Goal: Task Accomplishment & Management: Manage account settings

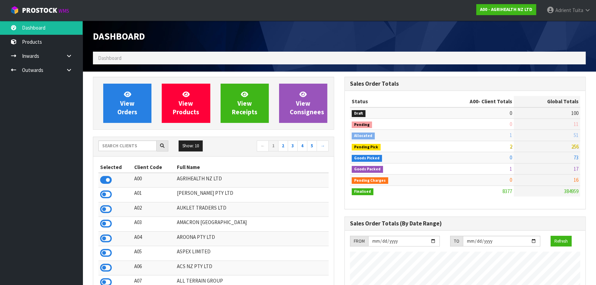
scroll to position [31, 0]
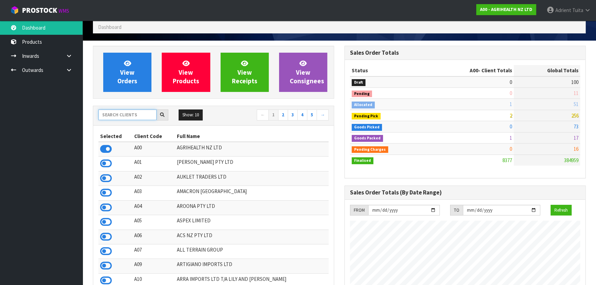
click at [141, 112] on input "text" at bounding box center [127, 115] width 58 height 11
type input "T01"
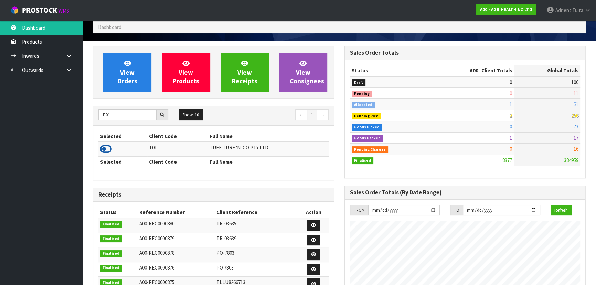
click at [106, 148] on icon at bounding box center [106, 149] width 12 height 10
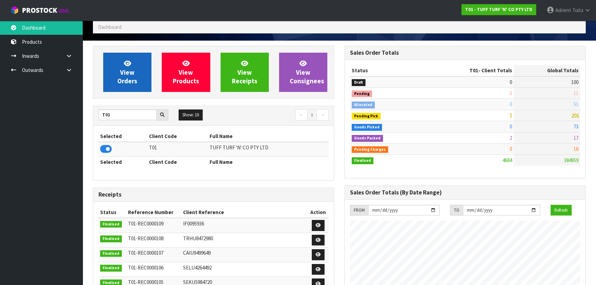
scroll to position [521, 251]
click at [124, 73] on span "View Orders" at bounding box center [127, 72] width 20 height 26
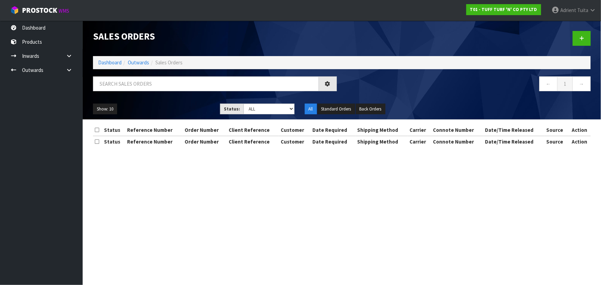
click at [136, 59] on li "Outwards" at bounding box center [136, 62] width 28 height 7
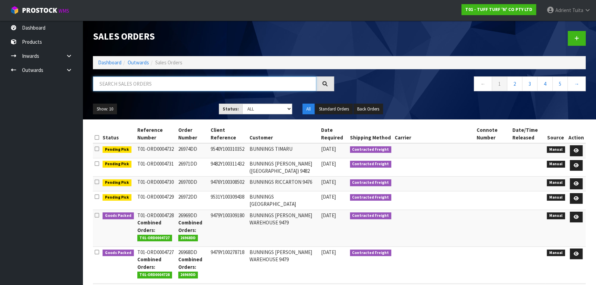
click at [115, 82] on input "text" at bounding box center [205, 83] width 224 height 15
type input "4729"
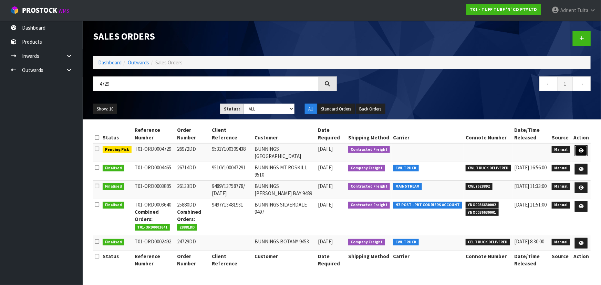
click at [578, 148] on link at bounding box center [581, 150] width 13 height 11
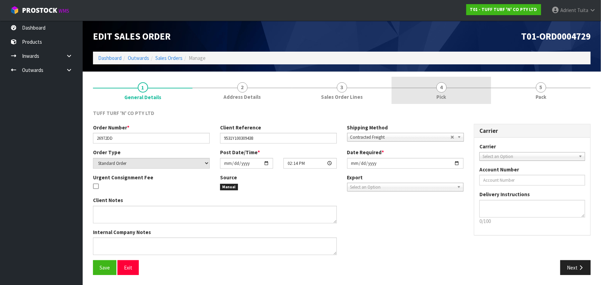
click at [432, 101] on link "4 Pick" at bounding box center [442, 90] width 100 height 27
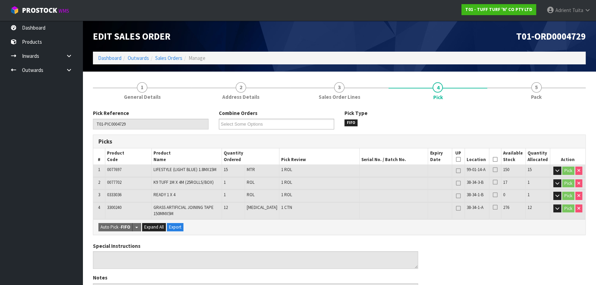
click at [495, 159] on icon at bounding box center [495, 159] width 5 height 0
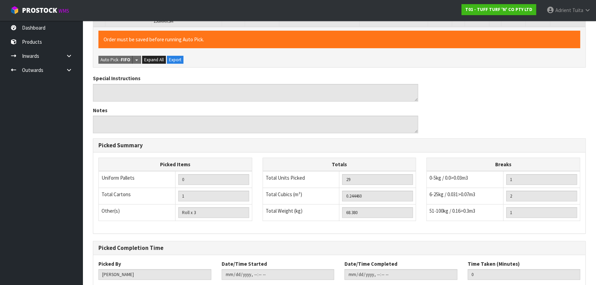
scroll to position [234, 0]
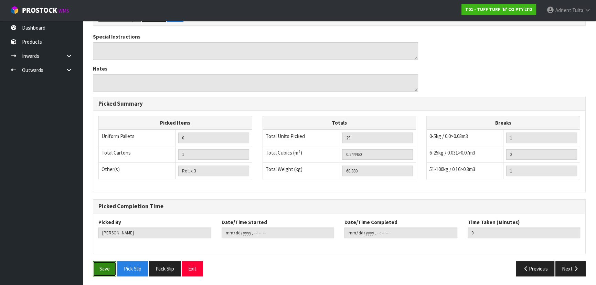
click at [109, 270] on button "Save" at bounding box center [104, 268] width 23 height 15
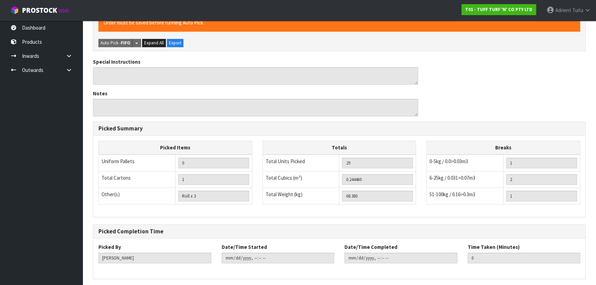
scroll to position [0, 0]
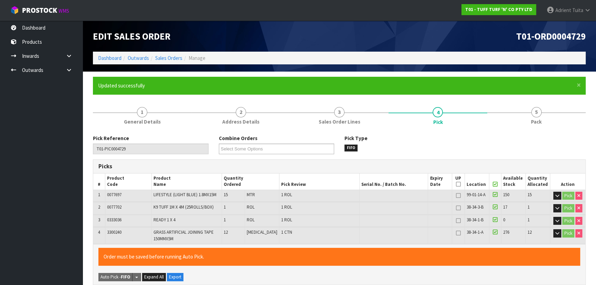
type input "[PERSON_NAME]"
type input "[DATE]T08:55:56"
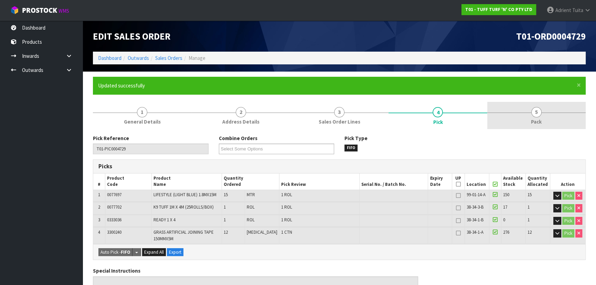
click at [528, 109] on link "5 Pack" at bounding box center [537, 115] width 98 height 27
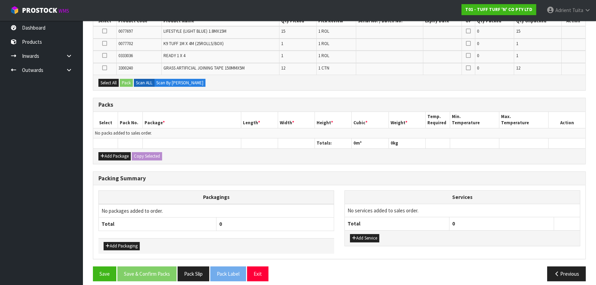
scroll to position [162, 0]
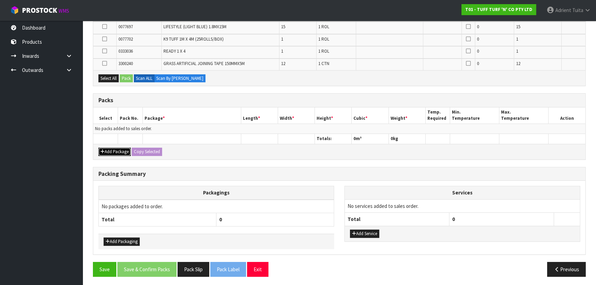
click at [115, 148] on button "Add Package" at bounding box center [114, 152] width 32 height 8
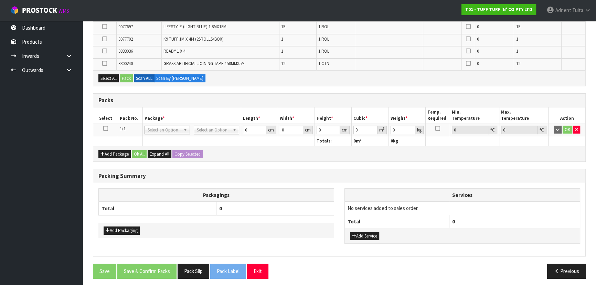
click at [106, 128] on icon at bounding box center [105, 128] width 5 height 0
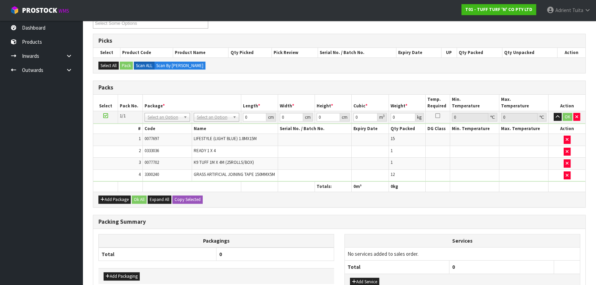
scroll to position [131, 0]
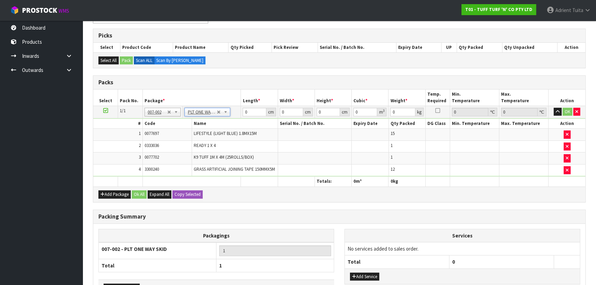
type input "68.38"
click at [245, 111] on input "0" at bounding box center [254, 112] width 23 height 9
type input "187"
type input "75"
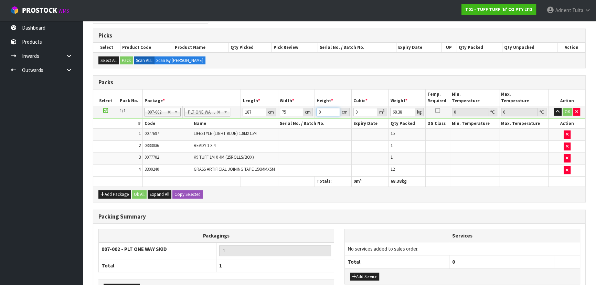
type input "5"
type input "0.070125"
type input "56"
type input "0.7854"
type input "56"
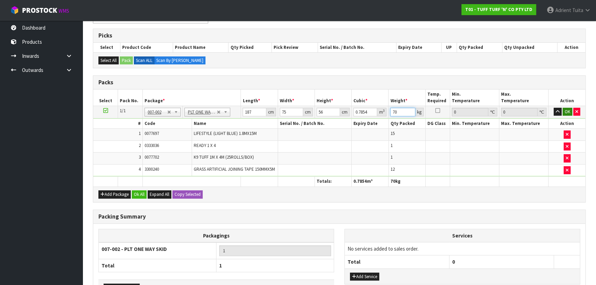
type input "70"
click at [568, 111] on button "OK" at bounding box center [568, 112] width 10 height 8
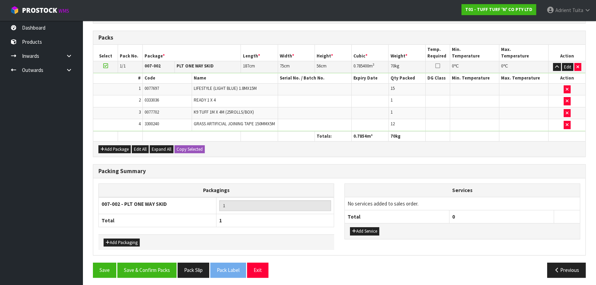
scroll to position [176, 0]
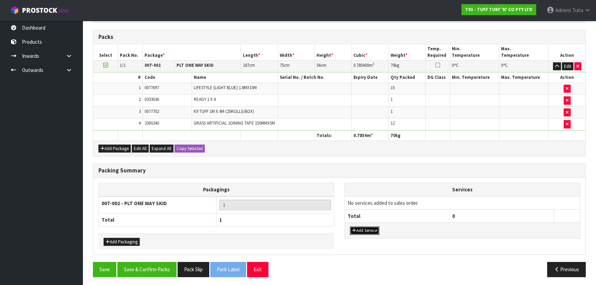
click at [361, 227] on button "Add Service" at bounding box center [364, 231] width 29 height 8
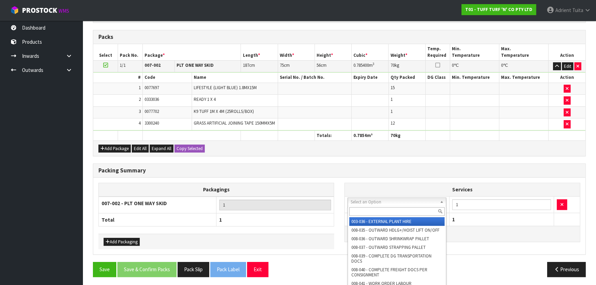
click at [366, 212] on input "text" at bounding box center [397, 211] width 95 height 9
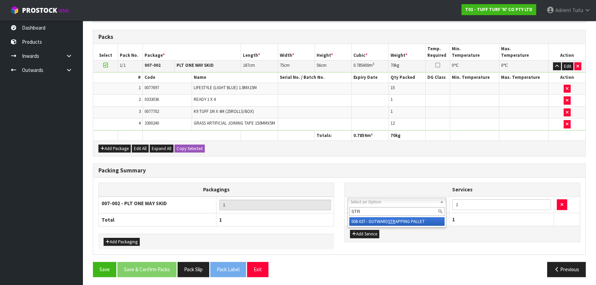
type input "STR"
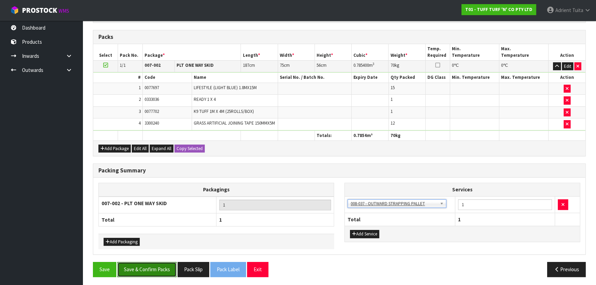
click at [157, 271] on button "Save & Confirm Packs" at bounding box center [146, 269] width 59 height 15
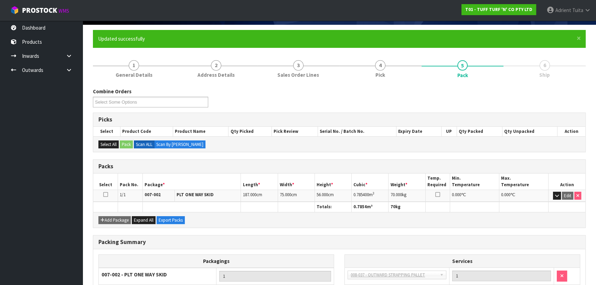
scroll to position [103, 0]
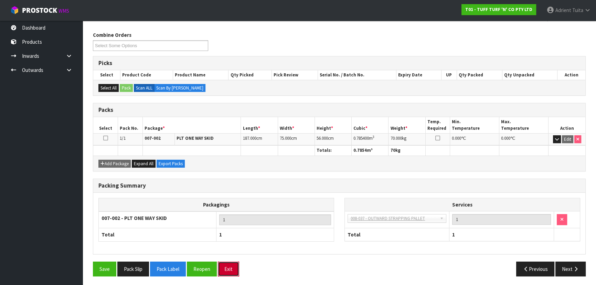
click at [226, 264] on button "Exit" at bounding box center [228, 269] width 21 height 15
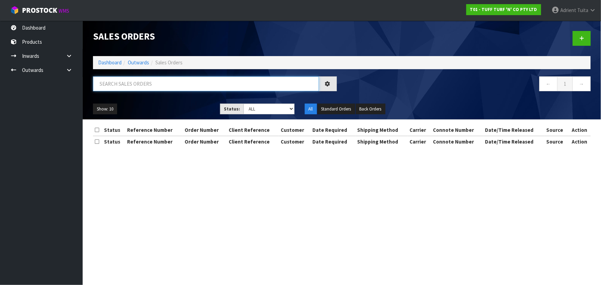
click at [124, 87] on input "text" at bounding box center [206, 83] width 226 height 15
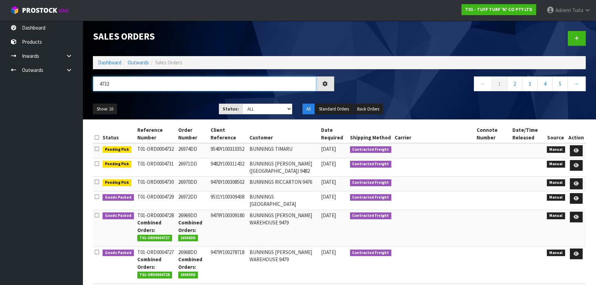
type input "4732"
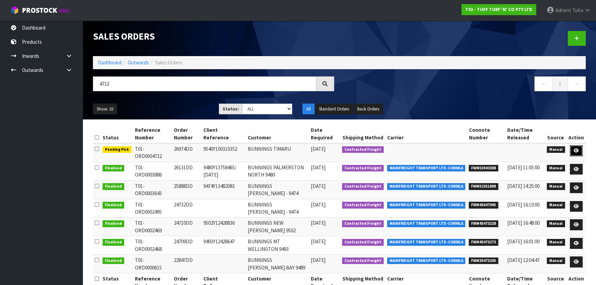
click at [574, 153] on link at bounding box center [576, 150] width 13 height 11
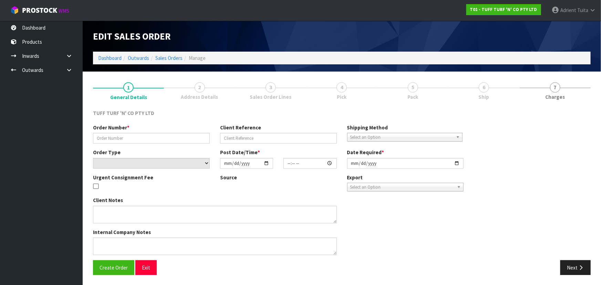
type input "26974DD"
type input "9540Y100310352"
select select "number:0"
type input "[DATE]"
type input "14:18:00.000"
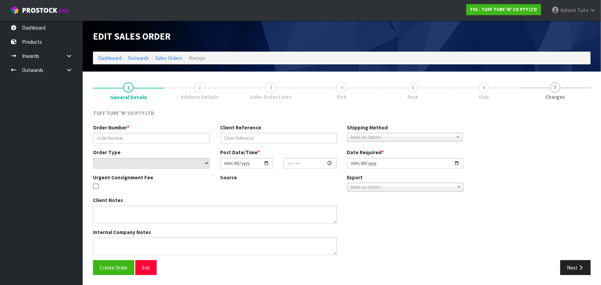
type input "[DATE]"
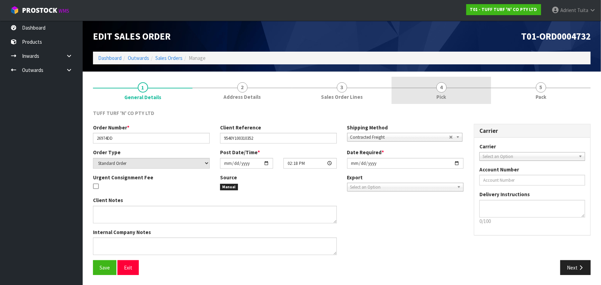
click at [452, 90] on link "4 Pick" at bounding box center [442, 90] width 100 height 27
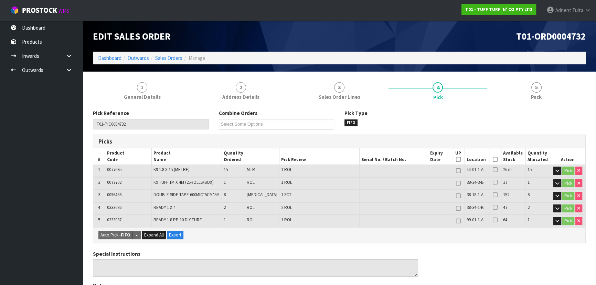
click at [494, 160] on icon at bounding box center [495, 159] width 5 height 0
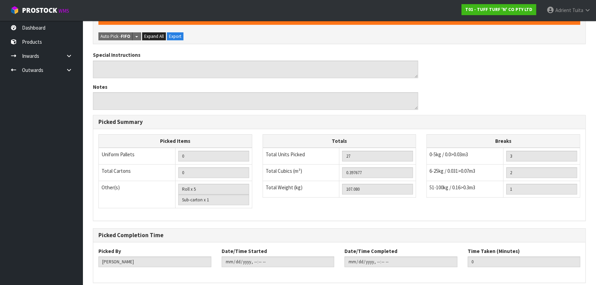
scroll to position [252, 0]
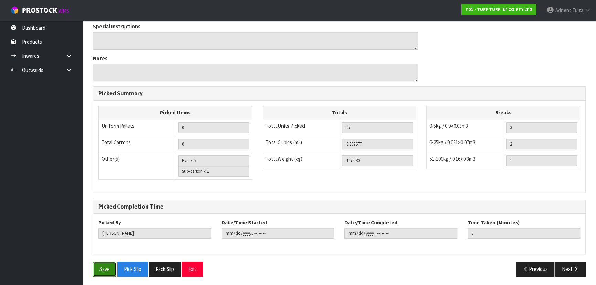
click at [110, 263] on button "Save" at bounding box center [104, 269] width 23 height 15
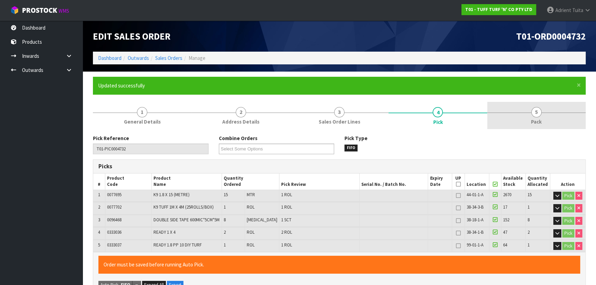
type input "[PERSON_NAME]"
type input "[DATE]T09:09:55"
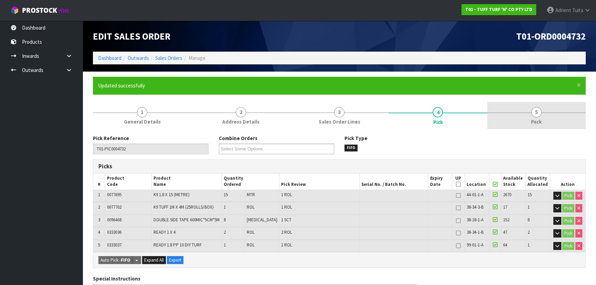
click at [530, 112] on link "5 Pack" at bounding box center [537, 115] width 98 height 27
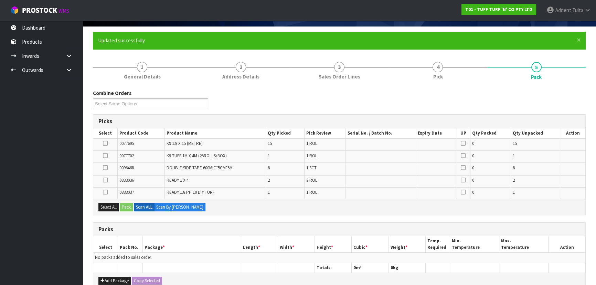
scroll to position [174, 0]
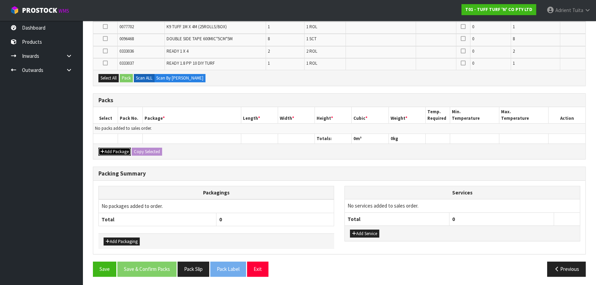
click at [117, 150] on button "Add Package" at bounding box center [114, 152] width 32 height 8
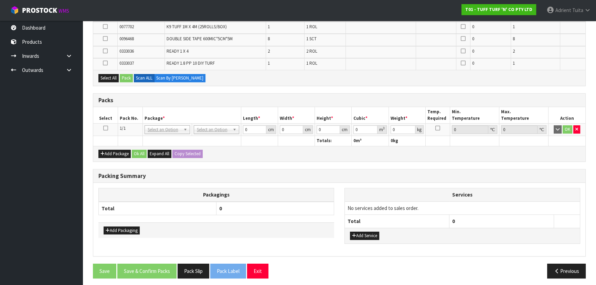
click at [106, 128] on icon at bounding box center [105, 128] width 5 height 0
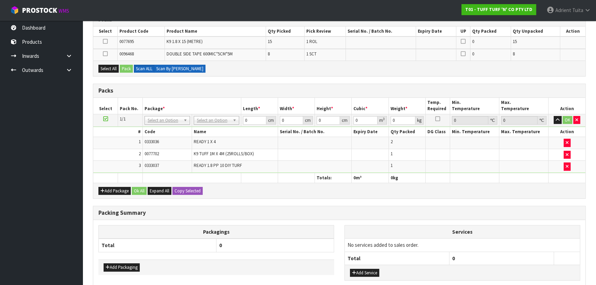
scroll to position [112, 0]
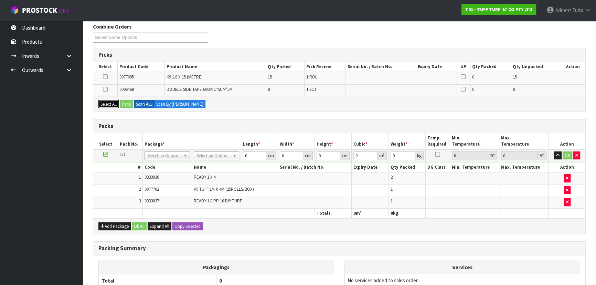
click at [116, 102] on button "Select All" at bounding box center [108, 104] width 20 height 8
click at [123, 103] on button "Pack" at bounding box center [126, 104] width 13 height 8
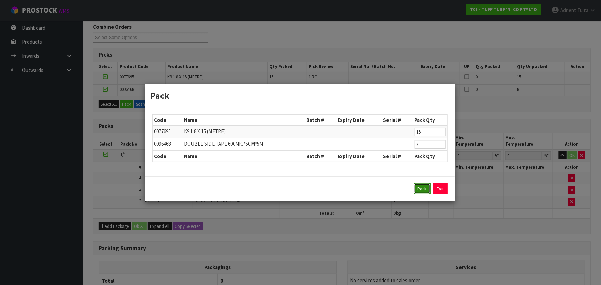
click at [422, 185] on button "Pack" at bounding box center [422, 189] width 17 height 11
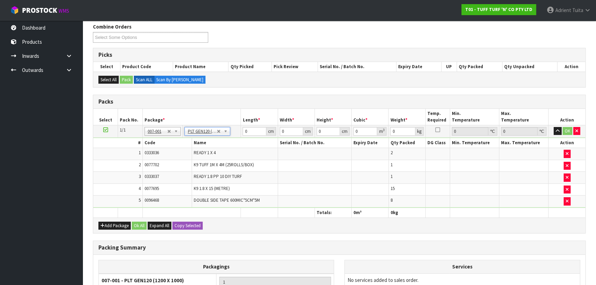
type input "120"
type input "100"
type input "107.08"
click at [245, 127] on input "120" at bounding box center [254, 131] width 23 height 9
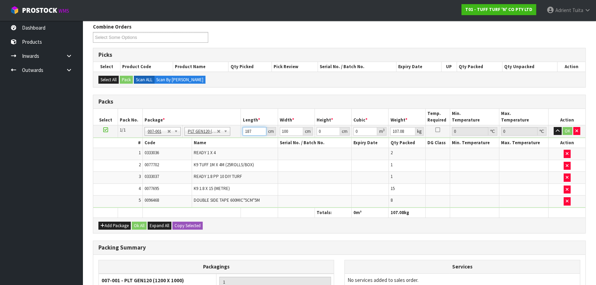
type input "187"
type input "77"
type input "5"
type input "0.071995"
type input "56"
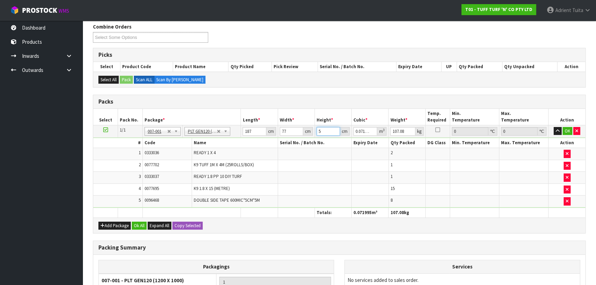
type input "0.806344"
type input "56"
type input "116"
click at [569, 127] on button "OK" at bounding box center [568, 131] width 10 height 8
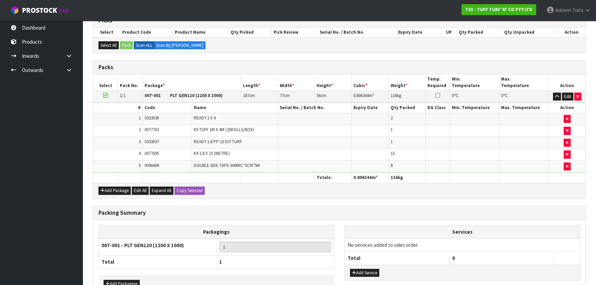
scroll to position [188, 0]
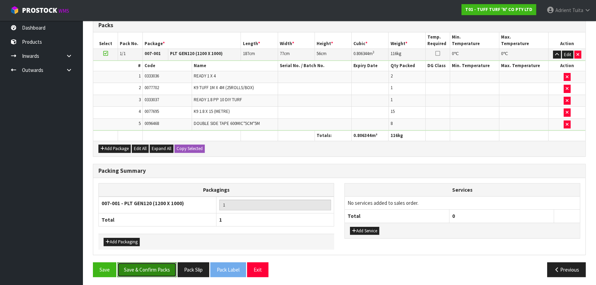
click at [144, 267] on button "Save & Confirm Packs" at bounding box center [146, 269] width 59 height 15
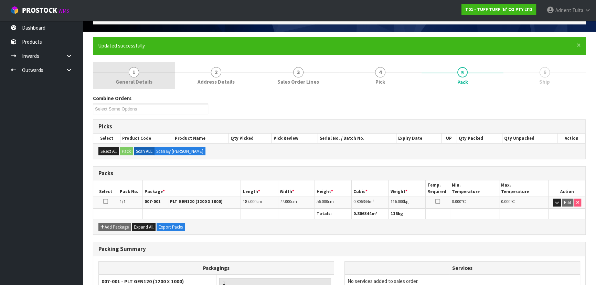
scroll to position [0, 0]
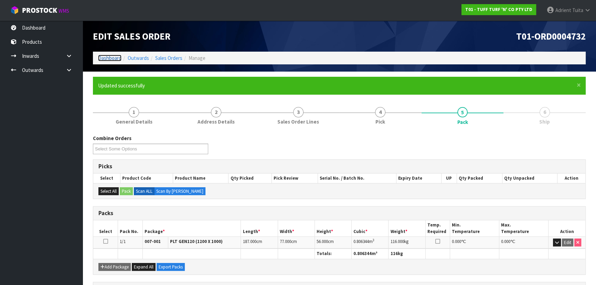
click at [115, 60] on link "Dashboard" at bounding box center [109, 58] width 23 height 7
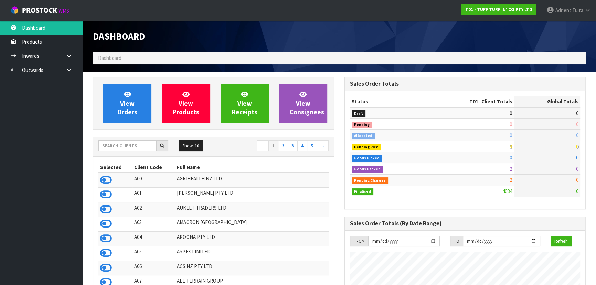
scroll to position [343862, 344131]
click at [102, 180] on icon at bounding box center [106, 180] width 12 height 10
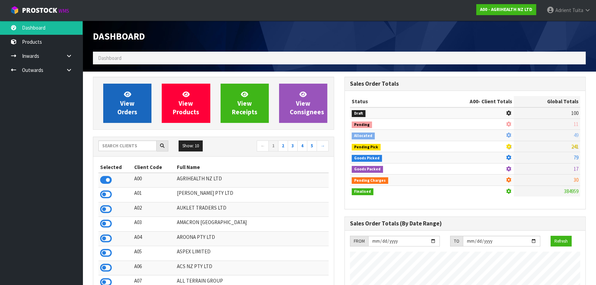
scroll to position [521, 251]
click at [115, 105] on link "View Orders" at bounding box center [127, 103] width 48 height 39
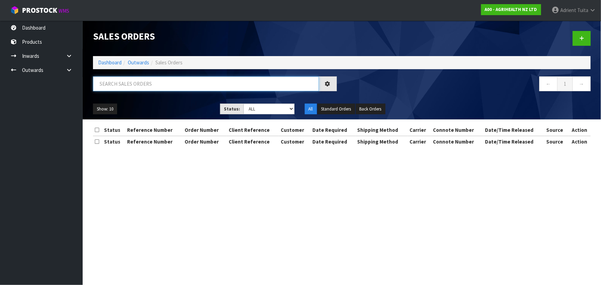
click at [121, 84] on input "text" at bounding box center [206, 83] width 226 height 15
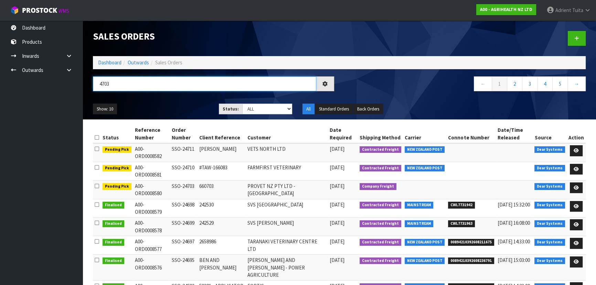
type input "4703"
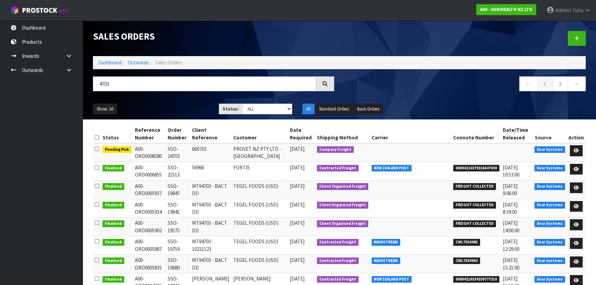
click at [570, 152] on td at bounding box center [576, 152] width 19 height 19
click at [574, 150] on link at bounding box center [576, 150] width 13 height 11
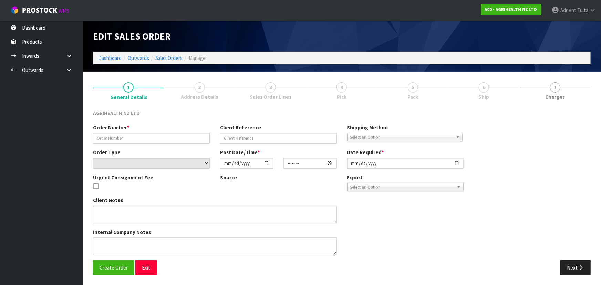
type input "SSO-24703"
type input "660703"
select select "number:0"
type input "[DATE]"
type input "08:34:17.000"
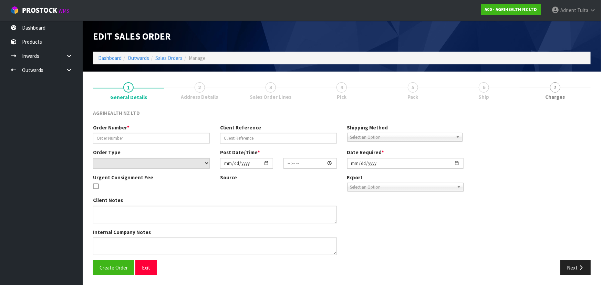
type input "[DATE]"
type textarea "SHIP BY: CWL Truck"
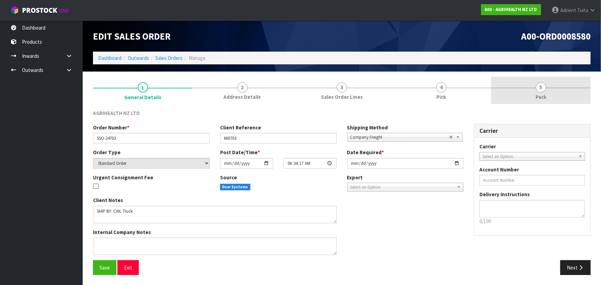
click at [422, 86] on link "4 Pick" at bounding box center [442, 90] width 100 height 27
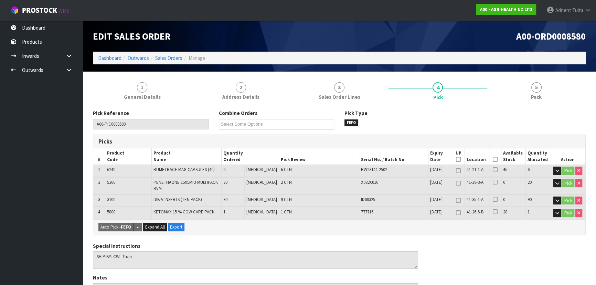
click at [495, 165] on td at bounding box center [495, 171] width 12 height 12
click at [493, 160] on icon at bounding box center [495, 159] width 5 height 0
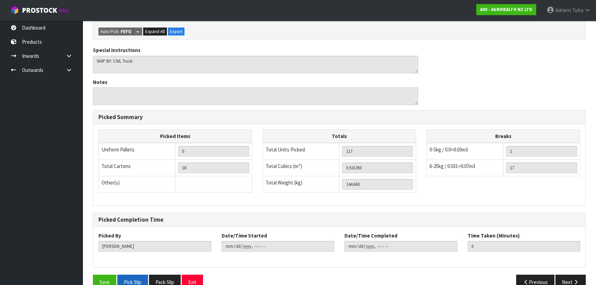
scroll to position [234, 0]
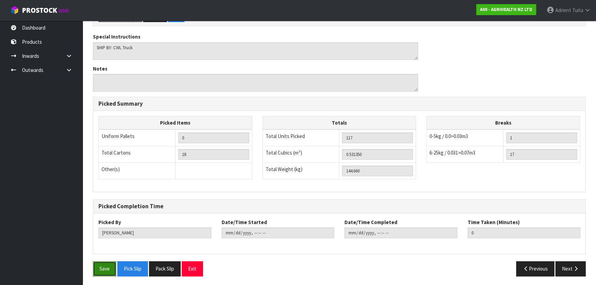
click at [111, 267] on button "Save" at bounding box center [104, 268] width 23 height 15
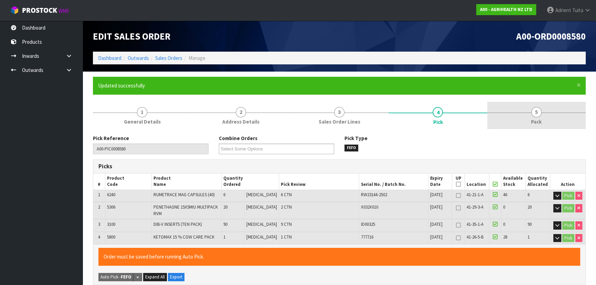
click at [541, 115] on link "5 Pack" at bounding box center [537, 115] width 98 height 27
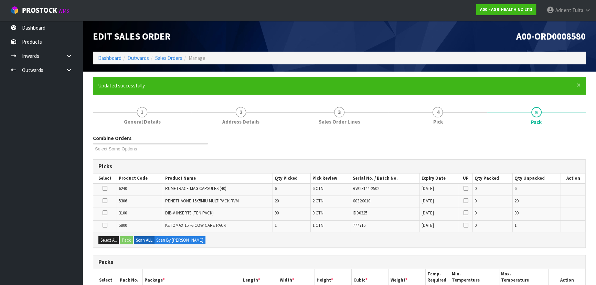
scroll to position [162, 0]
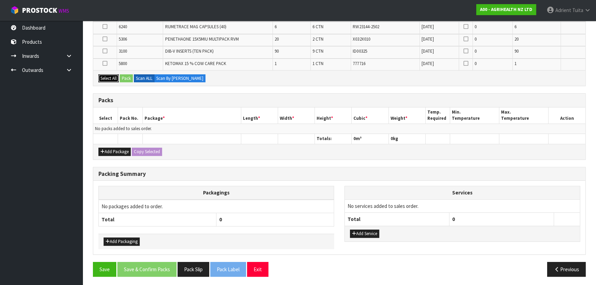
click at [112, 79] on button "Select All" at bounding box center [108, 78] width 20 height 8
drag, startPoint x: 97, startPoint y: 156, endPoint x: 103, endPoint y: 150, distance: 7.8
click at [97, 155] on div "Add Package Copy Selected" at bounding box center [339, 151] width 492 height 15
click at [104, 150] on icon "button" at bounding box center [103, 151] width 4 height 4
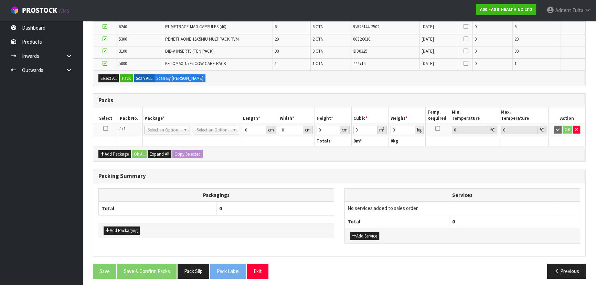
click at [105, 129] on icon at bounding box center [105, 128] width 5 height 0
click at [124, 82] on div "Select All Pack Scan ALL Scan By [PERSON_NAME]" at bounding box center [339, 77] width 492 height 15
click at [124, 80] on button "Pack" at bounding box center [126, 78] width 13 height 8
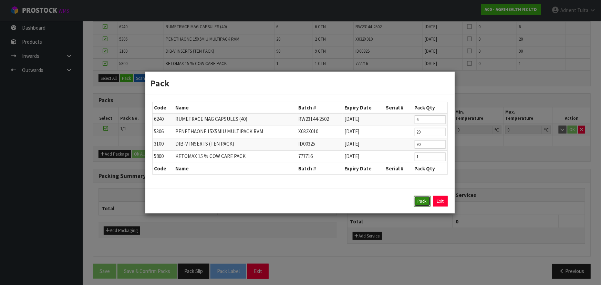
drag, startPoint x: 425, startPoint y: 203, endPoint x: 326, endPoint y: 156, distance: 109.1
click at [424, 202] on button "Pack" at bounding box center [422, 201] width 17 height 11
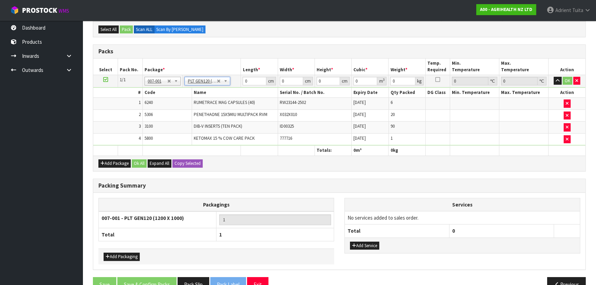
type input "120"
type input "100"
type input "144.66"
click at [249, 82] on input "120" at bounding box center [254, 81] width 23 height 9
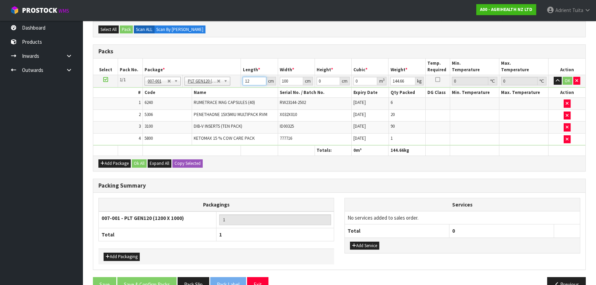
type input "120"
type input "111"
type input "7"
type input "0.09324"
type input "75"
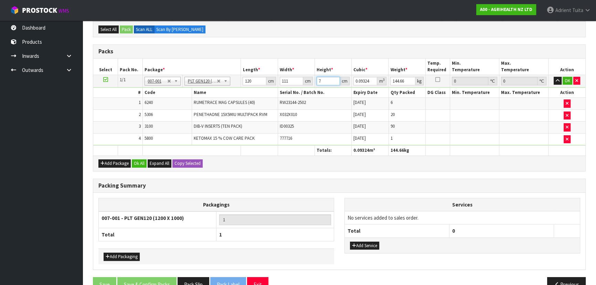
type input "0.999"
type input "75"
type input "154"
drag, startPoint x: 565, startPoint y: 81, endPoint x: 282, endPoint y: 122, distance: 286.0
click at [565, 81] on button "OK" at bounding box center [568, 81] width 10 height 8
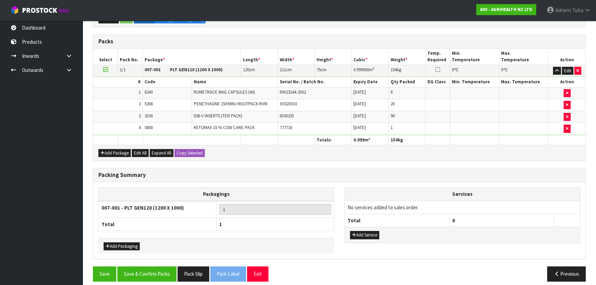
scroll to position [176, 0]
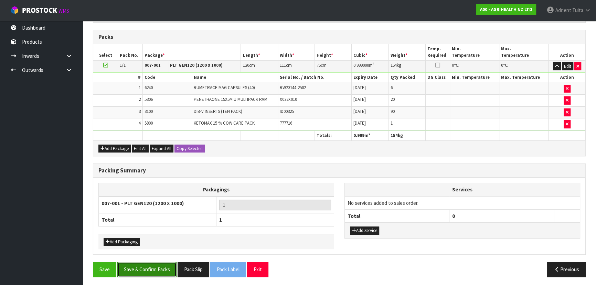
click at [146, 267] on button "Save & Confirm Packs" at bounding box center [146, 269] width 59 height 15
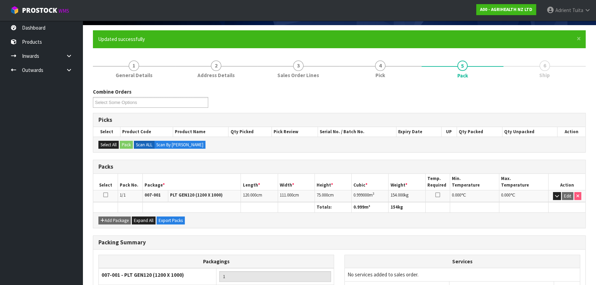
scroll to position [0, 0]
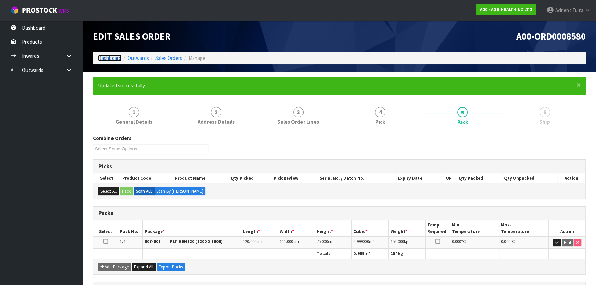
click at [108, 60] on link "Dashboard" at bounding box center [109, 58] width 23 height 7
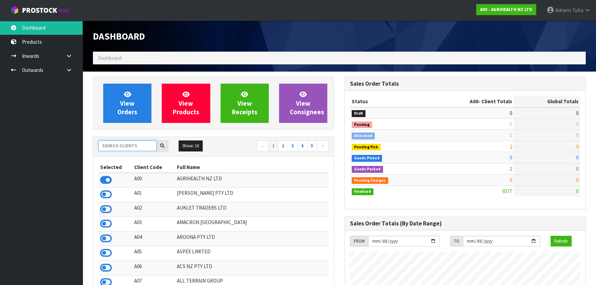
scroll to position [521, 251]
click at [114, 146] on input "text" at bounding box center [127, 146] width 58 height 11
type input "TUF"
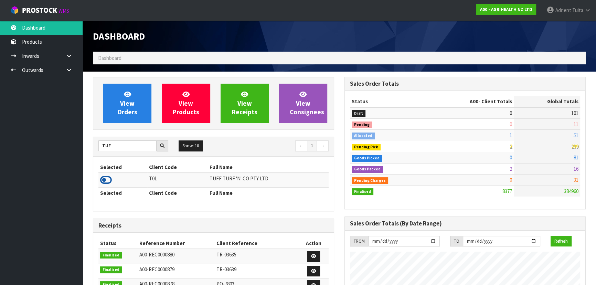
drag, startPoint x: 110, startPoint y: 174, endPoint x: 104, endPoint y: 183, distance: 10.7
click at [109, 177] on td at bounding box center [122, 180] width 49 height 15
click at [104, 183] on icon at bounding box center [106, 180] width 12 height 10
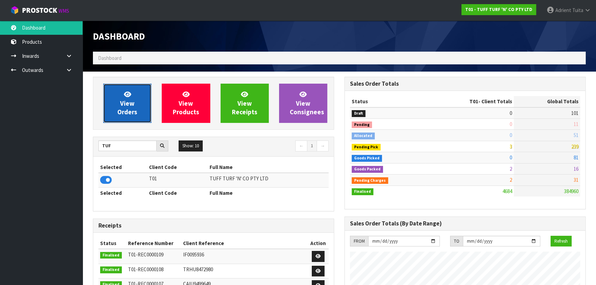
click at [112, 102] on link "View Orders" at bounding box center [127, 103] width 48 height 39
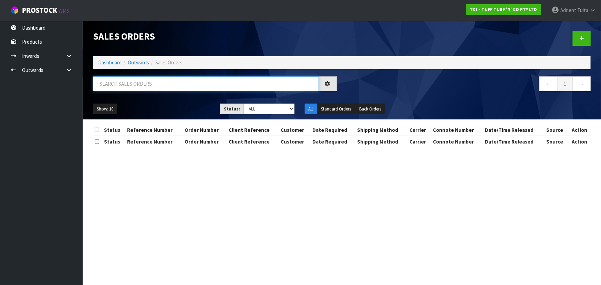
click at [123, 84] on input "text" at bounding box center [206, 83] width 226 height 15
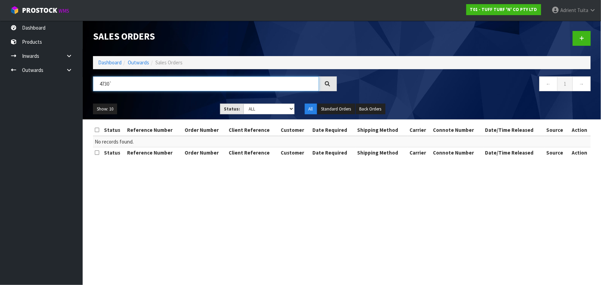
type input "4730"
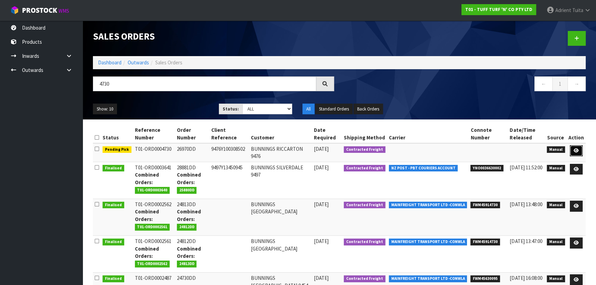
click at [581, 152] on link at bounding box center [576, 150] width 13 height 11
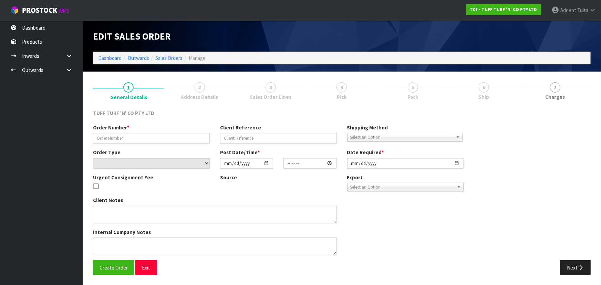
type input "26970DD"
type input "9476Y100308502"
select select "number:0"
type input "[DATE]"
type input "14:15:00.000"
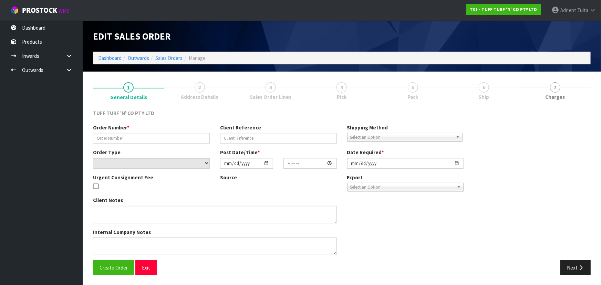
type input "[DATE]"
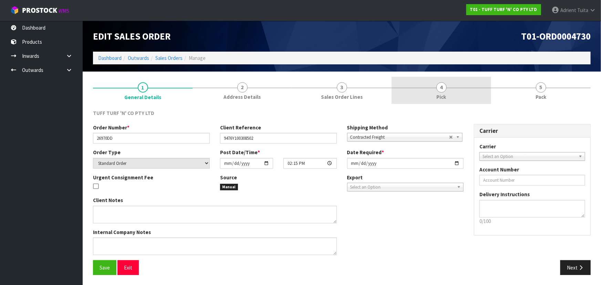
click at [454, 95] on link "4 Pick" at bounding box center [442, 90] width 100 height 27
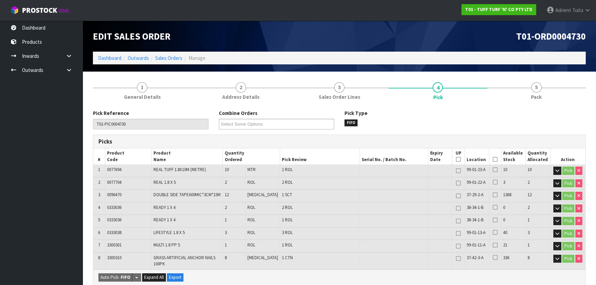
click at [494, 162] on span at bounding box center [495, 160] width 5 height 6
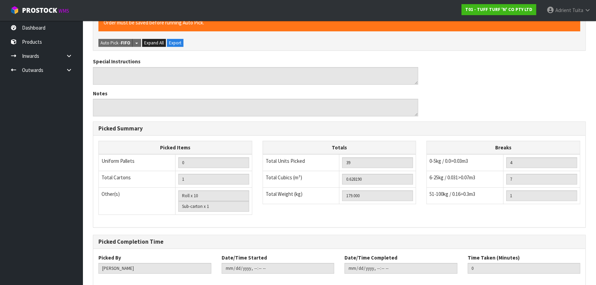
scroll to position [294, 0]
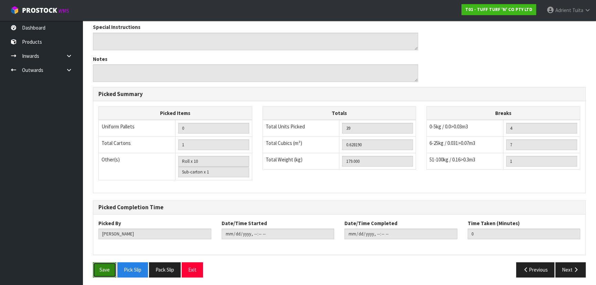
click at [110, 267] on button "Save" at bounding box center [104, 269] width 23 height 15
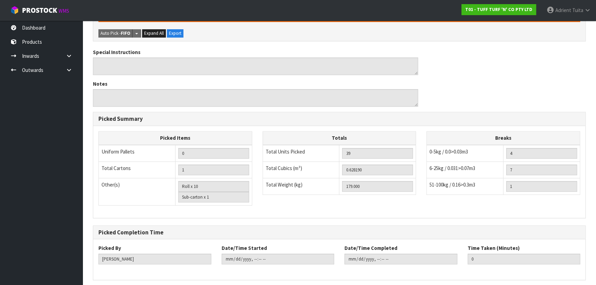
scroll to position [0, 0]
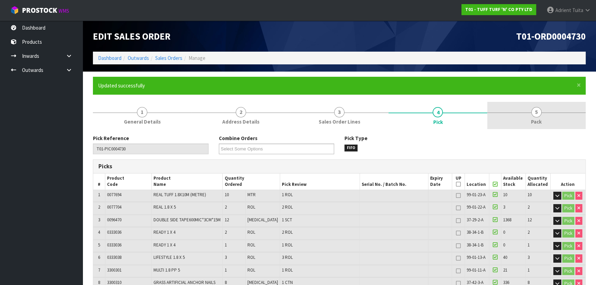
drag, startPoint x: 533, startPoint y: 97, endPoint x: 533, endPoint y: 113, distance: 16.5
click at [533, 113] on span "5" at bounding box center [537, 112] width 10 height 10
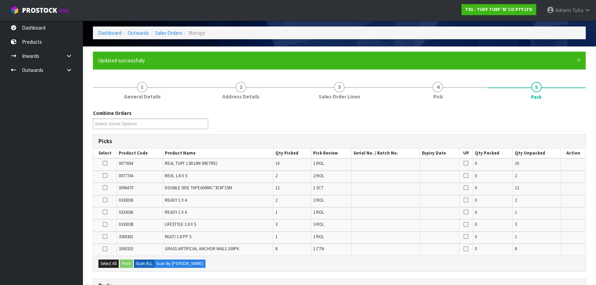
scroll to position [188, 0]
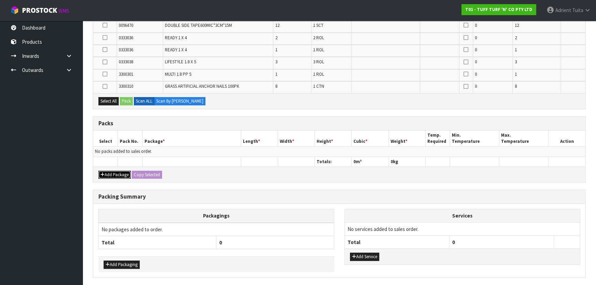
click at [106, 173] on button "Add Package" at bounding box center [114, 175] width 32 height 8
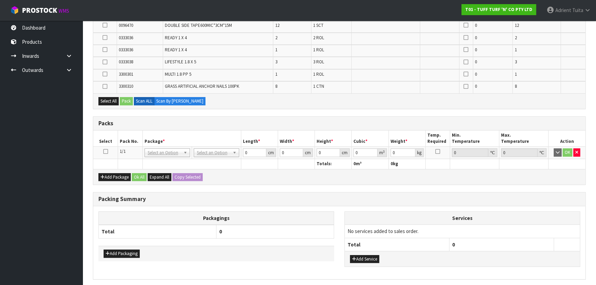
click at [104, 152] on icon at bounding box center [105, 152] width 5 height 0
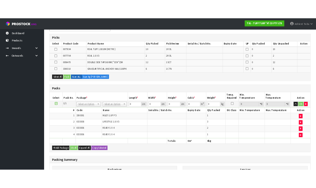
scroll to position [125, 0]
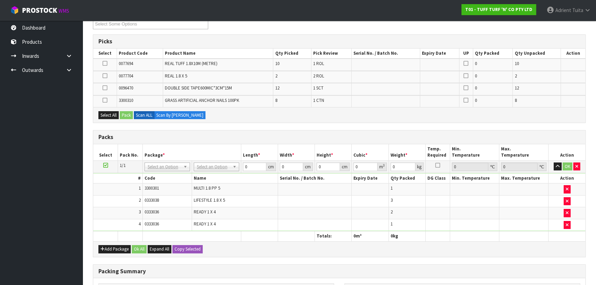
click at [105, 76] on icon at bounding box center [105, 76] width 5 height 0
click at [0, 0] on input "checkbox" at bounding box center [0, 0] width 0 height 0
click at [111, 76] on td at bounding box center [104, 77] width 23 height 12
click at [106, 100] on icon at bounding box center [105, 100] width 5 height 0
click at [0, 0] on input "checkbox" at bounding box center [0, 0] width 0 height 0
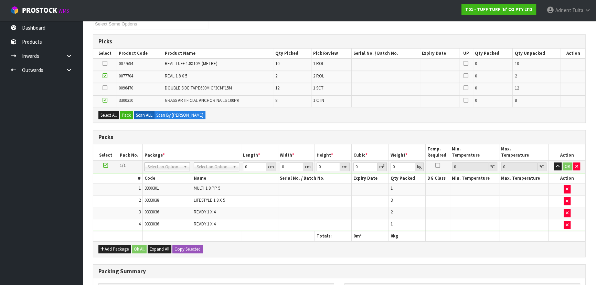
click at [103, 88] on icon at bounding box center [105, 88] width 5 height 0
click at [0, 0] on input "checkbox" at bounding box center [0, 0] width 0 height 0
click at [105, 64] on icon at bounding box center [105, 63] width 5 height 0
click at [0, 0] on input "checkbox" at bounding box center [0, 0] width 0 height 0
click at [125, 116] on button "Pack" at bounding box center [126, 115] width 13 height 8
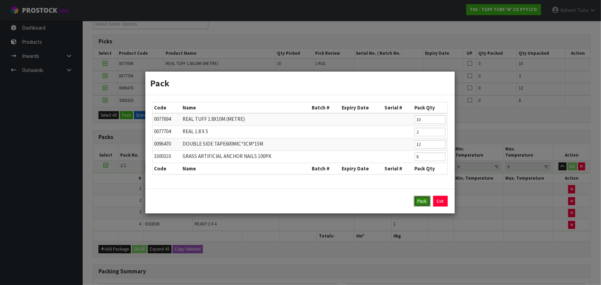
click at [423, 200] on button "Pack" at bounding box center [422, 201] width 17 height 11
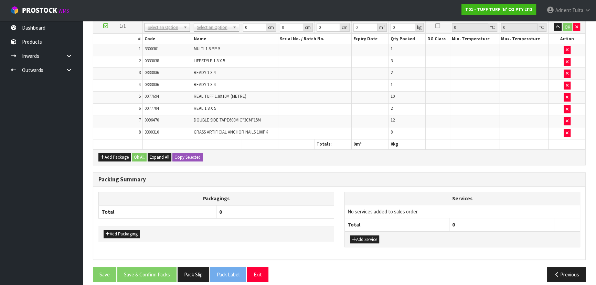
scroll to position [189, 0]
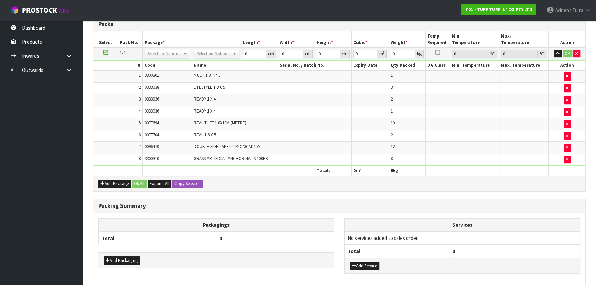
click at [206, 45] on th "Package *" at bounding box center [192, 39] width 98 height 16
drag, startPoint x: 208, startPoint y: 53, endPoint x: 209, endPoint y: 77, distance: 24.1
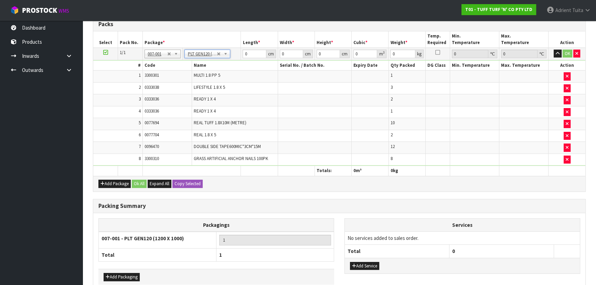
type input "120"
type input "100"
type input "179"
click at [248, 54] on input "120" at bounding box center [254, 54] width 23 height 9
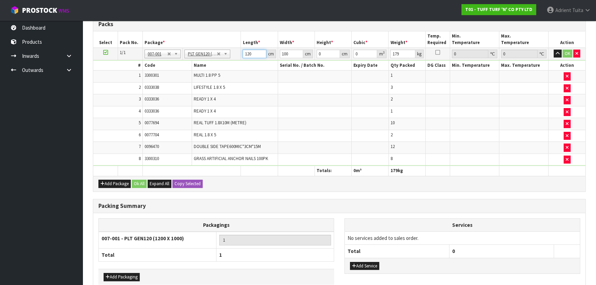
click at [248, 54] on input "120" at bounding box center [254, 54] width 23 height 9
type input "186"
type input "121"
type input "7"
type input "0.157542"
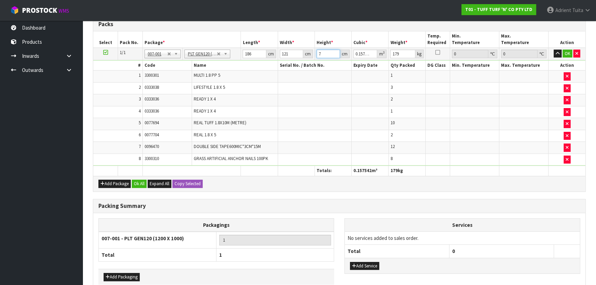
type input "75"
type input "1.68795"
type input "75"
type input "229"
click at [565, 53] on button "OK" at bounding box center [568, 54] width 10 height 8
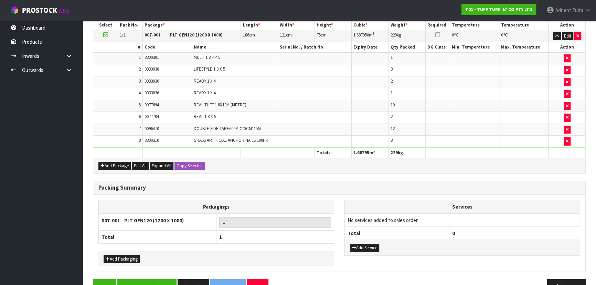
scroll to position [224, 0]
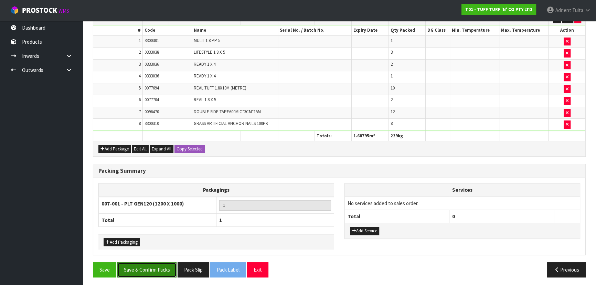
click at [141, 268] on button "Save & Confirm Packs" at bounding box center [146, 269] width 59 height 15
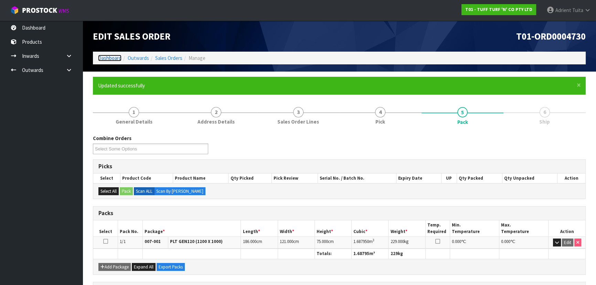
click at [114, 57] on link "Dashboard" at bounding box center [109, 58] width 23 height 7
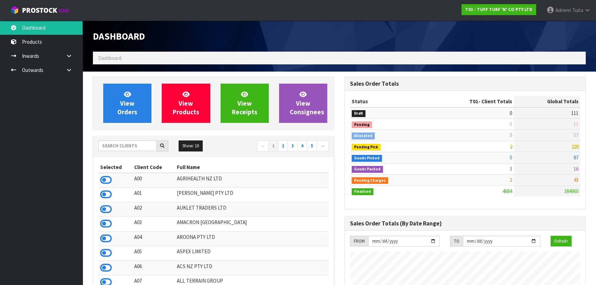
drag, startPoint x: 435, startPoint y: 170, endPoint x: 456, endPoint y: 162, distance: 22.6
click at [436, 170] on td "3" at bounding box center [470, 168] width 88 height 11
click at [107, 148] on input "text" at bounding box center [127, 146] width 58 height 11
type input "4726"
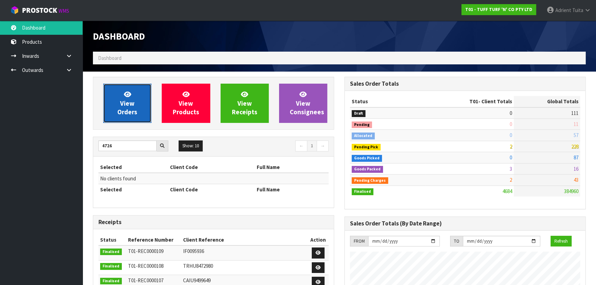
click at [114, 103] on link "View Orders" at bounding box center [127, 103] width 48 height 39
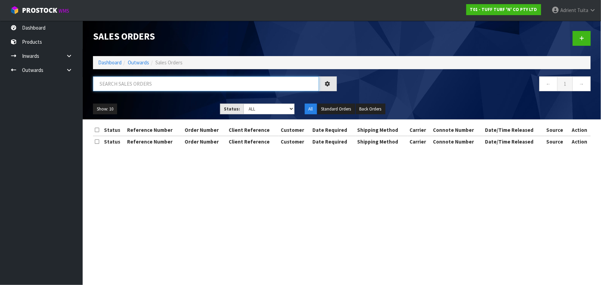
click at [117, 89] on input "text" at bounding box center [206, 83] width 226 height 15
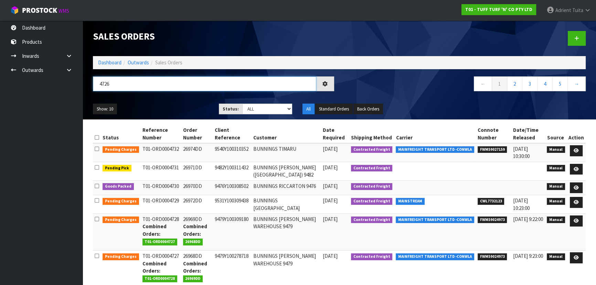
type input "4726"
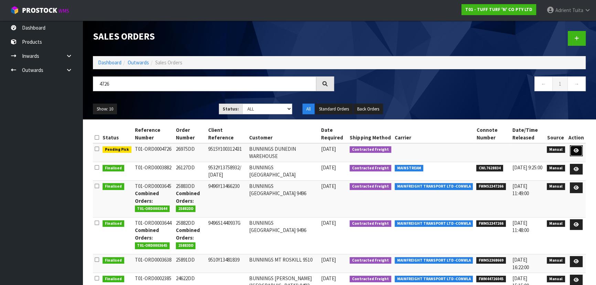
click at [577, 152] on icon at bounding box center [576, 150] width 5 height 4
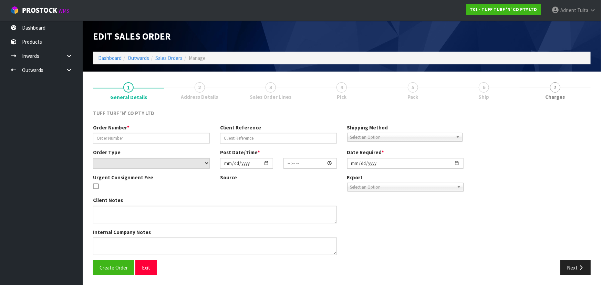
type input "26975DD"
type input "9515Y100312431"
select select "number:0"
type input "[DATE]"
type input "14:00:00.000"
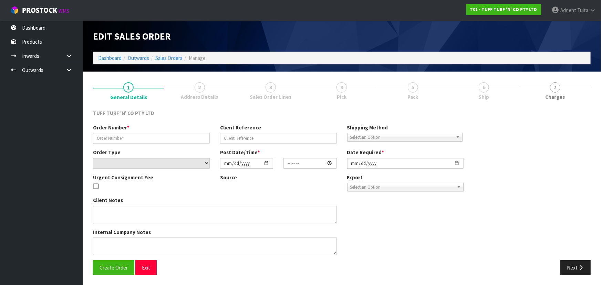
type input "[DATE]"
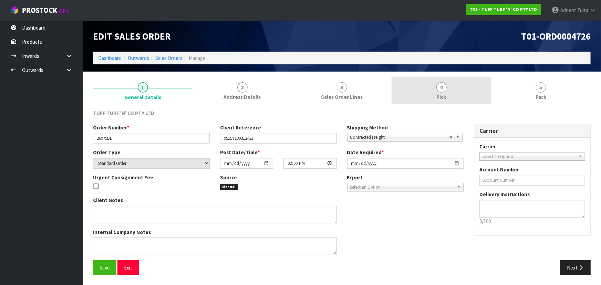
click at [418, 101] on link "4 Pick" at bounding box center [442, 90] width 100 height 27
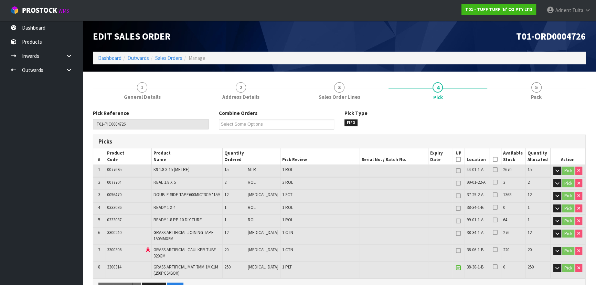
click at [494, 159] on icon at bounding box center [495, 159] width 5 height 0
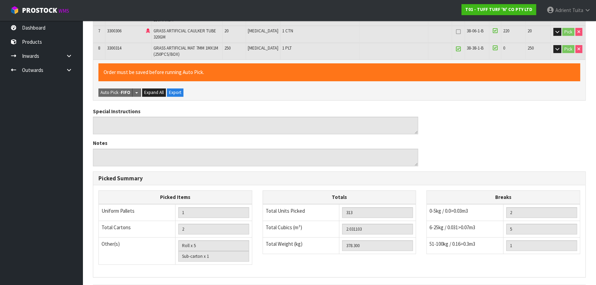
scroll to position [303, 0]
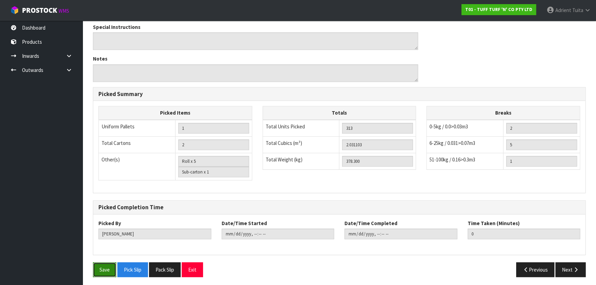
click at [101, 265] on button "Save" at bounding box center [104, 269] width 23 height 15
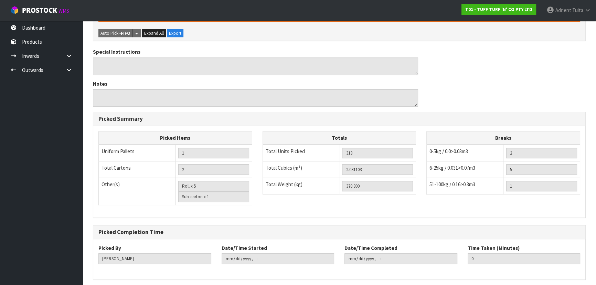
scroll to position [0, 0]
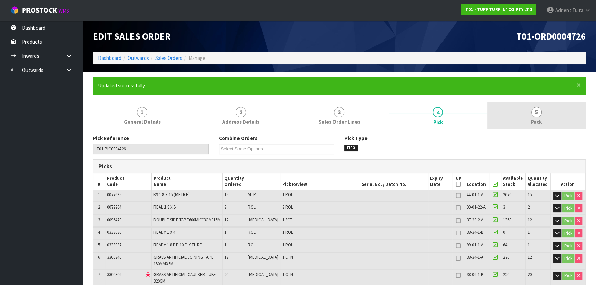
click at [509, 112] on link "5 Pack" at bounding box center [537, 115] width 98 height 27
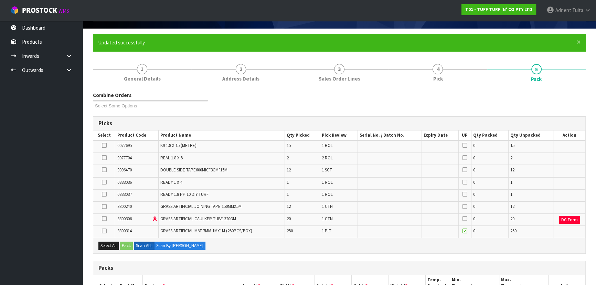
scroll to position [156, 0]
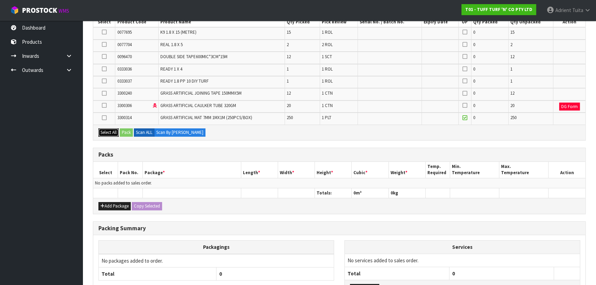
click at [113, 130] on button "Select All" at bounding box center [108, 132] width 20 height 8
click at [102, 118] on icon at bounding box center [104, 118] width 5 height 0
click at [0, 0] on input "checkbox" at bounding box center [0, 0] width 0 height 0
click at [103, 101] on td at bounding box center [104, 107] width 22 height 12
click at [103, 105] on icon at bounding box center [104, 105] width 5 height 0
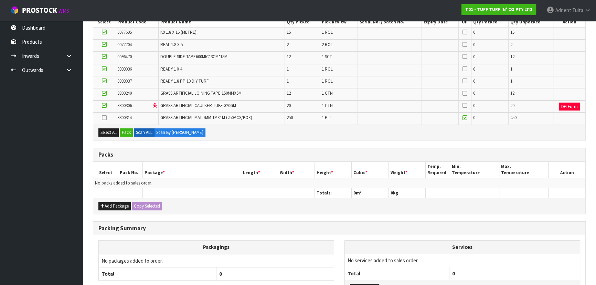
click at [0, 0] on input "checkbox" at bounding box center [0, 0] width 0 height 0
click at [103, 95] on label at bounding box center [104, 93] width 5 height 6
click at [0, 0] on input "checkbox" at bounding box center [0, 0] width 0 height 0
click at [103, 83] on label at bounding box center [104, 81] width 5 height 6
click at [0, 0] on input "checkbox" at bounding box center [0, 0] width 0 height 0
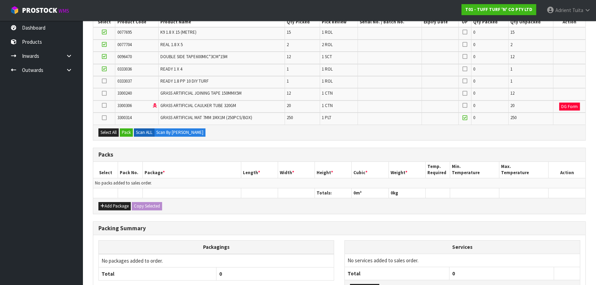
click at [102, 69] on icon at bounding box center [104, 69] width 5 height 0
click at [0, 0] on input "checkbox" at bounding box center [0, 0] width 0 height 0
click at [101, 56] on td at bounding box center [104, 58] width 22 height 12
click at [103, 56] on icon at bounding box center [104, 56] width 5 height 0
click at [0, 0] on input "checkbox" at bounding box center [0, 0] width 0 height 0
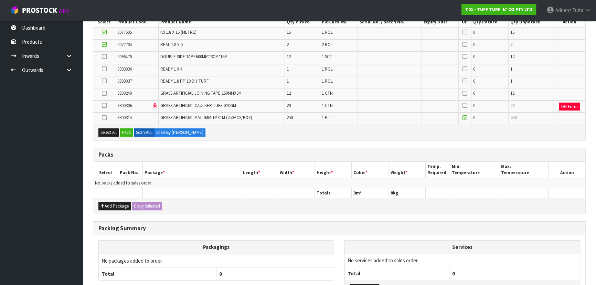
click at [103, 45] on icon at bounding box center [104, 44] width 5 height 0
click at [0, 0] on input "checkbox" at bounding box center [0, 0] width 0 height 0
click at [103, 32] on icon at bounding box center [104, 32] width 5 height 0
click at [0, 0] on input "checkbox" at bounding box center [0, 0] width 0 height 0
click at [104, 118] on icon at bounding box center [104, 118] width 5 height 0
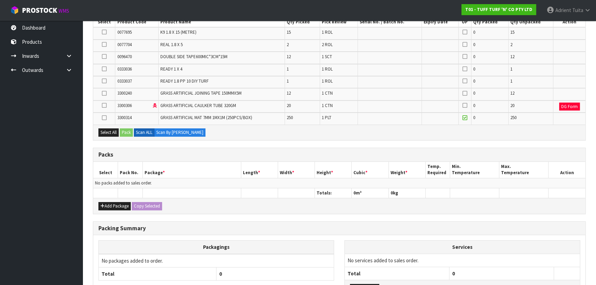
click at [0, 0] on input "checkbox" at bounding box center [0, 0] width 0 height 0
click at [121, 131] on button "Pack" at bounding box center [126, 132] width 13 height 8
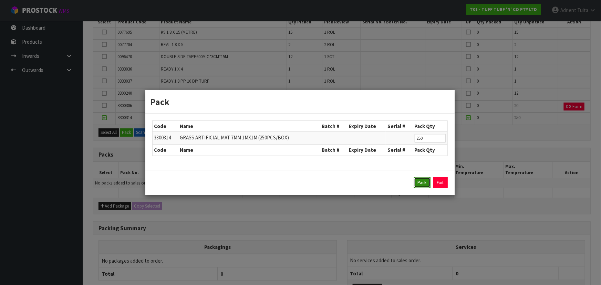
click at [421, 180] on button "Pack" at bounding box center [422, 182] width 17 height 11
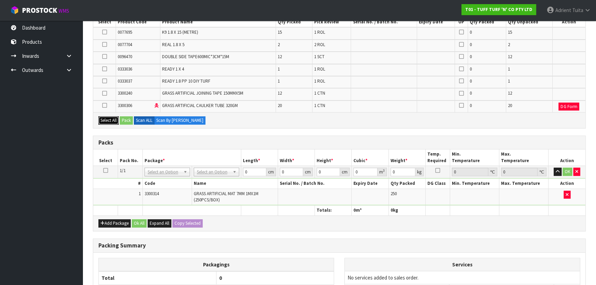
click at [114, 120] on button "Select All" at bounding box center [108, 120] width 20 height 8
click at [124, 117] on button "Pack" at bounding box center [126, 120] width 13 height 8
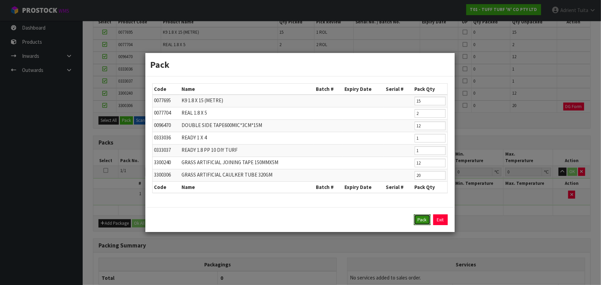
click at [427, 223] on button "Pack" at bounding box center [422, 220] width 17 height 11
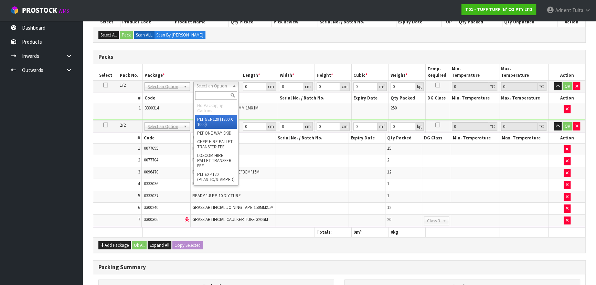
click at [217, 92] on input "text" at bounding box center [216, 95] width 42 height 9
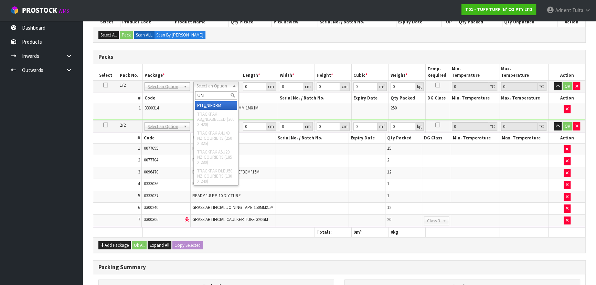
type input "UNI"
type input "222"
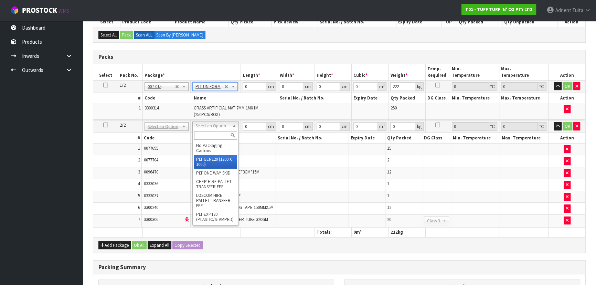
type input "120"
type input "100"
type input "156.3"
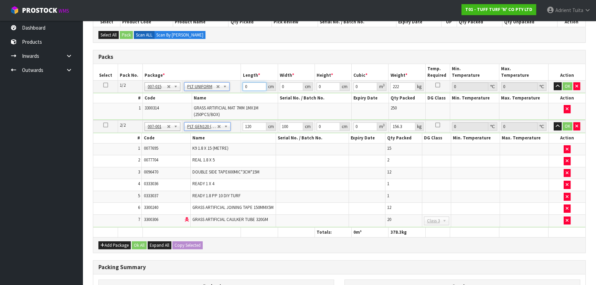
click at [249, 87] on input "0" at bounding box center [254, 86] width 23 height 9
type input "113"
click at [284, 87] on input "113118" at bounding box center [291, 86] width 23 height 9
type input "113"
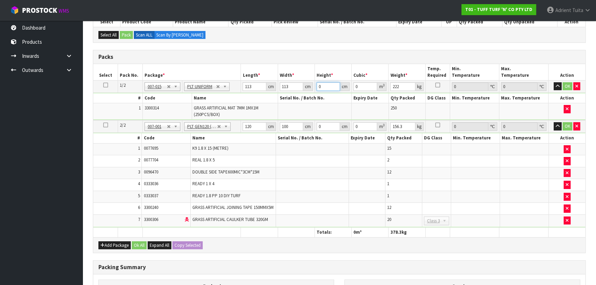
type input "1"
type input "0.012769"
type input "11"
type input "0.140459"
type input "118"
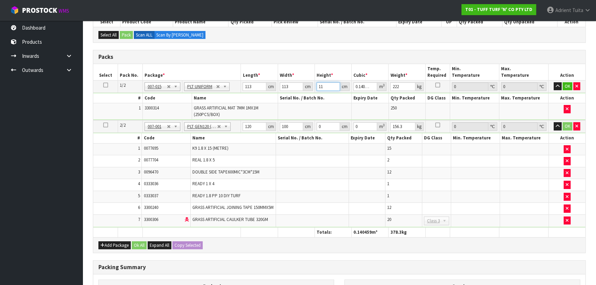
type input "1.506742"
type input "118"
type input "236"
click at [247, 124] on input "120" at bounding box center [254, 126] width 23 height 9
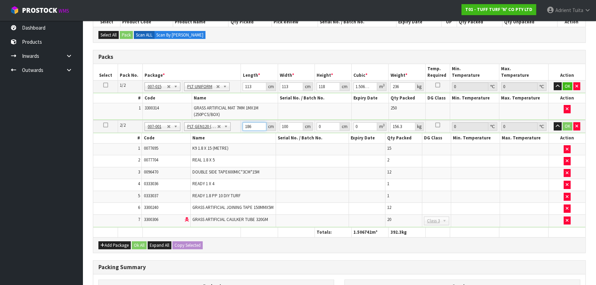
type input "186"
type input "100"
type input "7"
type input "0.1302"
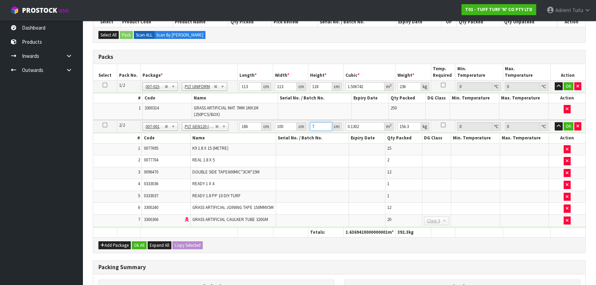
type input "77"
type input "1.4322"
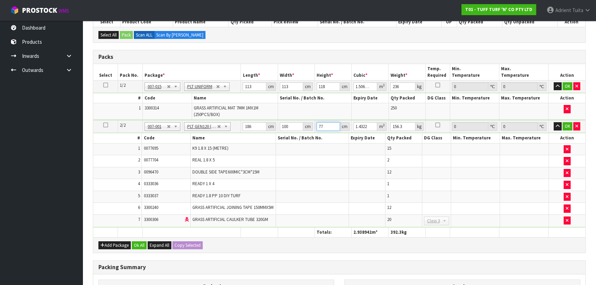
type input "77"
type input "169"
click at [566, 84] on button "OK" at bounding box center [568, 86] width 10 height 8
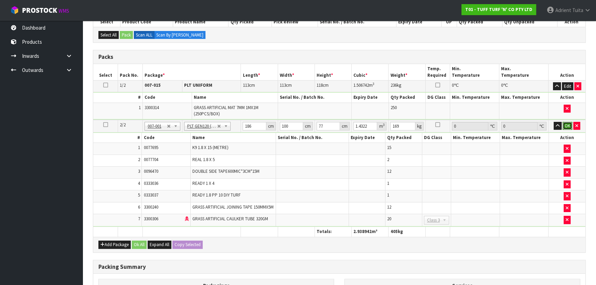
click at [565, 127] on button "OK" at bounding box center [568, 126] width 10 height 8
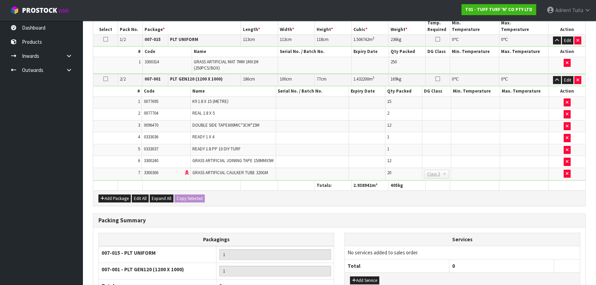
scroll to position [273, 0]
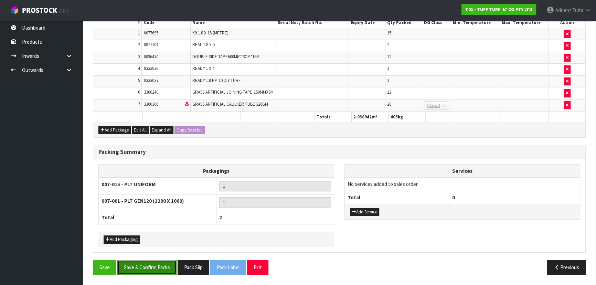
click at [149, 264] on button "Save & Confirm Packs" at bounding box center [146, 267] width 59 height 15
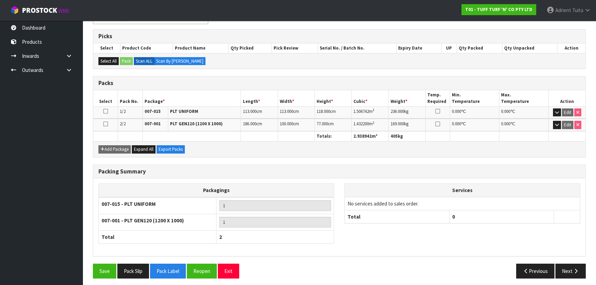
scroll to position [133, 0]
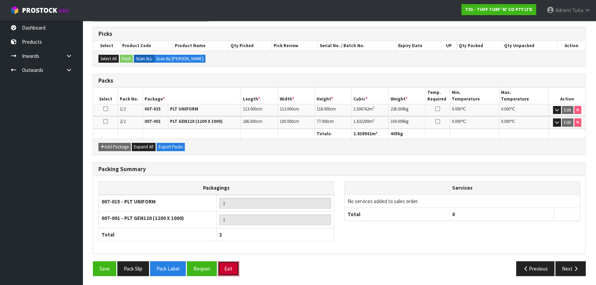
click at [235, 271] on button "Exit" at bounding box center [228, 268] width 21 height 15
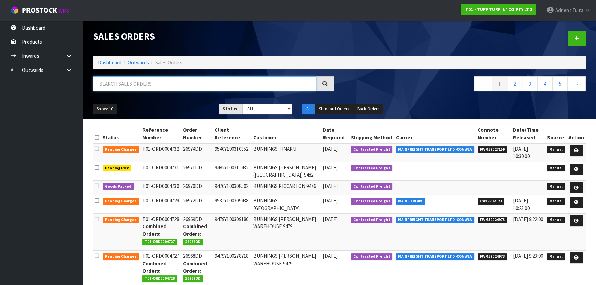
click at [216, 86] on input "text" at bounding box center [205, 83] width 224 height 15
click at [575, 167] on icon at bounding box center [576, 169] width 5 height 4
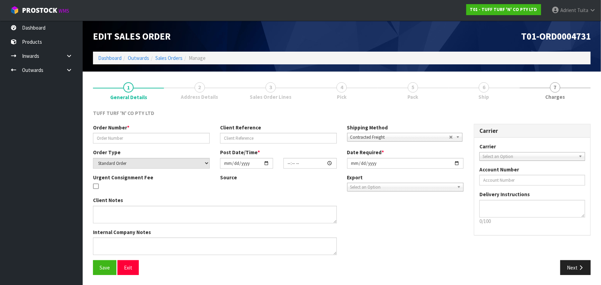
type input "26971DD"
type input "9482Y100311432"
select select "number:0"
type input "[DATE]"
type input "14:17:00.000"
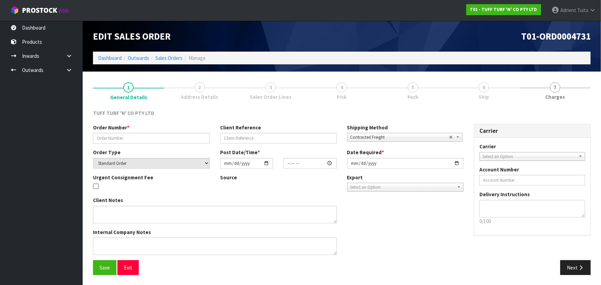
type input "[DATE]"
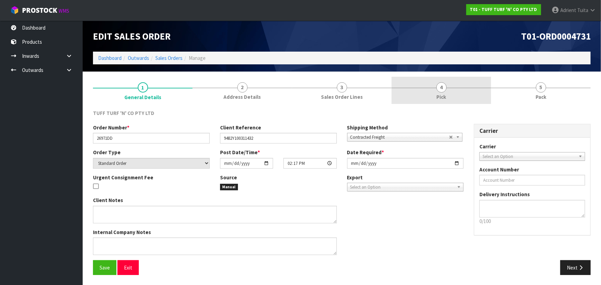
click at [429, 91] on link "4 Pick" at bounding box center [442, 90] width 100 height 27
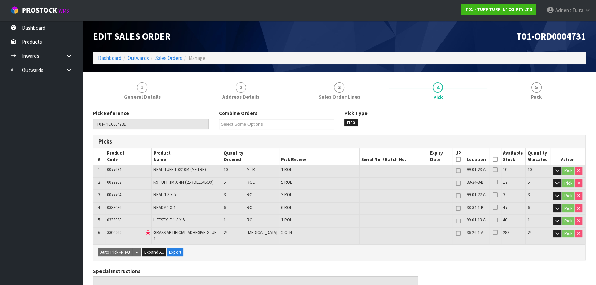
click at [493, 159] on icon at bounding box center [495, 159] width 5 height 0
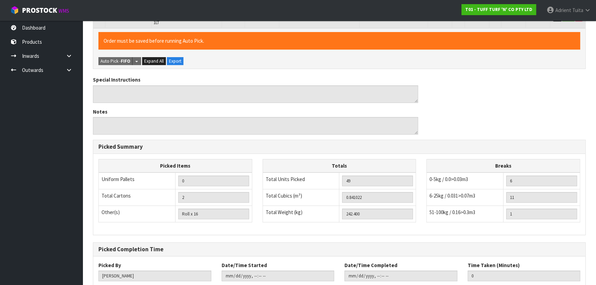
scroll to position [259, 0]
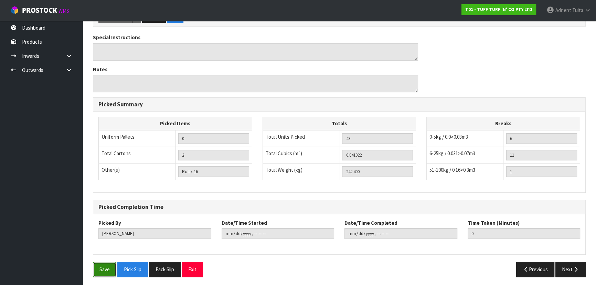
click at [95, 265] on button "Save" at bounding box center [104, 269] width 23 height 15
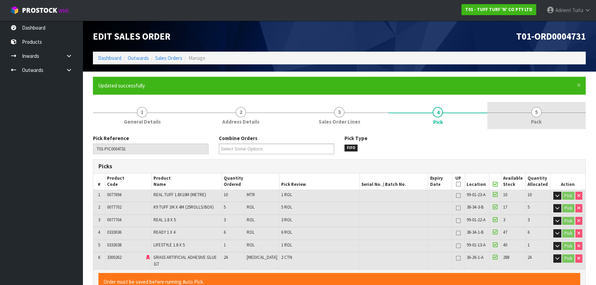
click at [533, 113] on span "5" at bounding box center [537, 112] width 10 height 10
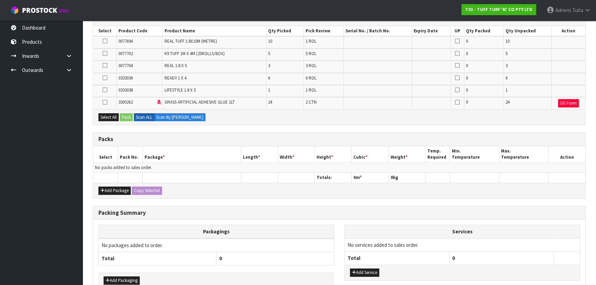
scroll to position [156, 0]
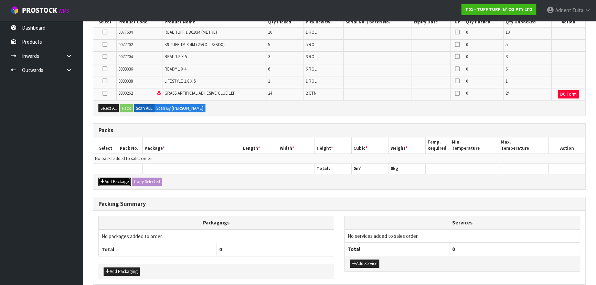
click at [99, 180] on button "Add Package" at bounding box center [114, 182] width 32 height 8
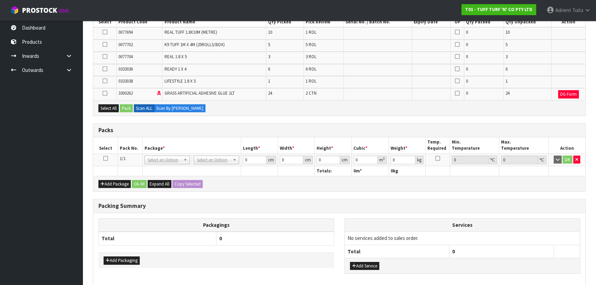
click at [104, 160] on link at bounding box center [105, 159] width 5 height 6
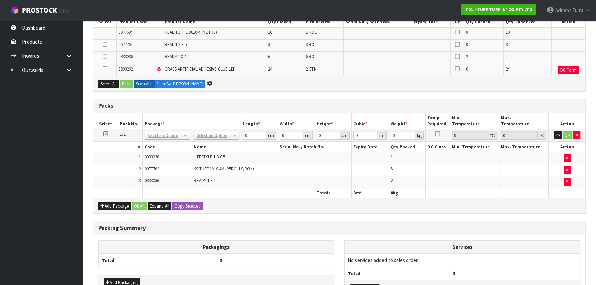
scroll to position [0, 0]
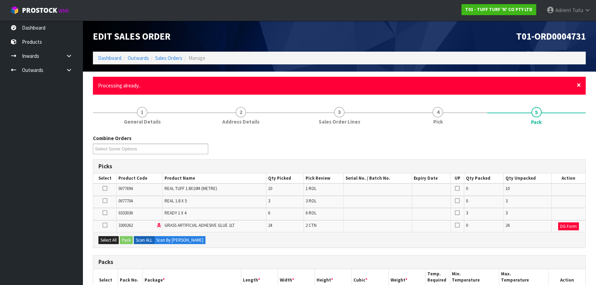
click at [579, 87] on span "×" at bounding box center [579, 85] width 4 height 10
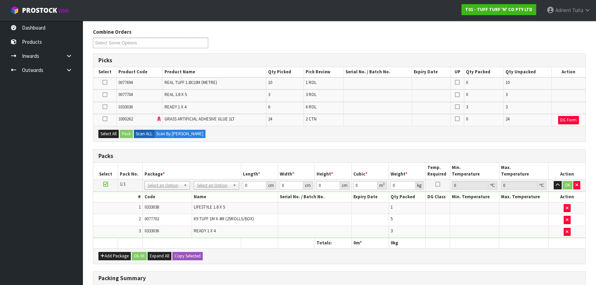
scroll to position [185, 0]
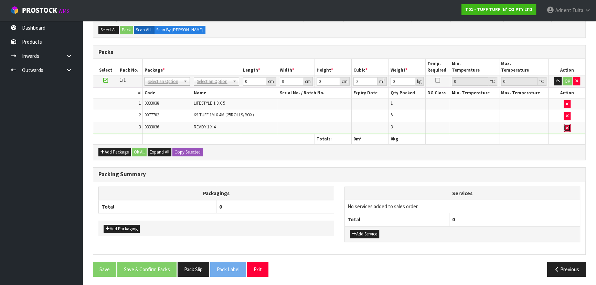
click at [565, 130] on button "button" at bounding box center [567, 128] width 7 height 8
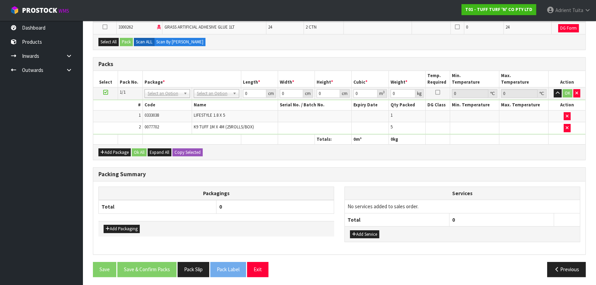
click at [458, 148] on div "Add Package Ok All Expand All Copy Selected" at bounding box center [339, 151] width 492 height 15
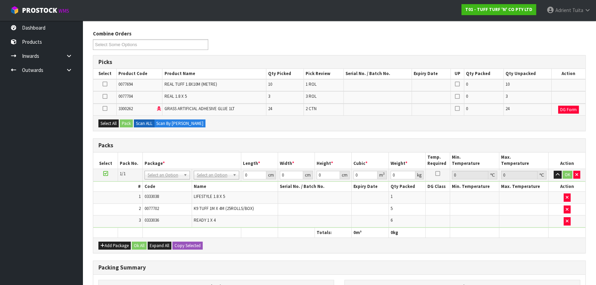
scroll to position [79, 0]
click at [104, 85] on icon at bounding box center [105, 84] width 5 height 0
click at [0, 0] on input "checkbox" at bounding box center [0, 0] width 0 height 0
click at [104, 97] on icon at bounding box center [105, 97] width 5 height 0
click at [0, 0] on input "checkbox" at bounding box center [0, 0] width 0 height 0
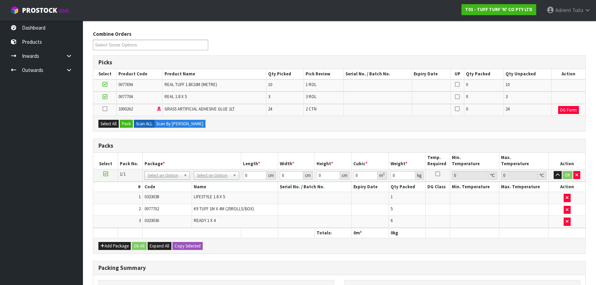
click at [103, 109] on icon at bounding box center [105, 109] width 5 height 0
click at [0, 0] on input "checkbox" at bounding box center [0, 0] width 0 height 0
click at [130, 123] on button "Pack" at bounding box center [126, 124] width 13 height 8
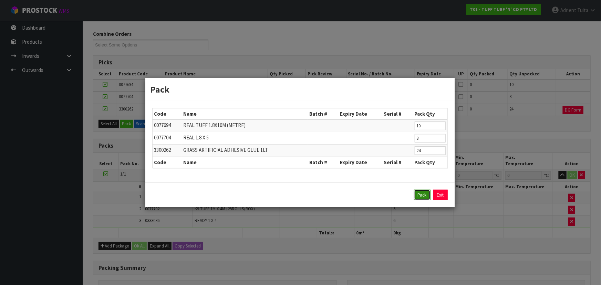
click at [425, 190] on button "Pack" at bounding box center [422, 195] width 17 height 11
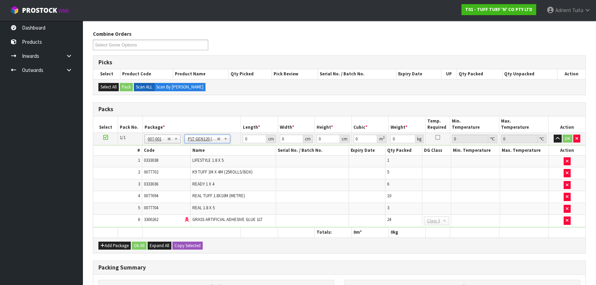
type input "120"
type input "100"
type input "242.4"
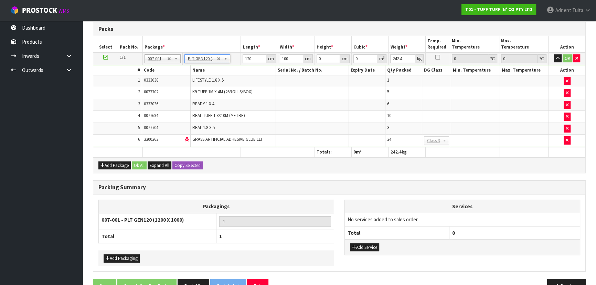
scroll to position [176, 0]
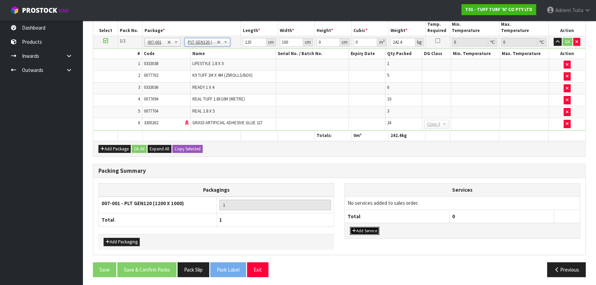
click at [361, 231] on button "Add Service" at bounding box center [364, 231] width 29 height 8
drag, startPoint x: 372, startPoint y: 203, endPoint x: 370, endPoint y: 212, distance: 8.9
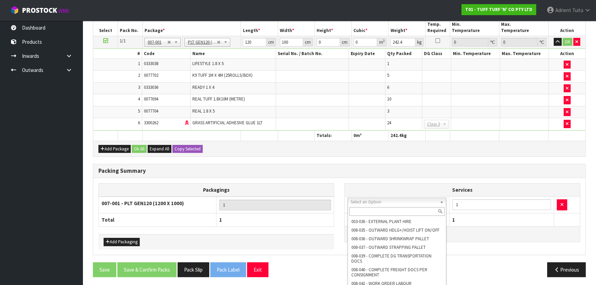
click at [372, 211] on input "text" at bounding box center [397, 211] width 95 height 9
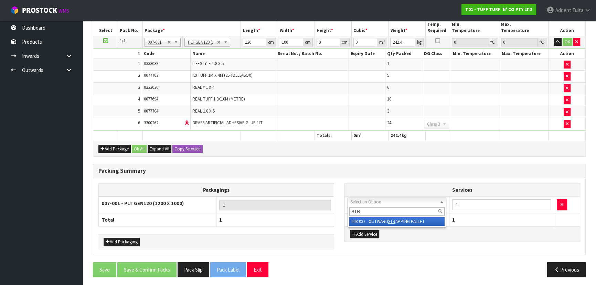
type input "STR"
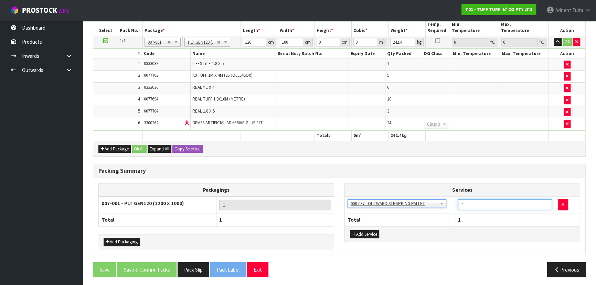
click at [473, 199] on input "1" at bounding box center [505, 204] width 94 height 11
click at [548, 201] on input "2" at bounding box center [505, 204] width 94 height 11
click at [546, 201] on input "3" at bounding box center [505, 204] width 94 height 11
type input "2"
click at [545, 204] on input "2" at bounding box center [505, 204] width 94 height 11
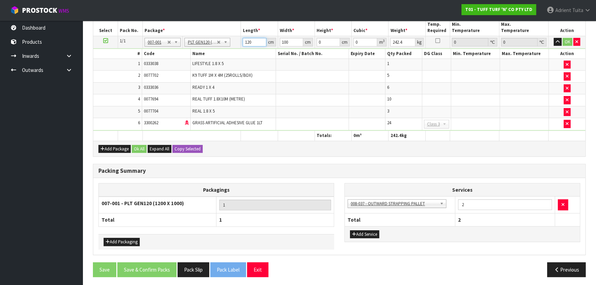
click at [247, 40] on input "120" at bounding box center [254, 42] width 23 height 9
type input "187"
type input "131"
type input "7"
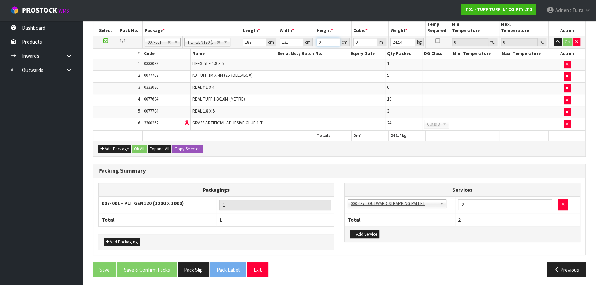
type input "0.171479"
type input "75"
type input "1.837275"
type input "75"
type input "246"
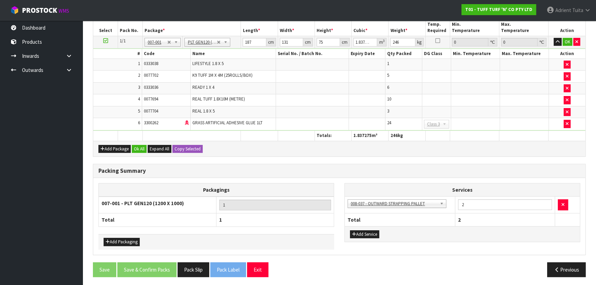
click at [562, 38] on td "OK" at bounding box center [567, 42] width 37 height 12
click at [564, 39] on button "OK" at bounding box center [568, 42] width 10 height 8
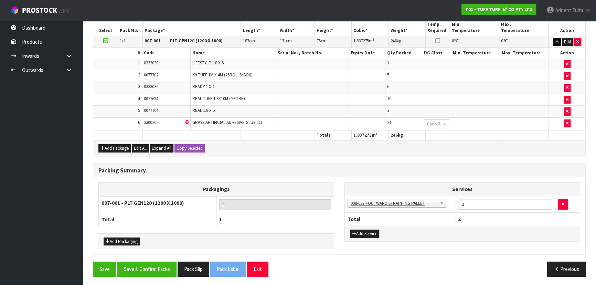
scroll to position [176, 0]
click at [124, 262] on button "Save & Confirm Packs" at bounding box center [146, 269] width 59 height 15
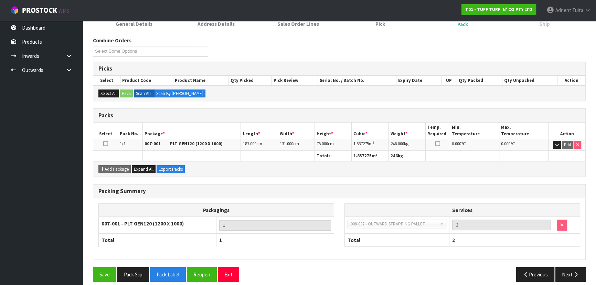
scroll to position [0, 0]
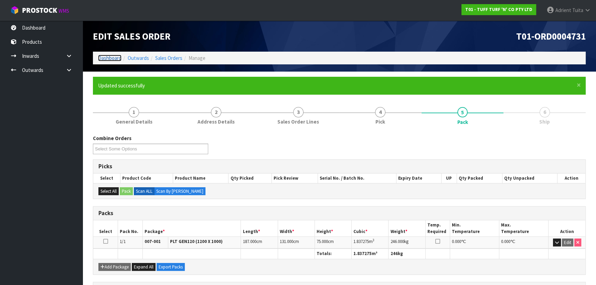
click at [106, 57] on link "Dashboard" at bounding box center [109, 58] width 23 height 7
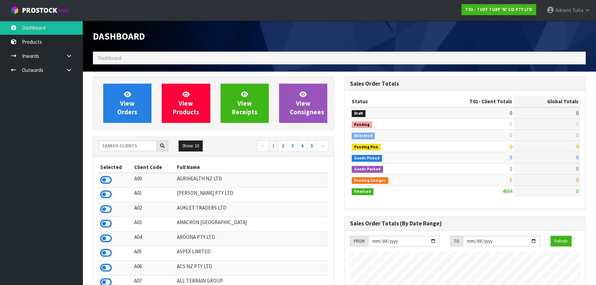
scroll to position [521, 251]
click at [121, 151] on div at bounding box center [133, 146] width 70 height 11
click at [121, 147] on input "text" at bounding box center [127, 146] width 58 height 11
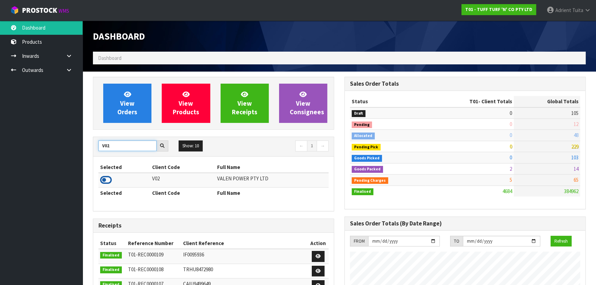
type input "V02"
click at [106, 180] on icon at bounding box center [106, 180] width 12 height 10
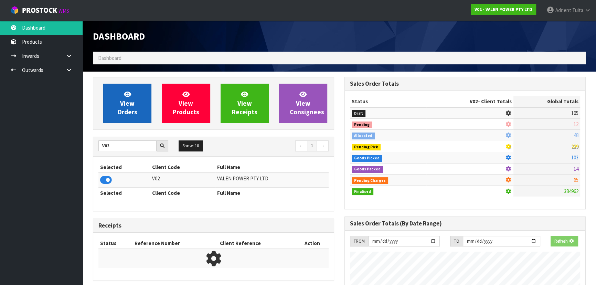
scroll to position [536, 251]
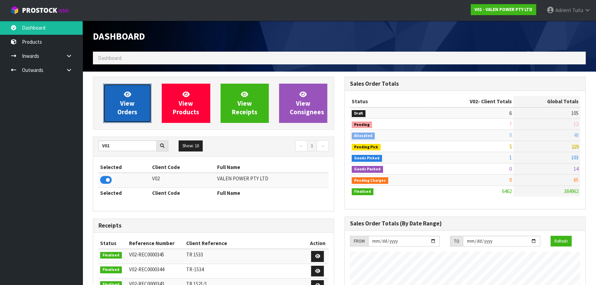
click at [121, 106] on span "View Orders" at bounding box center [127, 103] width 20 height 26
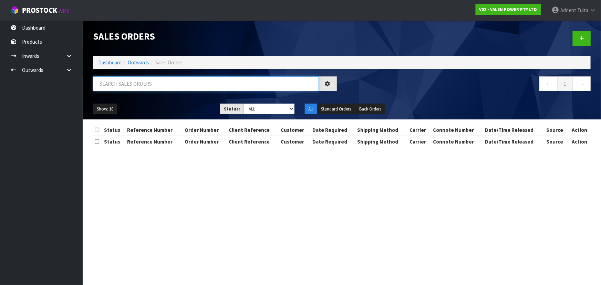
click at [129, 89] on input "text" at bounding box center [206, 83] width 226 height 15
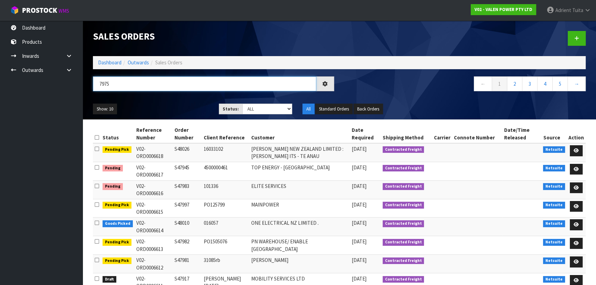
type input "7975"
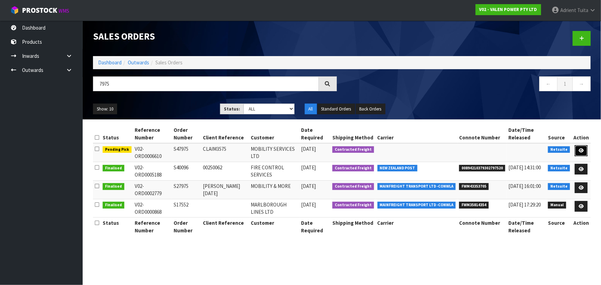
click at [581, 149] on icon at bounding box center [581, 150] width 5 height 4
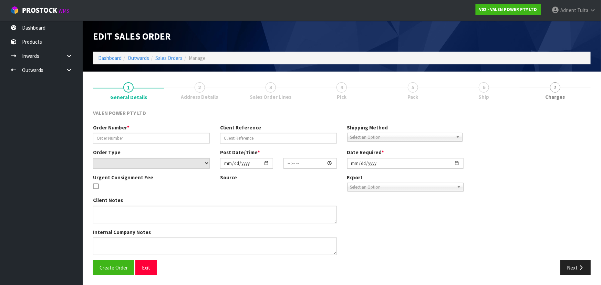
type input "S47975"
type input "CLAIM3575"
select select "number:0"
type input "[DATE]"
type input "15:15:08.000"
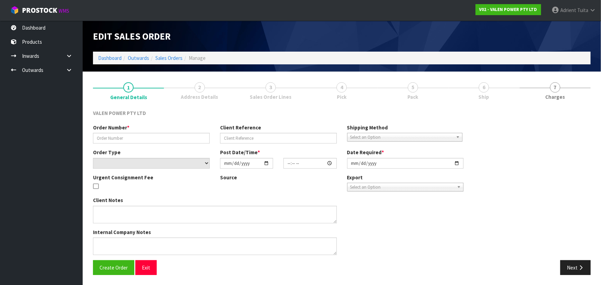
type input "[DATE]"
type textarea "CLAIM3575"
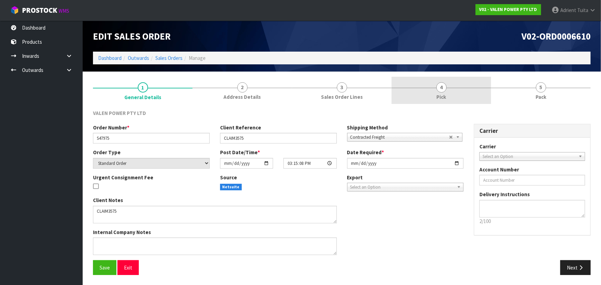
click at [449, 87] on link "4 Pick" at bounding box center [442, 90] width 100 height 27
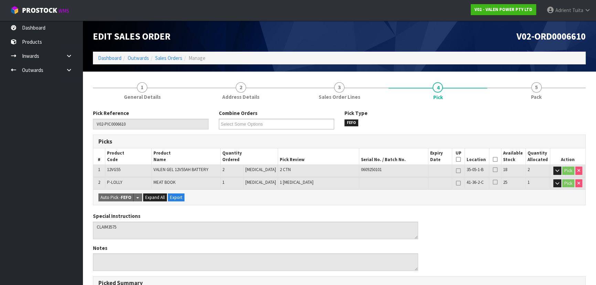
click at [494, 156] on th "Picked" at bounding box center [496, 156] width 12 height 16
click at [494, 159] on icon at bounding box center [495, 159] width 5 height 0
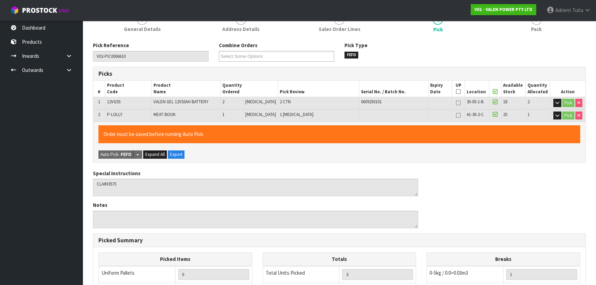
scroll to position [188, 0]
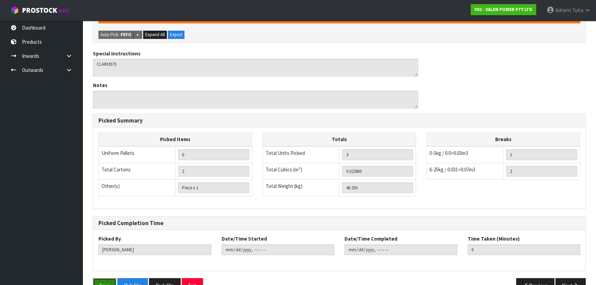
click at [107, 283] on button "Save" at bounding box center [104, 285] width 23 height 15
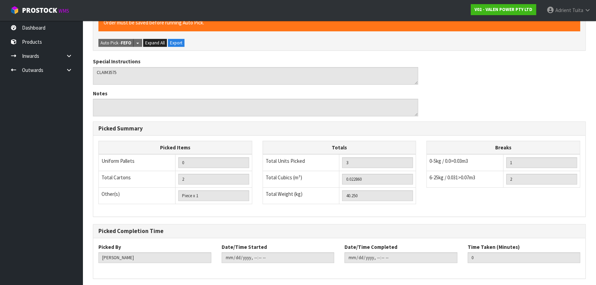
scroll to position [0, 0]
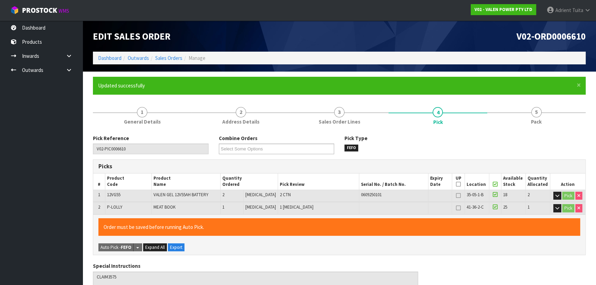
type input "[PERSON_NAME]"
type input "[DATE]T11:07:43"
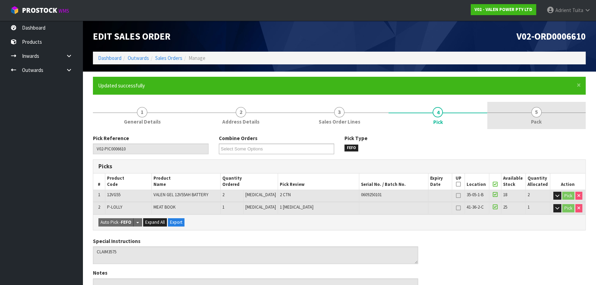
click at [517, 112] on link "5 Pack" at bounding box center [537, 115] width 98 height 27
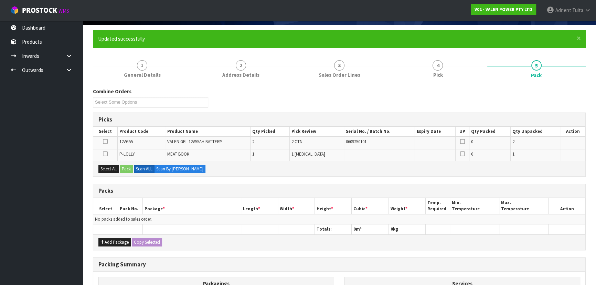
scroll to position [138, 0]
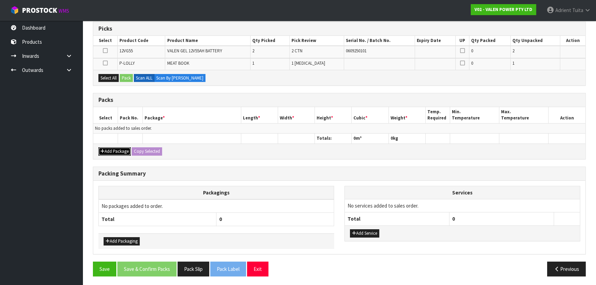
click at [110, 150] on button "Add Package" at bounding box center [114, 151] width 32 height 8
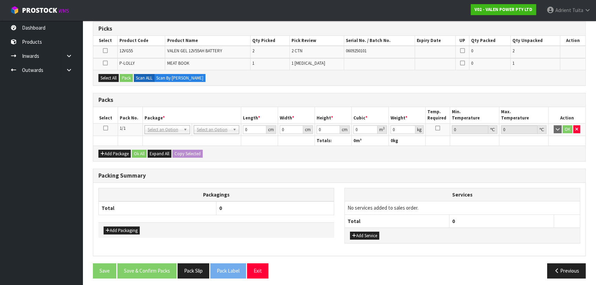
click at [106, 128] on icon at bounding box center [105, 128] width 5 height 0
click at [108, 63] on icon at bounding box center [105, 63] width 5 height 0
click at [0, 0] on input "checkbox" at bounding box center [0, 0] width 0 height 0
click at [124, 79] on button "Pack" at bounding box center [126, 78] width 13 height 8
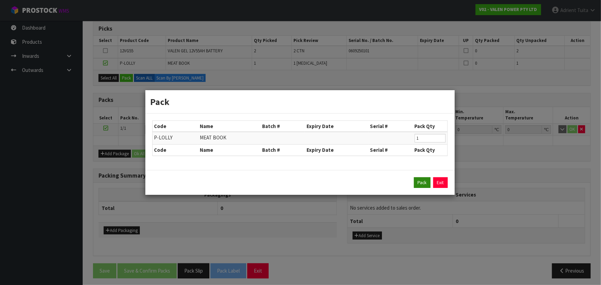
click at [427, 178] on div "Pack Exit" at bounding box center [299, 182] width 309 height 25
click at [426, 179] on button "Pack" at bounding box center [422, 182] width 17 height 11
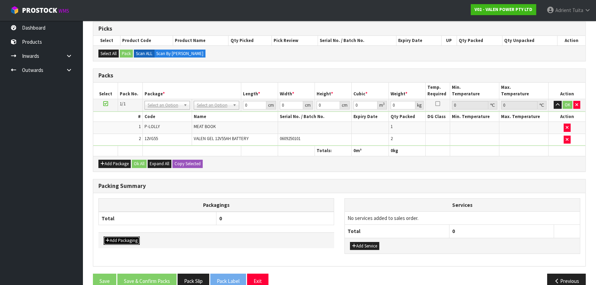
click at [118, 238] on button "Add Packaging" at bounding box center [122, 241] width 36 height 8
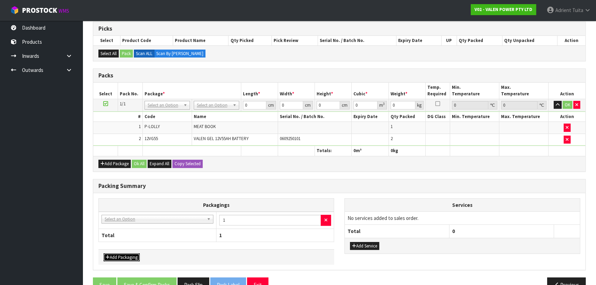
drag, startPoint x: 116, startPoint y: 216, endPoint x: 116, endPoint y: 222, distance: 6.2
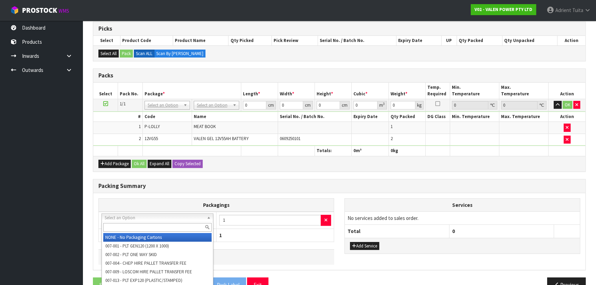
click at [116, 224] on input "text" at bounding box center [157, 227] width 108 height 9
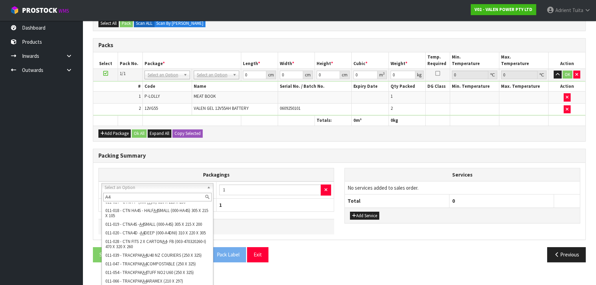
scroll to position [169, 0]
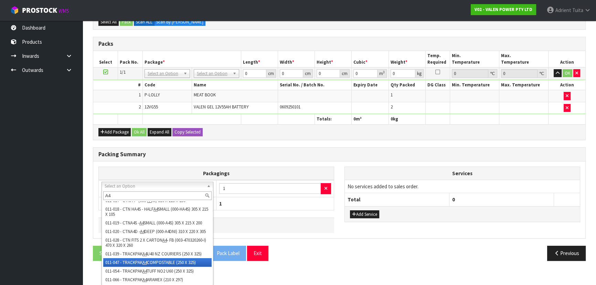
type input "A4"
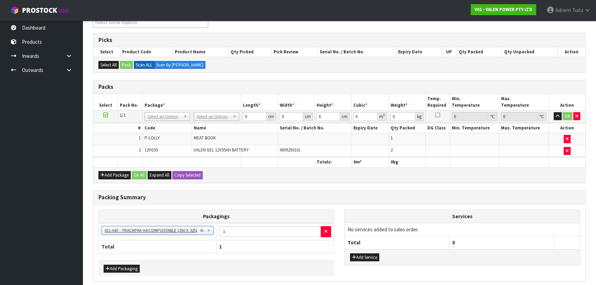
scroll to position [153, 0]
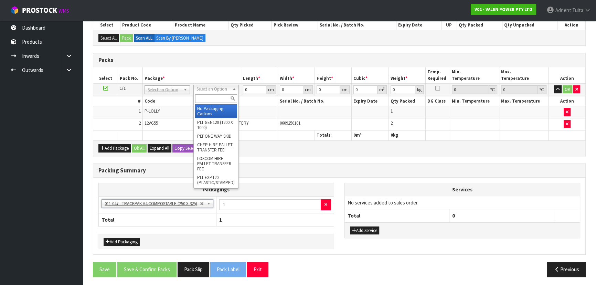
drag, startPoint x: 204, startPoint y: 87, endPoint x: 202, endPoint y: 91, distance: 4.4
click at [202, 94] on div at bounding box center [216, 98] width 45 height 11
click at [209, 101] on input "text" at bounding box center [216, 98] width 42 height 9
type input "VA"
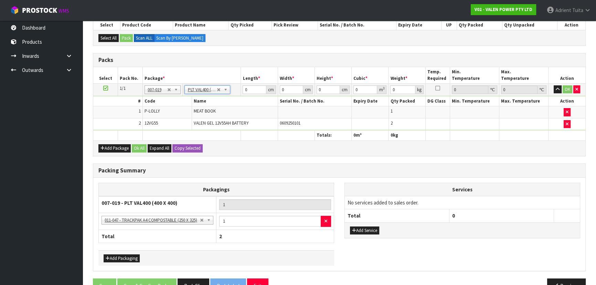
type input "40"
type input "44.25"
click at [243, 89] on input "40" at bounding box center [254, 89] width 23 height 9
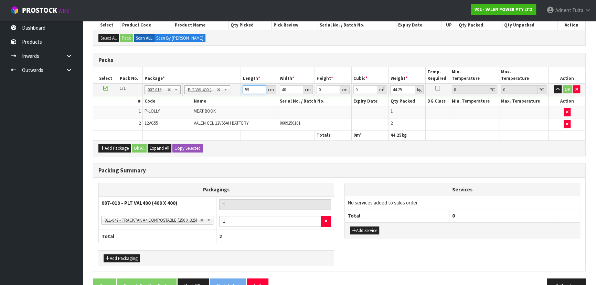
type input "59"
type input "41"
type input "3"
type input "0.007257"
type input "358"
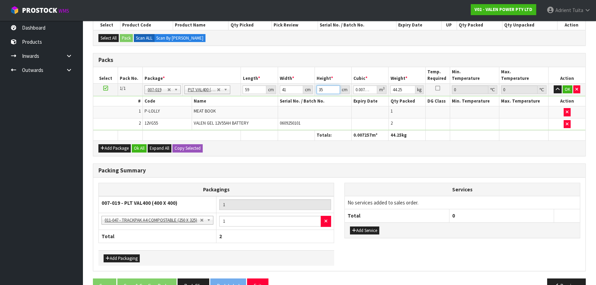
type input "0.866002"
click at [320, 91] on input "358" at bounding box center [328, 89] width 23 height 9
type input "3"
type input "0.007257"
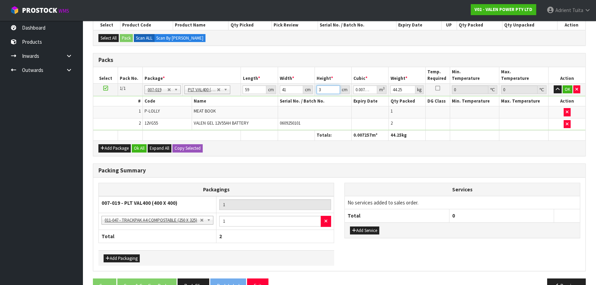
type input "38"
type input "0.091922"
type input "38"
type input "41"
click at [568, 90] on button "OK" at bounding box center [568, 89] width 10 height 8
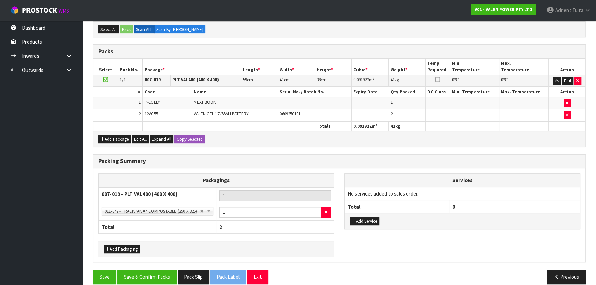
scroll to position [169, 0]
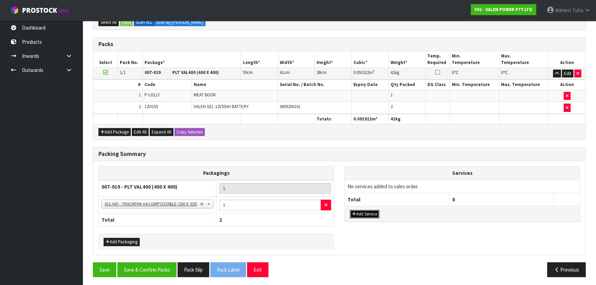
click at [354, 212] on icon "button" at bounding box center [354, 214] width 4 height 4
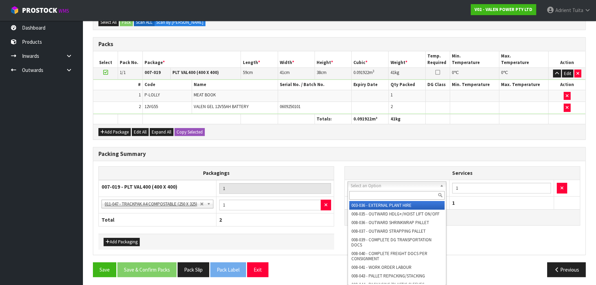
click at [371, 196] on input "text" at bounding box center [397, 195] width 95 height 9
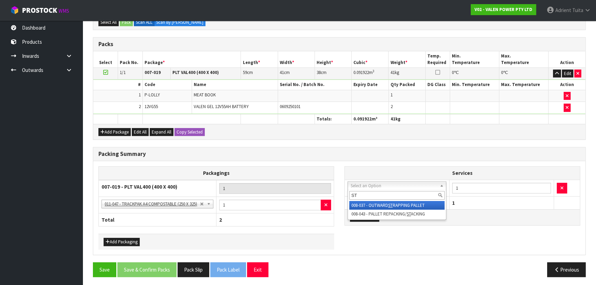
type input "ST"
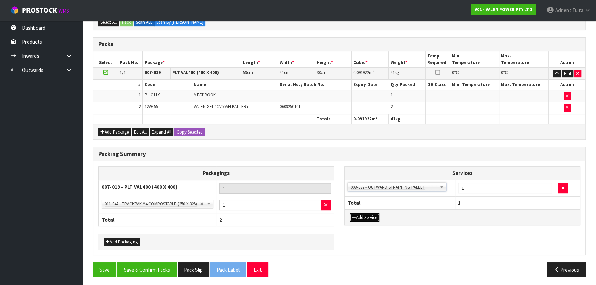
click at [365, 215] on button "Add Service" at bounding box center [364, 218] width 29 height 8
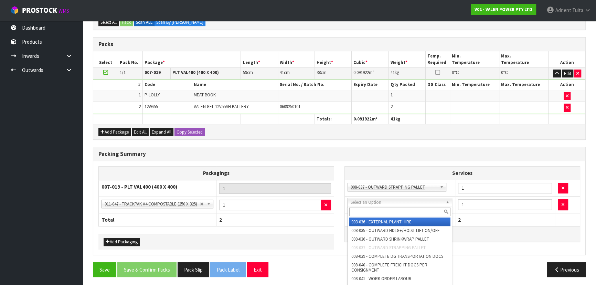
drag, startPoint x: 371, startPoint y: 200, endPoint x: 368, endPoint y: 214, distance: 14.6
click at [368, 214] on input "text" at bounding box center [400, 212] width 101 height 9
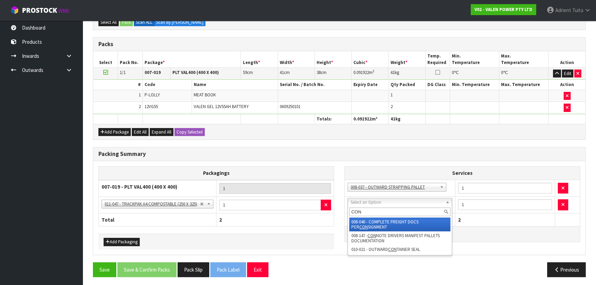
type input "CON"
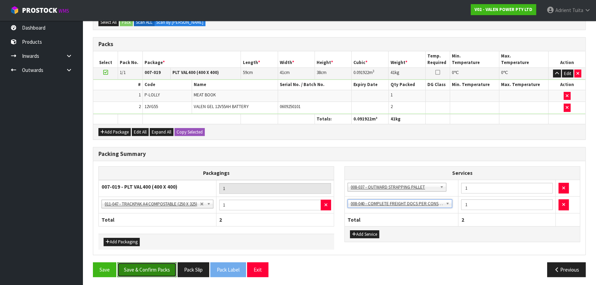
click at [159, 262] on button "Save & Confirm Packs" at bounding box center [146, 269] width 59 height 15
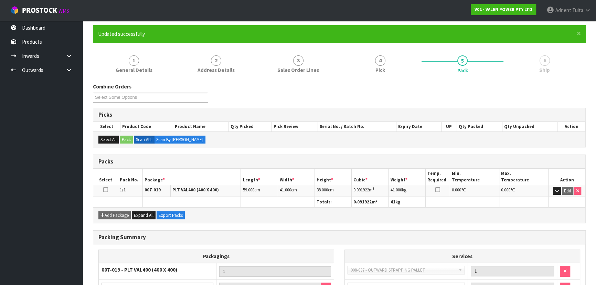
scroll to position [120, 0]
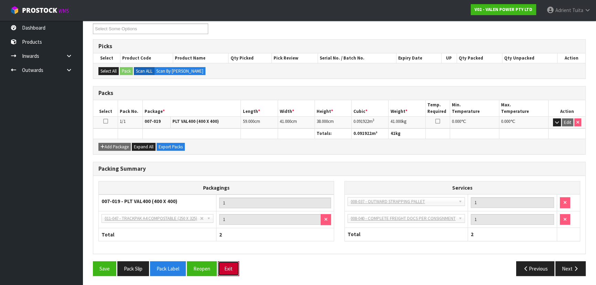
click at [229, 266] on button "Exit" at bounding box center [228, 268] width 21 height 15
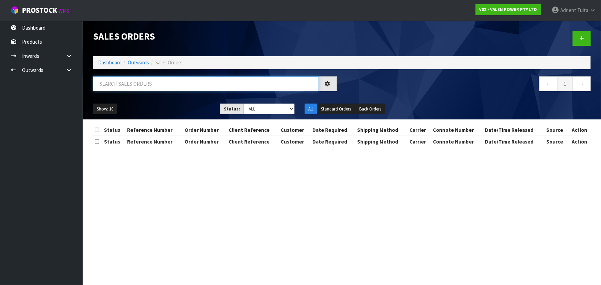
click at [138, 77] on input "text" at bounding box center [206, 83] width 226 height 15
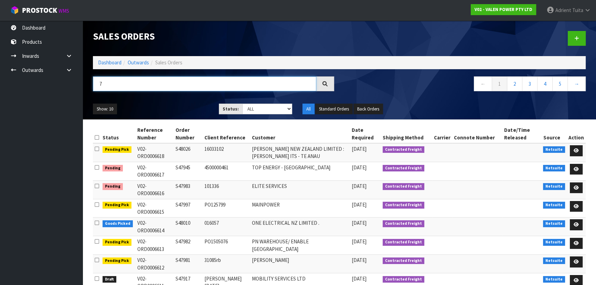
drag, startPoint x: 138, startPoint y: 77, endPoint x: 106, endPoint y: 82, distance: 32.4
click at [106, 82] on input "7" at bounding box center [205, 83] width 224 height 15
type input "7981"
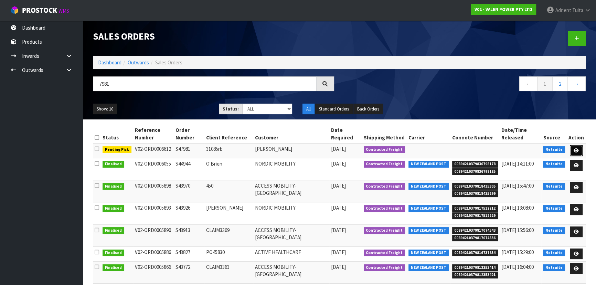
click at [579, 150] on icon at bounding box center [576, 150] width 5 height 4
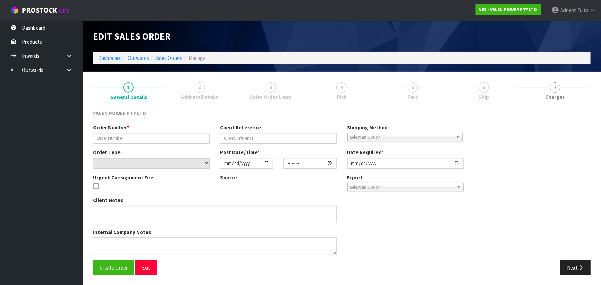
type input "S47981"
type input "31085rb"
select select "number:0"
type input "[DATE]"
type input "09:15:08.000"
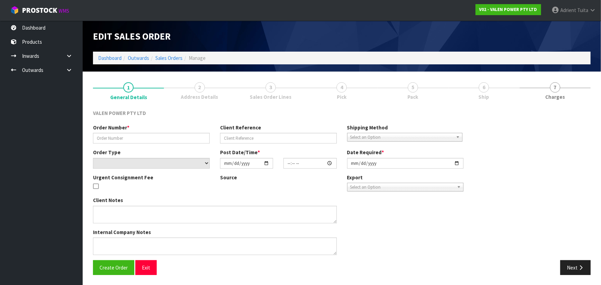
type input "[DATE]"
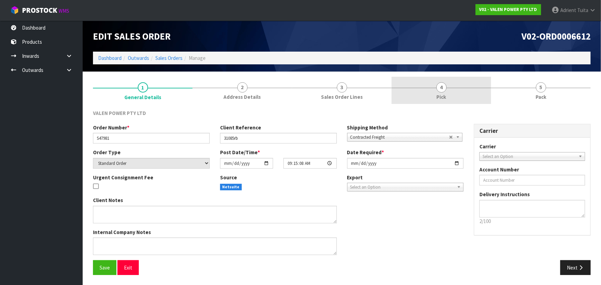
click at [438, 85] on span "4" at bounding box center [441, 87] width 10 height 10
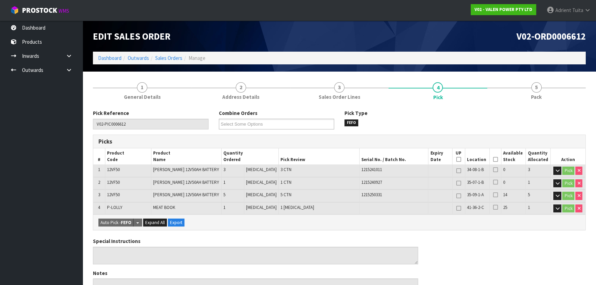
drag, startPoint x: 491, startPoint y: 159, endPoint x: 482, endPoint y: 160, distance: 8.7
click at [493, 159] on icon at bounding box center [495, 159] width 5 height 0
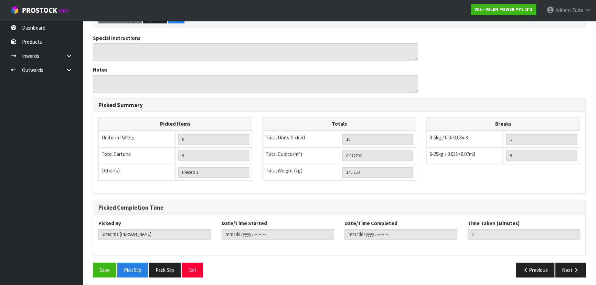
scroll to position [229, 0]
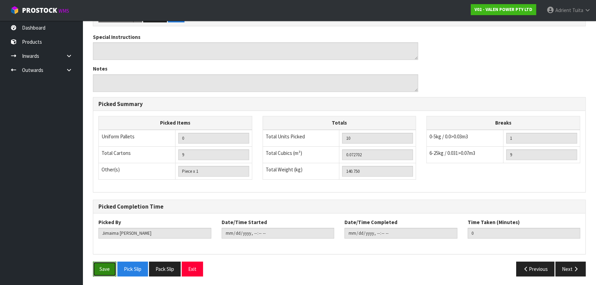
click at [103, 265] on button "Save" at bounding box center [104, 269] width 23 height 15
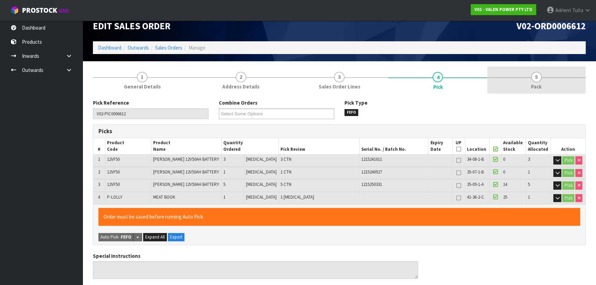
click at [544, 85] on link "5 Pack" at bounding box center [537, 79] width 98 height 27
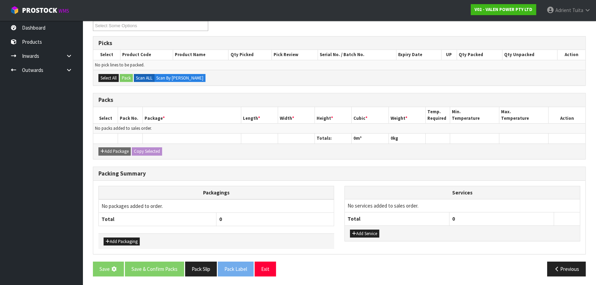
scroll to position [0, 0]
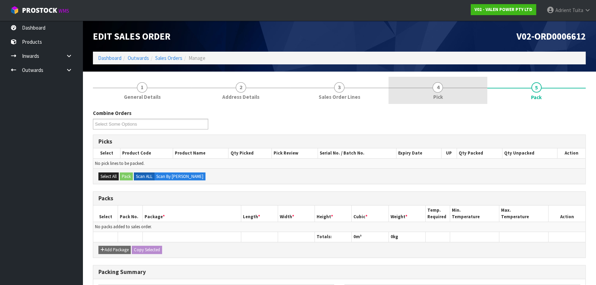
click at [441, 97] on span "Pick" at bounding box center [438, 96] width 10 height 7
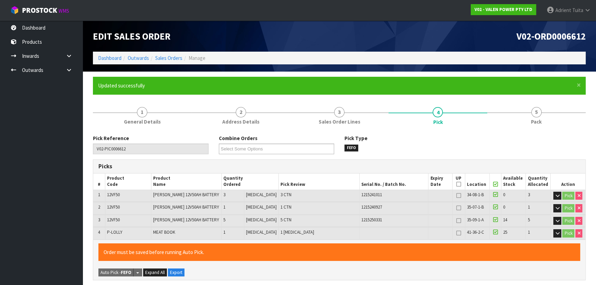
type input "[PERSON_NAME]"
type input "[DATE]T11:40:09"
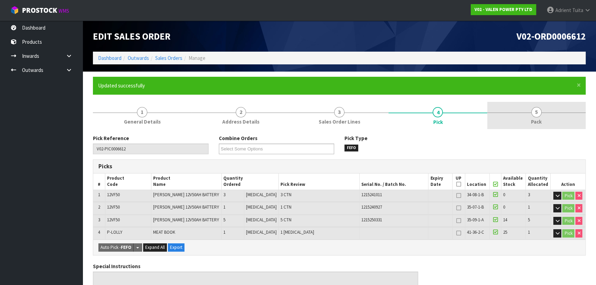
click at [516, 124] on link "5 Pack" at bounding box center [537, 115] width 98 height 27
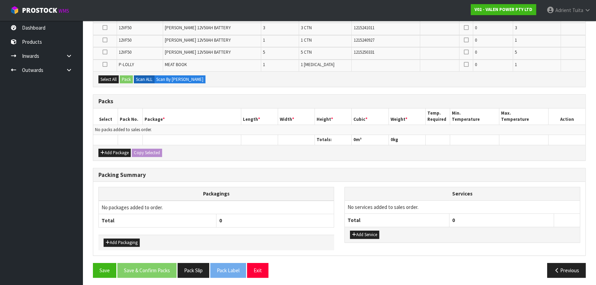
scroll to position [162, 0]
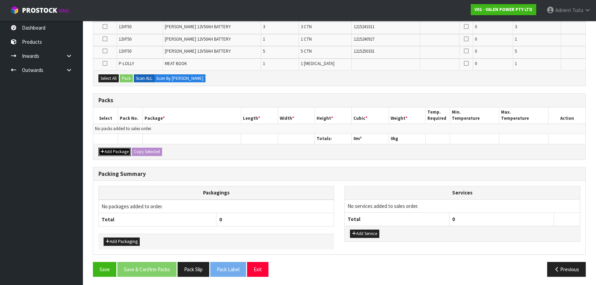
click at [104, 150] on button "Add Package" at bounding box center [114, 152] width 32 height 8
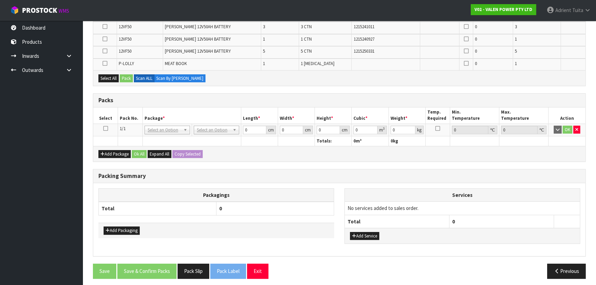
click at [104, 128] on icon at bounding box center [105, 128] width 5 height 0
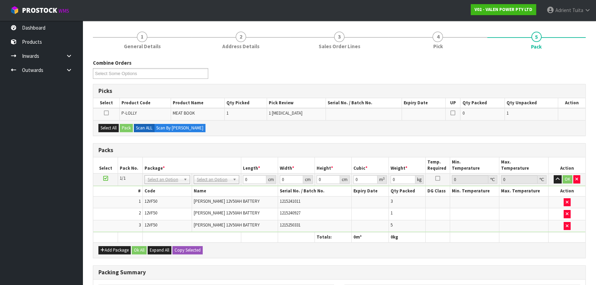
scroll to position [68, 0]
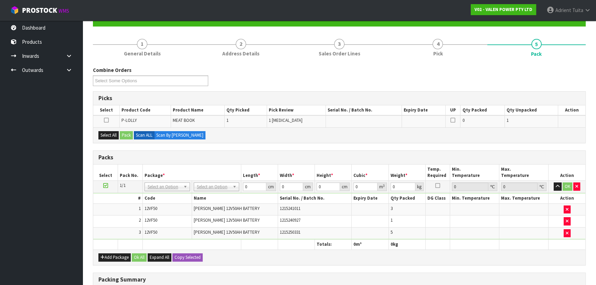
click at [107, 120] on icon at bounding box center [106, 120] width 5 height 0
click at [0, 0] on input "checkbox" at bounding box center [0, 0] width 0 height 0
click at [124, 136] on button "Pack" at bounding box center [126, 135] width 13 height 8
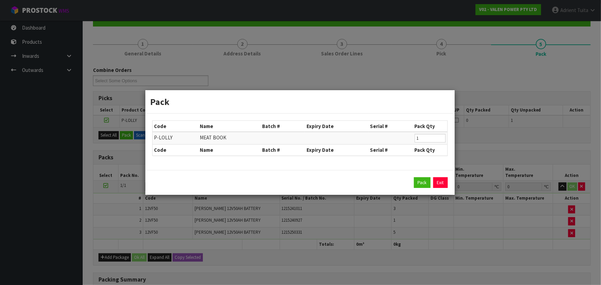
click at [412, 185] on div "Pack Exit" at bounding box center [299, 182] width 295 height 11
click at [414, 185] on button "Pack" at bounding box center [422, 182] width 17 height 11
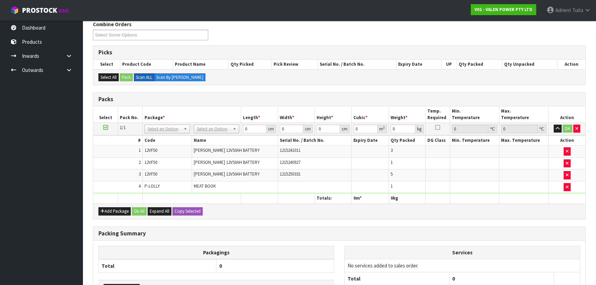
scroll to position [173, 0]
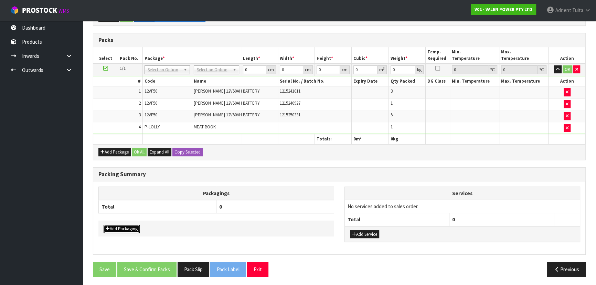
click at [134, 225] on button "Add Packaging" at bounding box center [122, 229] width 36 height 8
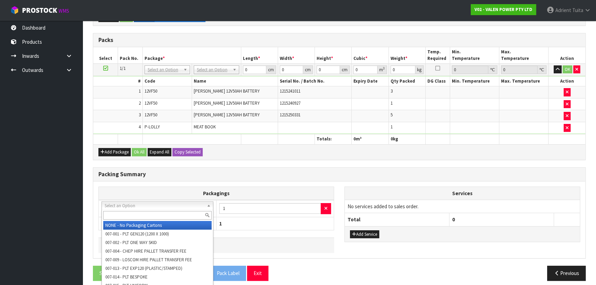
drag, startPoint x: 138, startPoint y: 206, endPoint x: 138, endPoint y: 213, distance: 7.2
click at [138, 213] on input "text" at bounding box center [157, 215] width 108 height 9
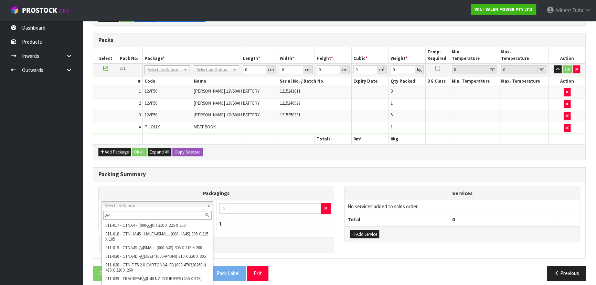
scroll to position [193, 0]
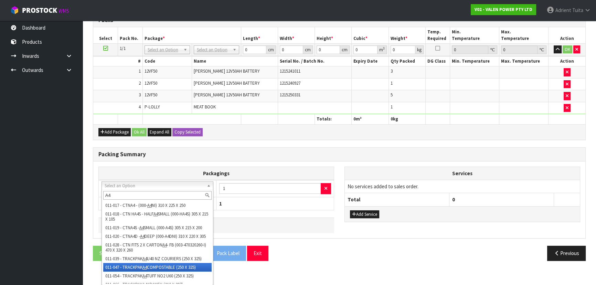
type input "A4"
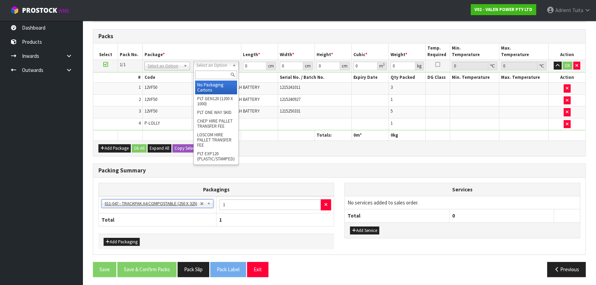
click at [206, 71] on input "text" at bounding box center [216, 75] width 42 height 9
click at [203, 71] on input "text" at bounding box center [216, 75] width 42 height 9
type input "TU"
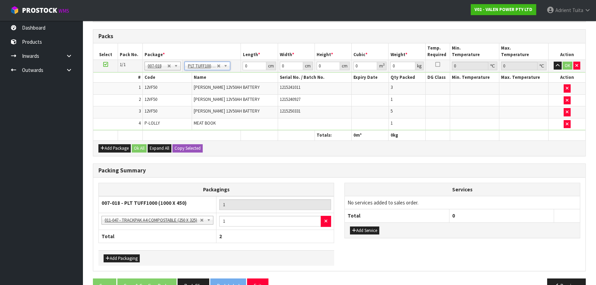
type input "100"
type input "45"
type input "148.75"
click at [250, 66] on input "100" at bounding box center [254, 66] width 23 height 9
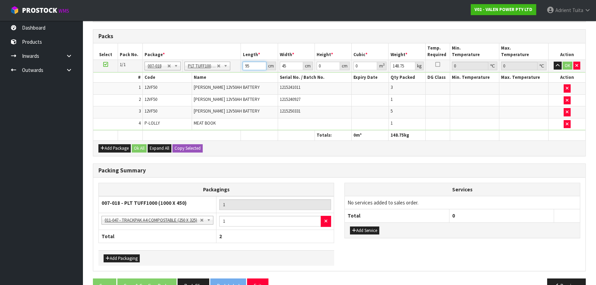
type input "95"
type input "50"
type input "3"
type input "0.01425"
type input "34"
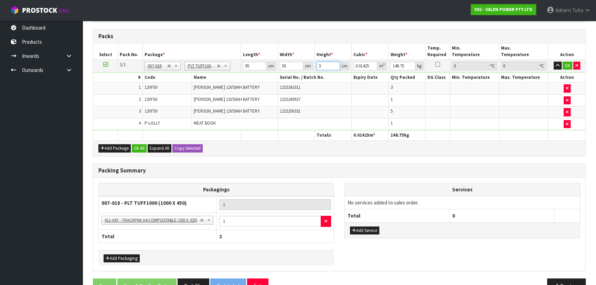
type input "0.1615"
type input "34"
type input "146"
click at [565, 64] on button "OK" at bounding box center [568, 66] width 10 height 8
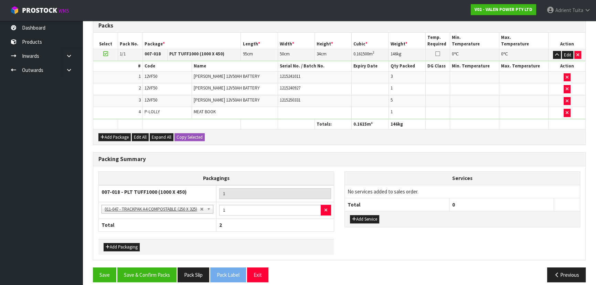
scroll to position [193, 0]
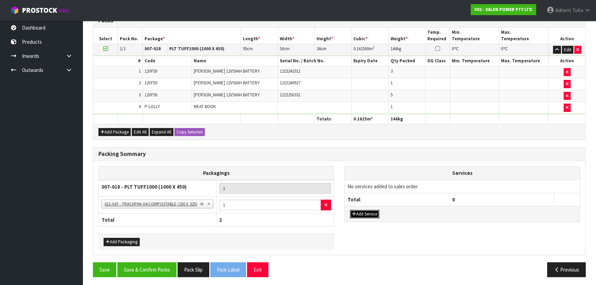
drag, startPoint x: 374, startPoint y: 210, endPoint x: 374, endPoint y: 205, distance: 5.5
click at [374, 210] on button "Add Service" at bounding box center [364, 214] width 29 height 8
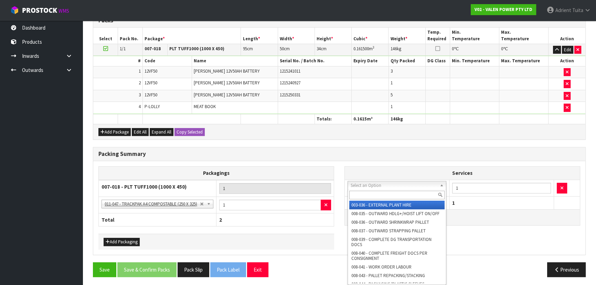
drag, startPoint x: 374, startPoint y: 189, endPoint x: 374, endPoint y: 193, distance: 3.5
click at [374, 193] on input "text" at bounding box center [397, 195] width 95 height 9
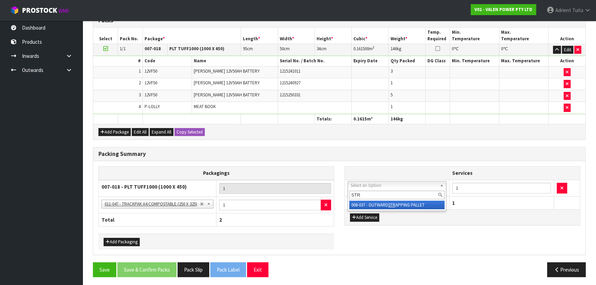
type input "STR"
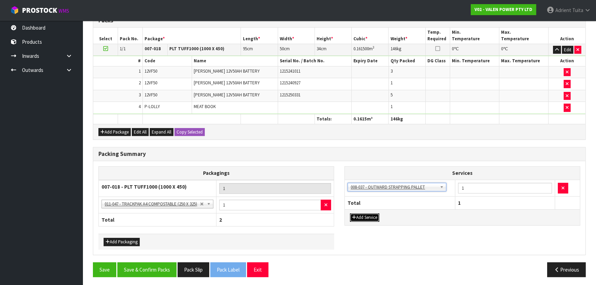
click at [372, 214] on button "Add Service" at bounding box center [364, 218] width 29 height 8
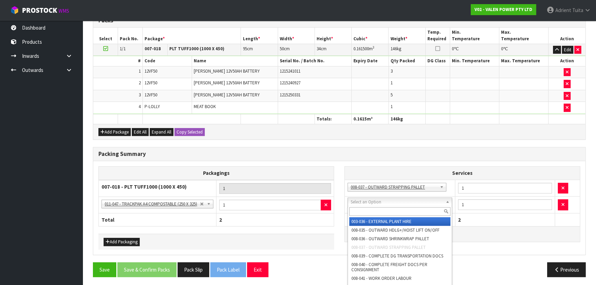
drag, startPoint x: 375, startPoint y: 201, endPoint x: 375, endPoint y: 210, distance: 8.3
click at [375, 210] on input "text" at bounding box center [400, 211] width 101 height 9
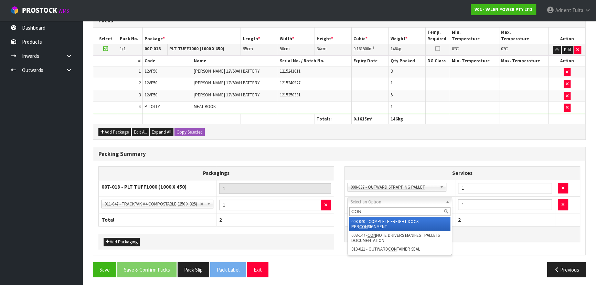
type input "CON"
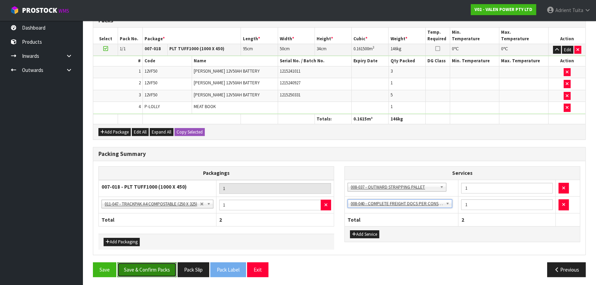
click at [147, 271] on button "Save & Confirm Packs" at bounding box center [146, 269] width 59 height 15
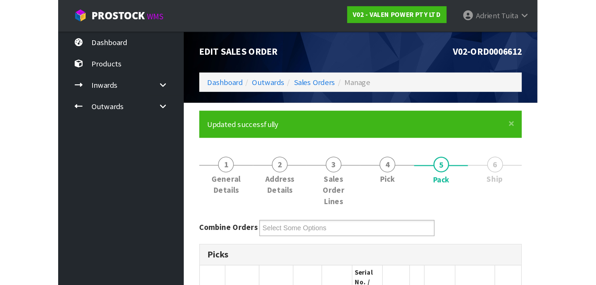
scroll to position [0, 0]
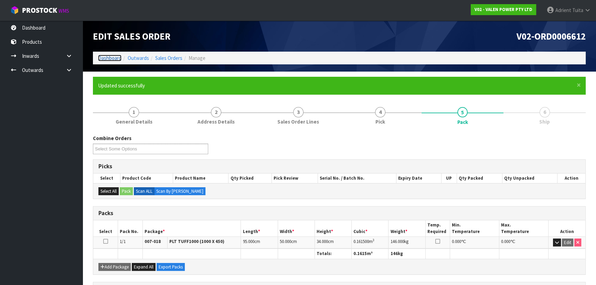
click at [116, 58] on link "Dashboard" at bounding box center [109, 58] width 23 height 7
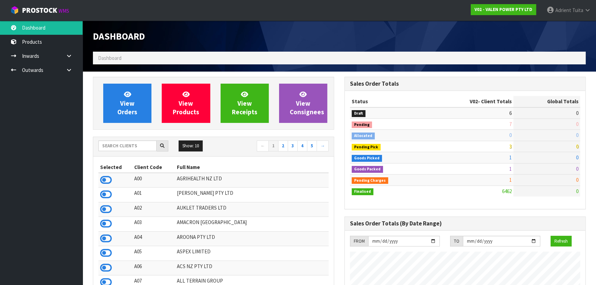
scroll to position [543, 251]
click at [121, 150] on input "text" at bounding box center [127, 146] width 58 height 11
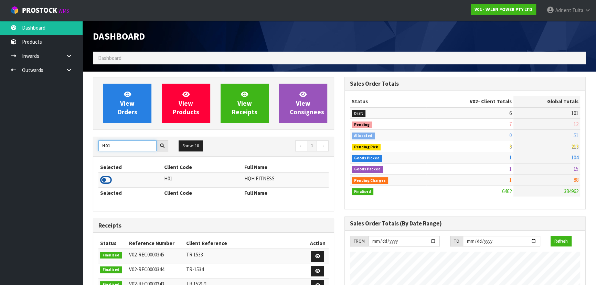
type input "H01"
click at [110, 181] on icon at bounding box center [106, 180] width 12 height 10
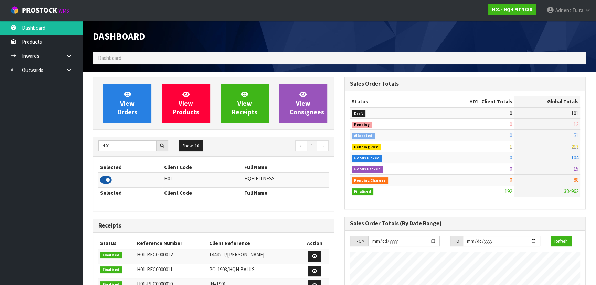
scroll to position [343963, 344131]
click at [130, 83] on div "View Orders View Products View Receipts View Consignees" at bounding box center [213, 103] width 241 height 53
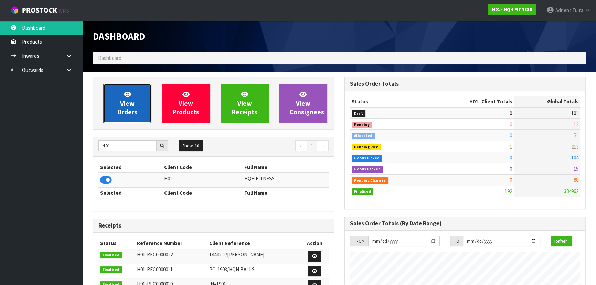
click at [130, 88] on link "View Orders" at bounding box center [127, 103] width 48 height 39
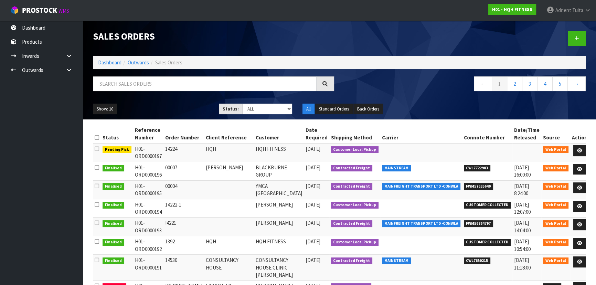
drag, startPoint x: 565, startPoint y: 152, endPoint x: 569, endPoint y: 152, distance: 4.1
click at [567, 152] on td "Web Portal" at bounding box center [556, 152] width 29 height 19
click at [574, 150] on link at bounding box center [580, 150] width 13 height 11
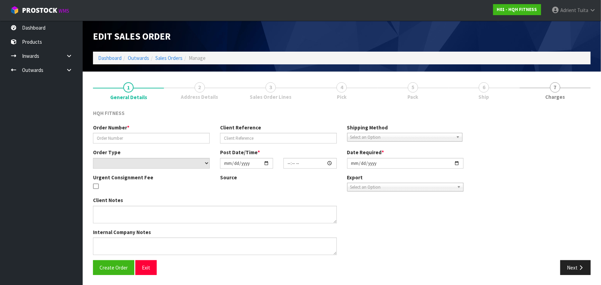
type input "14224"
type input "HQH"
select select "number:0"
type input "[DATE]"
type input "12:01:00.000"
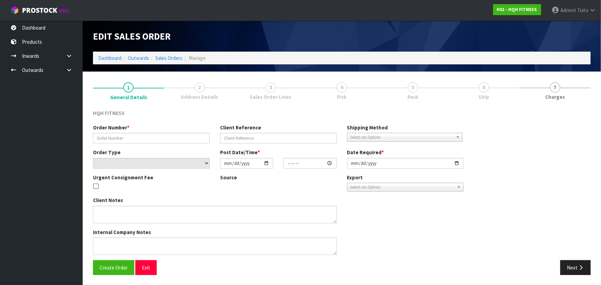
type input "[DATE]"
type textarea "NO PALLET REQUIRED PICKUP AROUND 10AM"
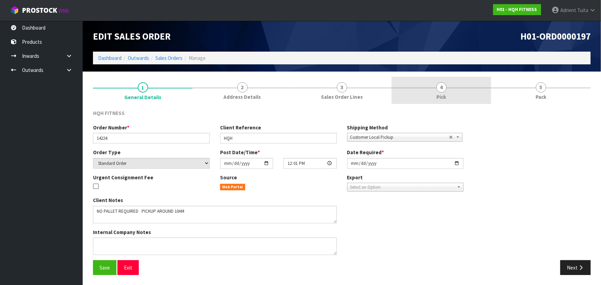
drag, startPoint x: 453, startPoint y: 85, endPoint x: 459, endPoint y: 98, distance: 14.3
click at [453, 86] on link "4 Pick" at bounding box center [442, 90] width 100 height 27
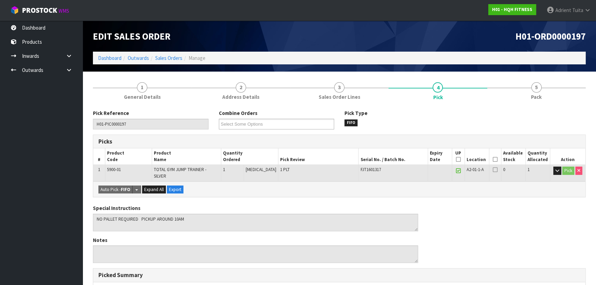
click at [493, 160] on icon at bounding box center [495, 159] width 5 height 0
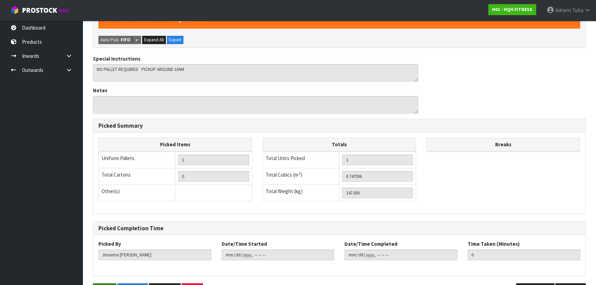
scroll to position [192, 0]
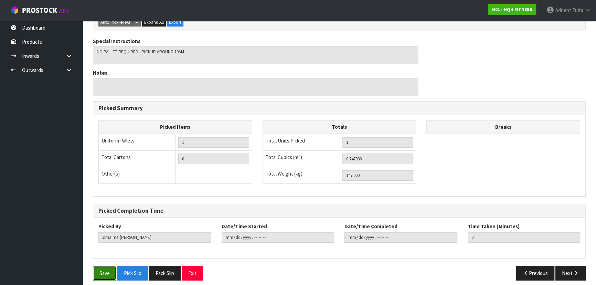
click at [98, 269] on button "Save" at bounding box center [104, 273] width 23 height 15
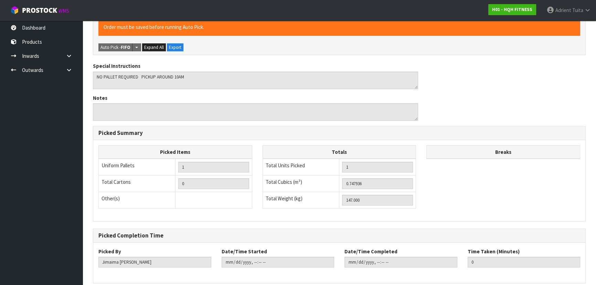
scroll to position [0, 0]
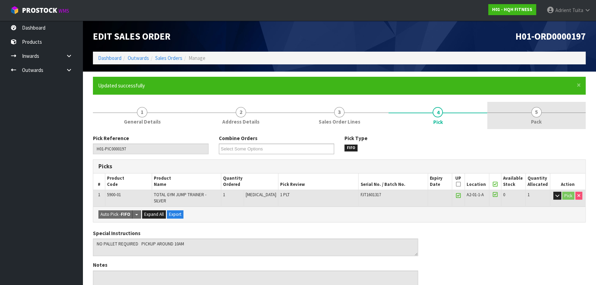
drag, startPoint x: 558, startPoint y: 104, endPoint x: 537, endPoint y: 118, distance: 25.4
click at [557, 105] on link "5 Pack" at bounding box center [537, 115] width 98 height 27
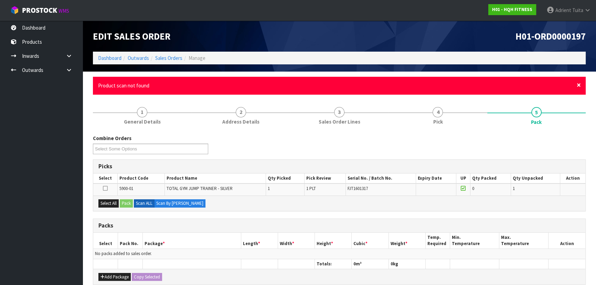
click at [578, 84] on span "×" at bounding box center [579, 85] width 4 height 10
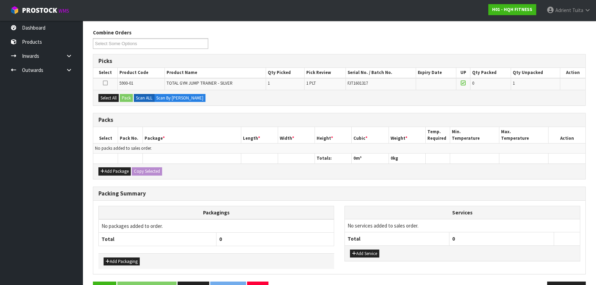
scroll to position [69, 0]
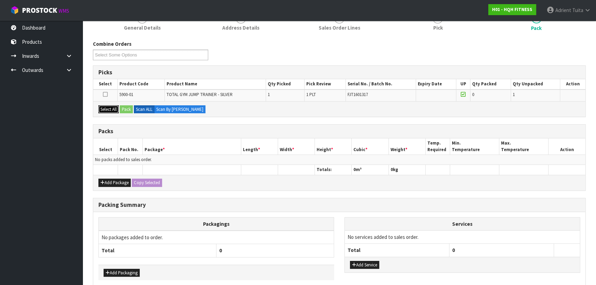
click at [107, 107] on button "Select All" at bounding box center [108, 109] width 20 height 8
drag, startPoint x: 119, startPoint y: 108, endPoint x: 123, endPoint y: 108, distance: 3.8
click at [120, 108] on div "Select All Pack Scan ALL Scan By [PERSON_NAME]" at bounding box center [339, 108] width 492 height 15
click at [126, 109] on button "Pack" at bounding box center [126, 109] width 13 height 8
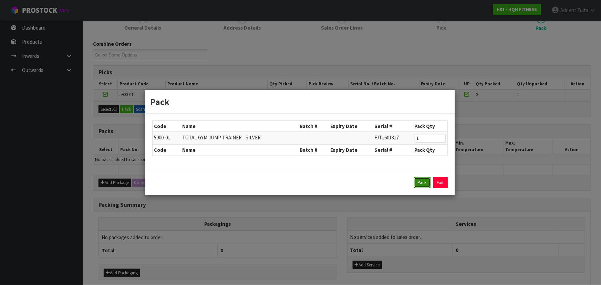
click at [422, 183] on button "Pack" at bounding box center [422, 182] width 17 height 11
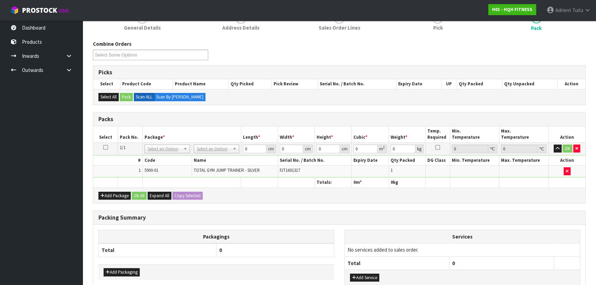
drag, startPoint x: 210, startPoint y: 149, endPoint x: 209, endPoint y: 156, distance: 7.0
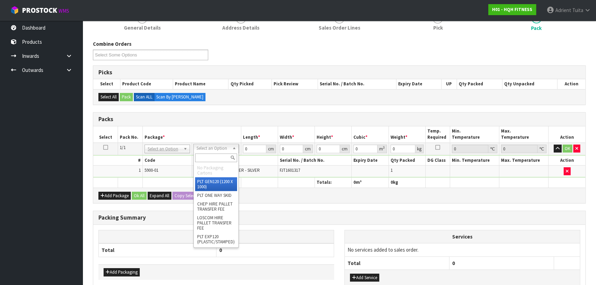
click at [209, 156] on input "text" at bounding box center [216, 158] width 42 height 9
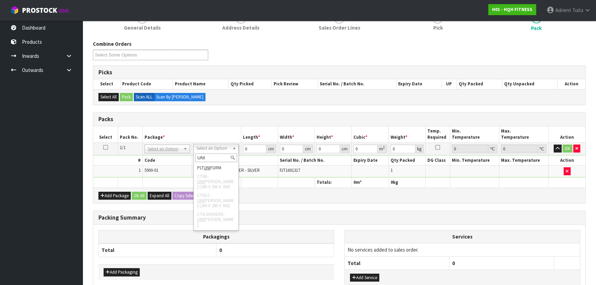
type input "UNI"
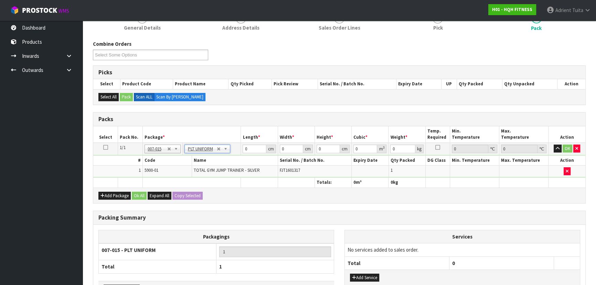
type input "147"
click at [246, 147] on input "0" at bounding box center [254, 149] width 23 height 9
type input "197"
type input "73"
type input "5"
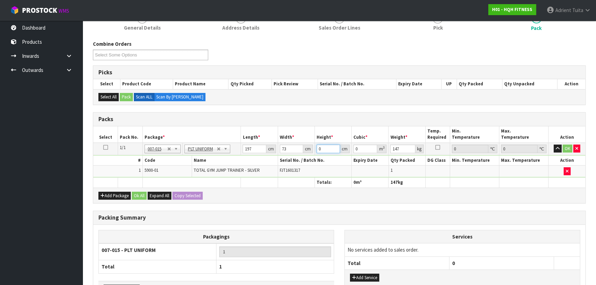
type input "0.071905"
type input "54"
type input "0.776574"
type input "54"
click at [568, 147] on button "OK" at bounding box center [568, 149] width 10 height 8
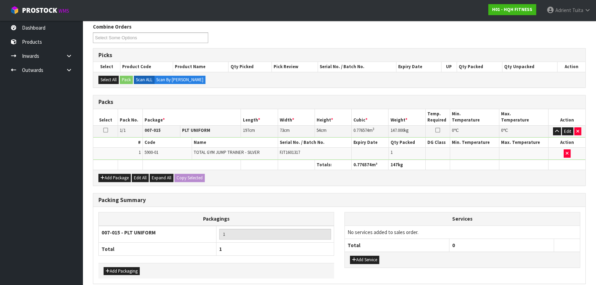
scroll to position [116, 0]
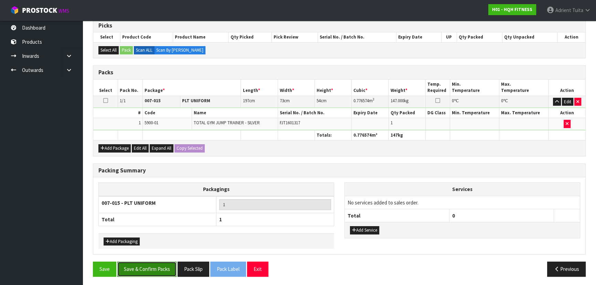
click at [173, 268] on button "Save & Confirm Packs" at bounding box center [146, 269] width 59 height 15
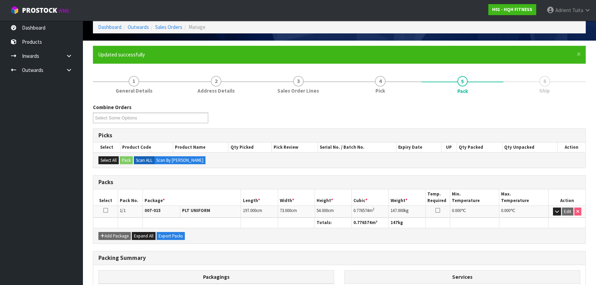
scroll to position [103, 0]
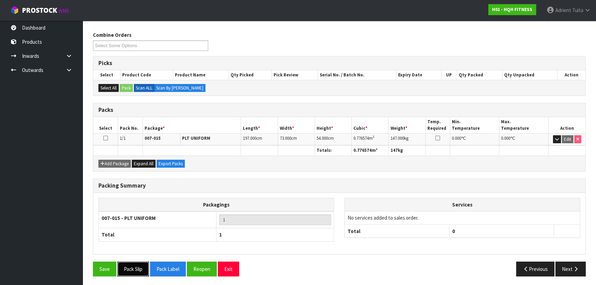
click at [136, 265] on button "Pack Slip" at bounding box center [133, 269] width 32 height 15
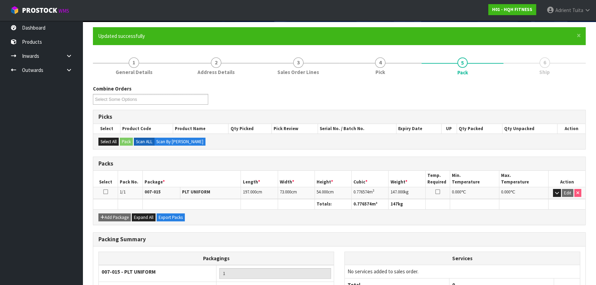
scroll to position [0, 0]
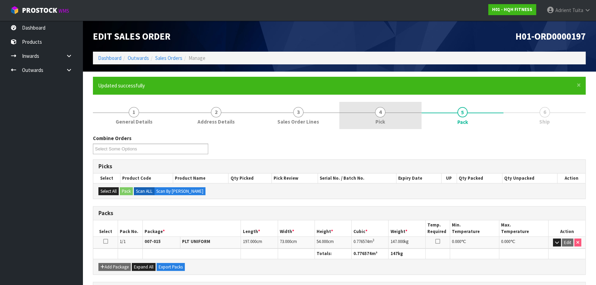
click at [387, 113] on link "4 Pick" at bounding box center [381, 115] width 82 height 27
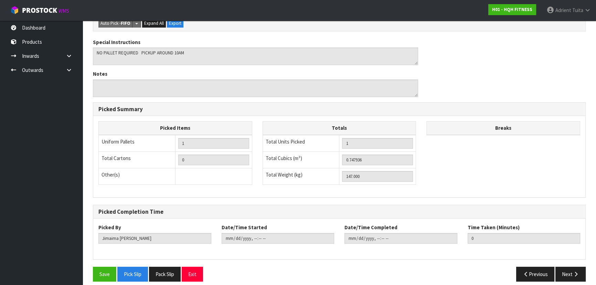
scroll to position [192, 0]
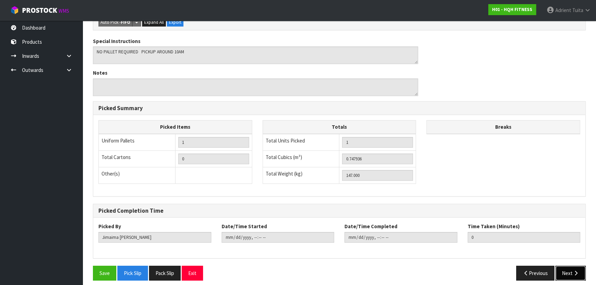
drag, startPoint x: 560, startPoint y: 263, endPoint x: 556, endPoint y: 263, distance: 3.9
click at [558, 266] on button "Next" at bounding box center [571, 273] width 30 height 15
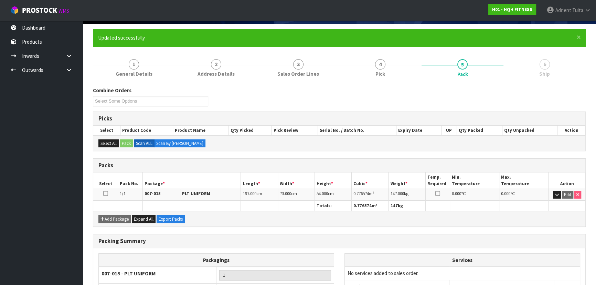
scroll to position [103, 0]
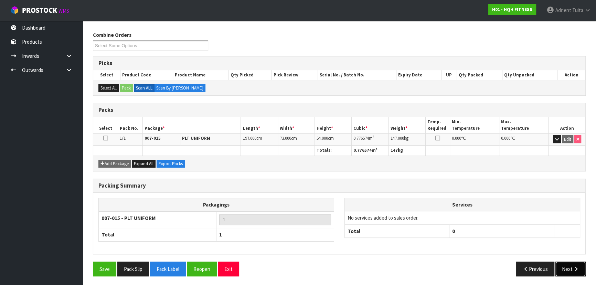
click at [562, 266] on button "Next" at bounding box center [571, 269] width 30 height 15
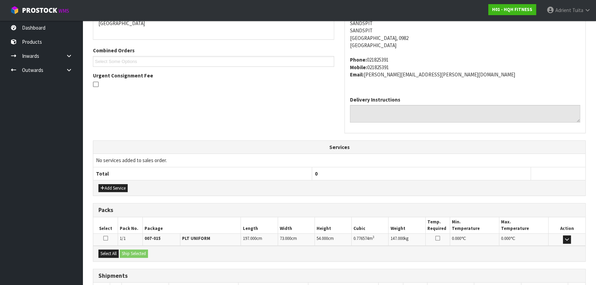
scroll to position [205, 0]
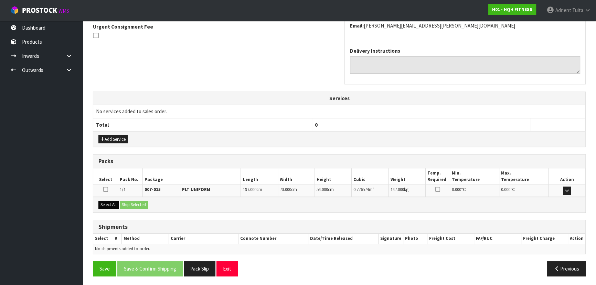
drag, startPoint x: 112, startPoint y: 199, endPoint x: 114, endPoint y: 203, distance: 4.0
click at [112, 199] on div "Select All Ship Selected" at bounding box center [339, 204] width 492 height 15
drag, startPoint x: 112, startPoint y: 206, endPoint x: 118, endPoint y: 205, distance: 6.4
click at [113, 206] on button "Select All" at bounding box center [108, 205] width 20 height 8
click at [119, 205] on button "Select All" at bounding box center [108, 205] width 20 height 8
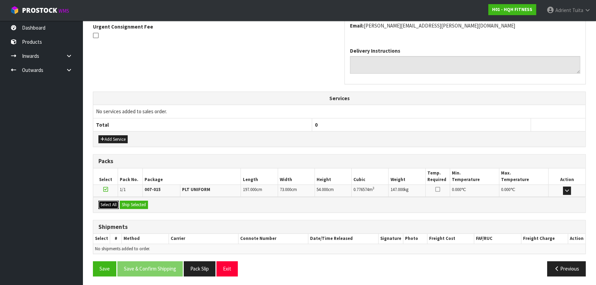
click at [115, 202] on button "Select All" at bounding box center [108, 205] width 20 height 8
click at [137, 202] on button "Ship Selected" at bounding box center [134, 205] width 28 height 8
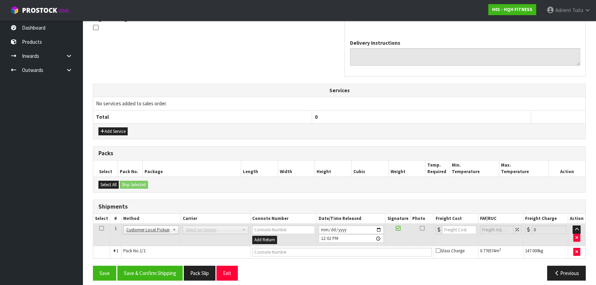
scroll to position [217, 0]
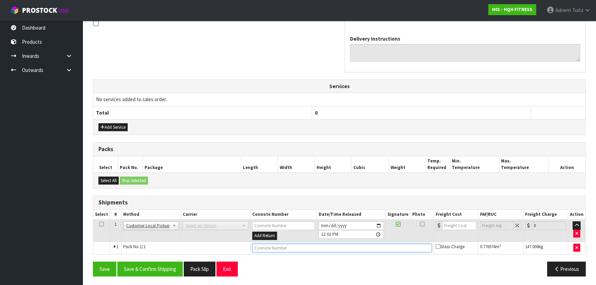
click at [266, 251] on input "text" at bounding box center [342, 248] width 180 height 9
type input "COLLECTED"
drag, startPoint x: 170, startPoint y: 258, endPoint x: 165, endPoint y: 267, distance: 10.3
click at [168, 262] on div "From Address CONTRACT WAREHOUSING & LOGISTICS [STREET_ADDRESS] Combined Orders …" at bounding box center [339, 99] width 493 height 364
click at [161, 272] on button "Save & Confirm Shipping" at bounding box center [149, 269] width 65 height 15
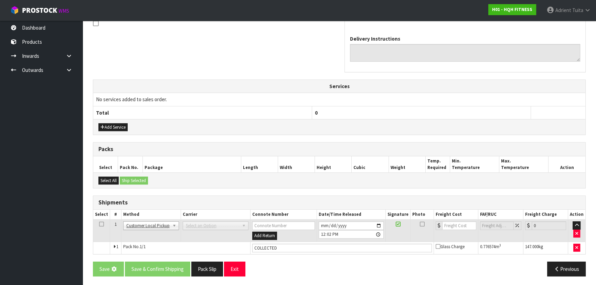
scroll to position [0, 0]
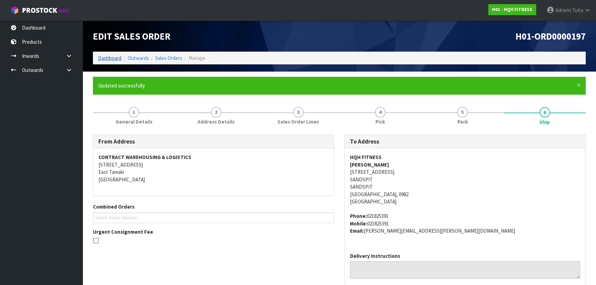
drag, startPoint x: 113, startPoint y: 54, endPoint x: 114, endPoint y: 60, distance: 5.5
click at [114, 55] on li "Dashboard" at bounding box center [109, 57] width 23 height 7
click at [114, 60] on link "Dashboard" at bounding box center [109, 58] width 23 height 7
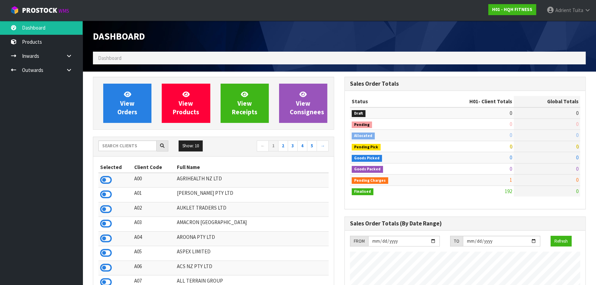
scroll to position [420, 251]
click at [125, 152] on div "Show: 10 5 10 25 50 ← 1 2 3 4 5 →" at bounding box center [213, 147] width 241 height 12
click at [124, 148] on input "text" at bounding box center [127, 146] width 58 height 11
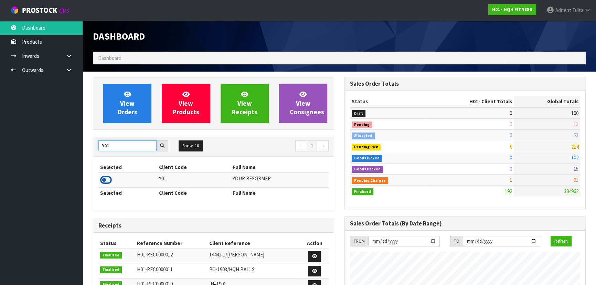
type input "Y01"
click at [108, 177] on icon at bounding box center [106, 180] width 12 height 10
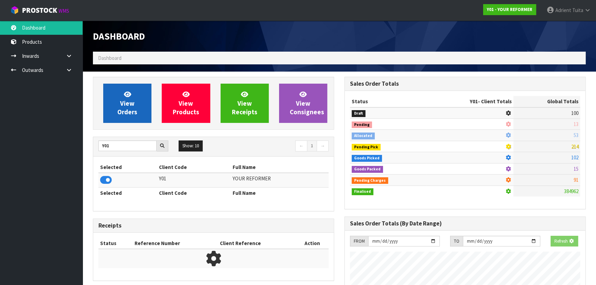
scroll to position [521, 251]
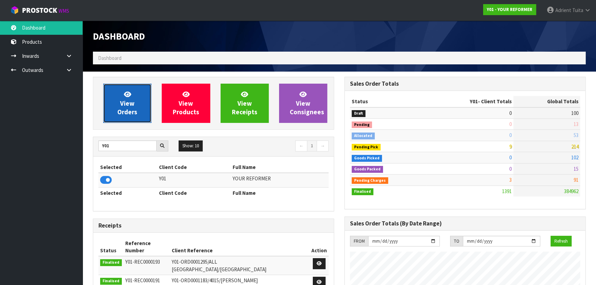
click at [123, 105] on span "View Orders" at bounding box center [127, 103] width 20 height 26
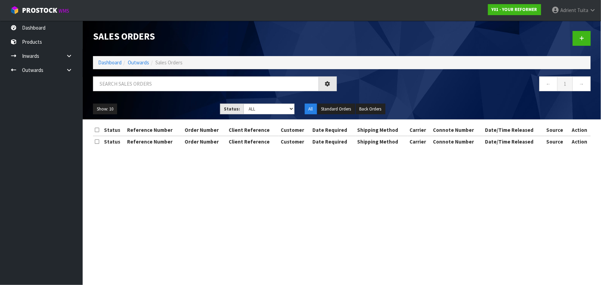
click at [130, 91] on div at bounding box center [215, 86] width 254 height 20
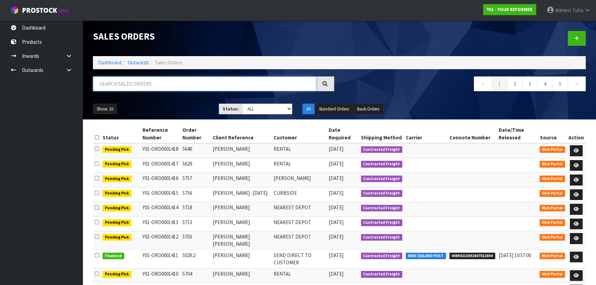
click at [145, 84] on input "text" at bounding box center [205, 83] width 224 height 15
type input "5757"
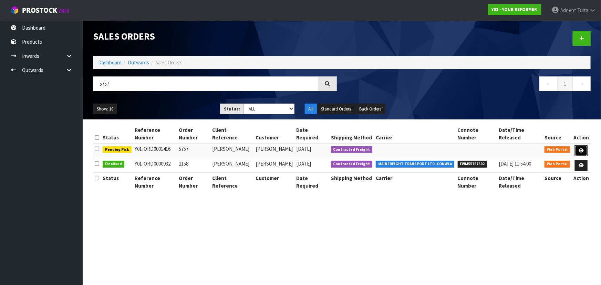
click at [580, 148] on icon at bounding box center [581, 150] width 5 height 4
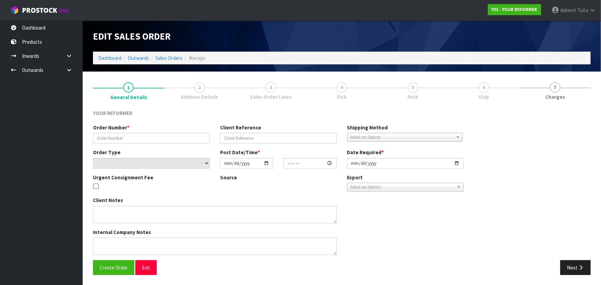
type input "5757"
type input "[PERSON_NAME]"
select select "number:0"
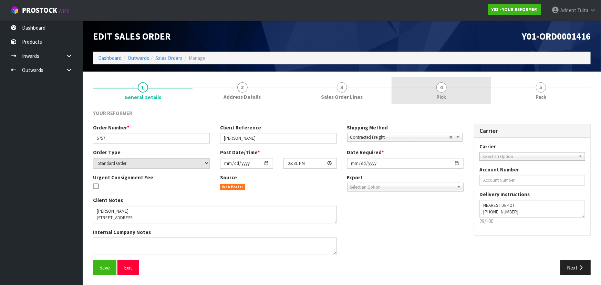
click at [449, 99] on link "4 Pick" at bounding box center [442, 90] width 100 height 27
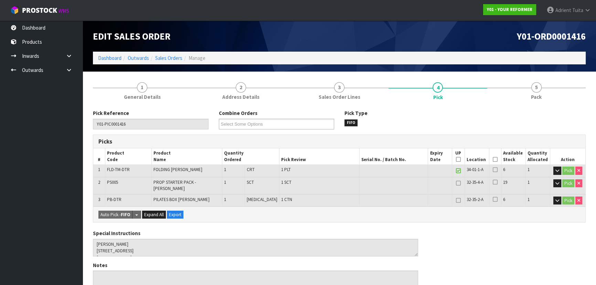
drag, startPoint x: 496, startPoint y: 159, endPoint x: 492, endPoint y: 159, distance: 3.5
click at [495, 159] on th "Picked" at bounding box center [495, 156] width 12 height 16
click at [493, 159] on icon at bounding box center [495, 159] width 5 height 0
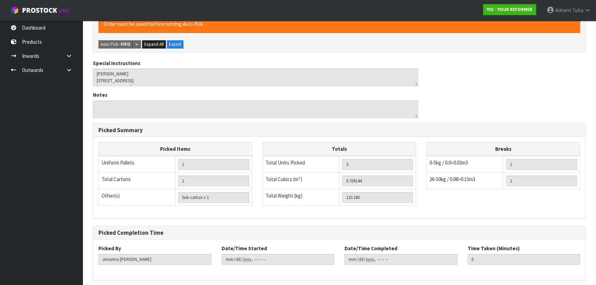
scroll to position [217, 0]
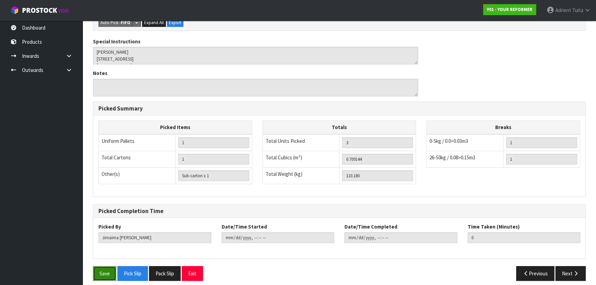
click at [103, 269] on button "Save" at bounding box center [104, 273] width 23 height 15
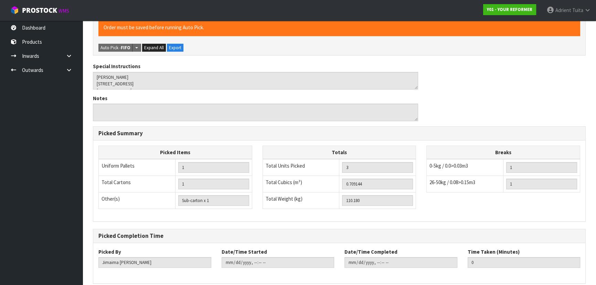
scroll to position [0, 0]
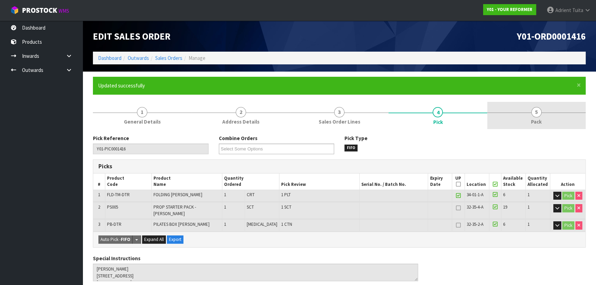
click at [524, 117] on link "5 Pack" at bounding box center [537, 115] width 98 height 27
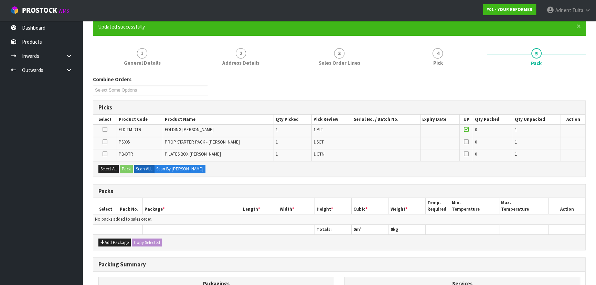
scroll to position [150, 0]
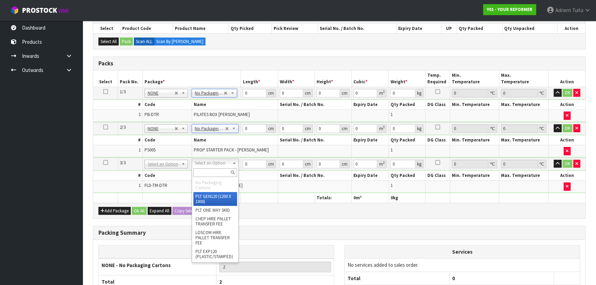
click at [207, 168] on input "text" at bounding box center [216, 172] width 44 height 9
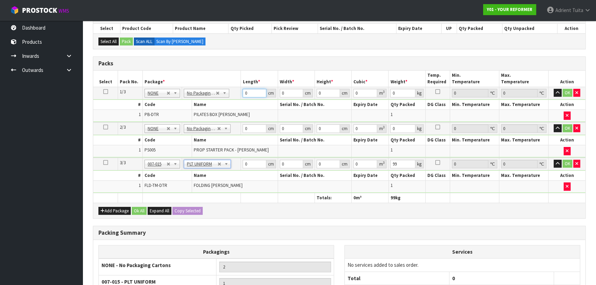
click at [254, 94] on input "0" at bounding box center [254, 93] width 23 height 9
click at [252, 124] on input "0" at bounding box center [254, 128] width 23 height 9
click at [254, 161] on input "0" at bounding box center [254, 164] width 23 height 9
click at [567, 91] on button "OK" at bounding box center [568, 93] width 10 height 8
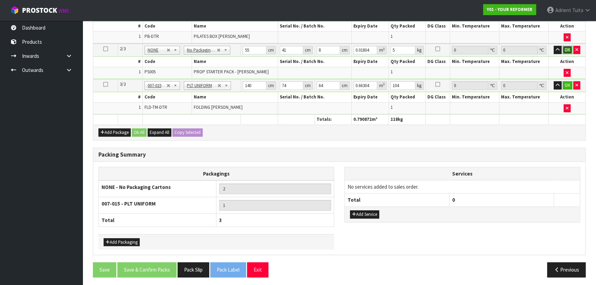
click at [563, 52] on button "OK" at bounding box center [568, 50] width 10 height 8
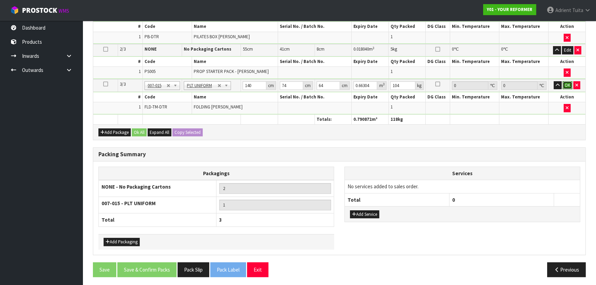
click at [568, 84] on button "OK" at bounding box center [568, 85] width 10 height 8
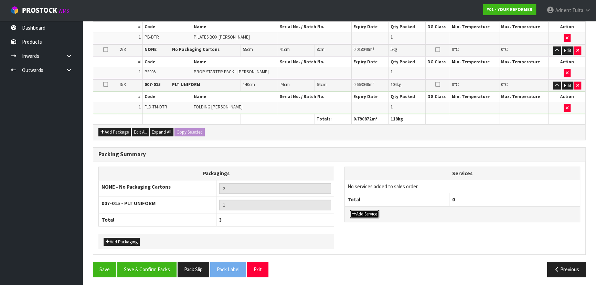
drag, startPoint x: 361, startPoint y: 211, endPoint x: 366, endPoint y: 195, distance: 16.9
click at [361, 210] on button "Add Service" at bounding box center [364, 214] width 29 height 8
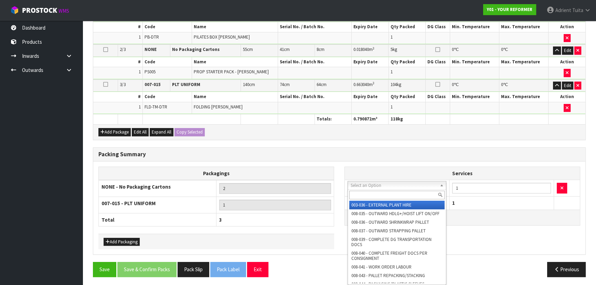
drag, startPoint x: 370, startPoint y: 187, endPoint x: 369, endPoint y: 193, distance: 6.2
click at [369, 193] on input "text" at bounding box center [397, 195] width 95 height 9
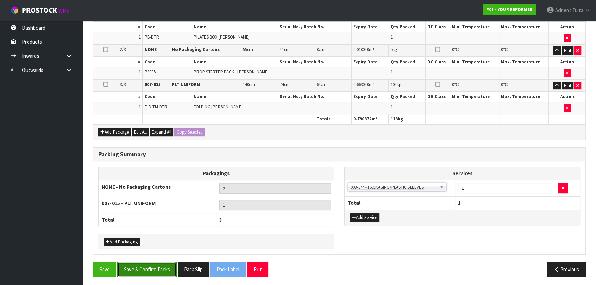
click at [147, 265] on button "Save & Confirm Packs" at bounding box center [146, 269] width 59 height 15
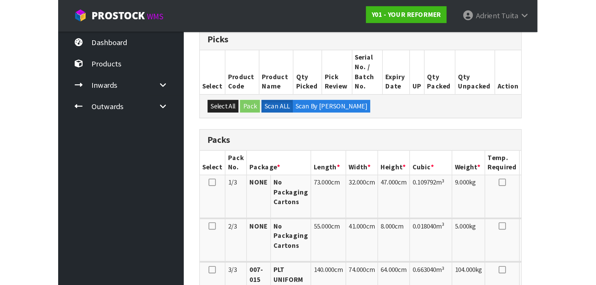
scroll to position [145, 0]
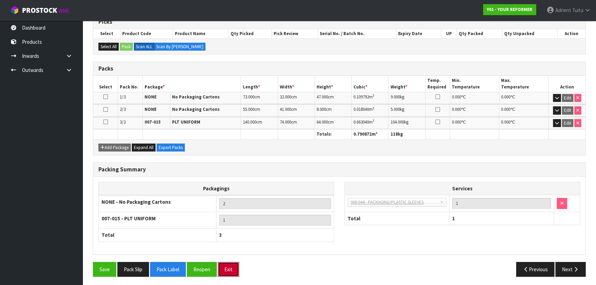
click at [236, 268] on button "Exit" at bounding box center [228, 269] width 21 height 15
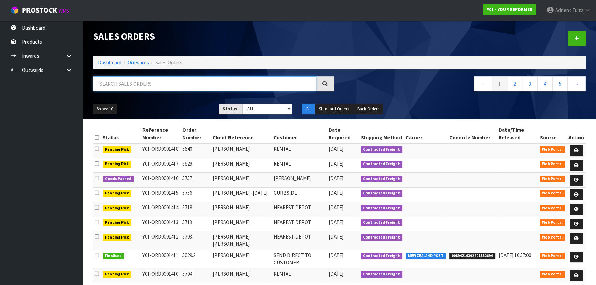
click at [211, 80] on input "text" at bounding box center [205, 83] width 224 height 15
click at [211, 80] on input "5" at bounding box center [205, 83] width 224 height 15
click at [211, 80] on input "8" at bounding box center [205, 83] width 224 height 15
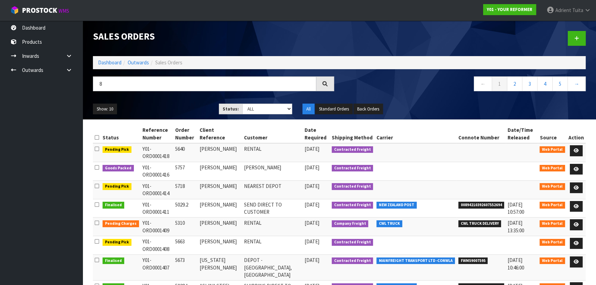
click at [223, 72] on div "Sales Orders Dashboard Outwards Sales Orders 8 ← 1 2 3 4 5 → Show: 10 5 10 25 5…" at bounding box center [339, 70] width 503 height 99
click at [222, 85] on input "8" at bounding box center [205, 83] width 224 height 15
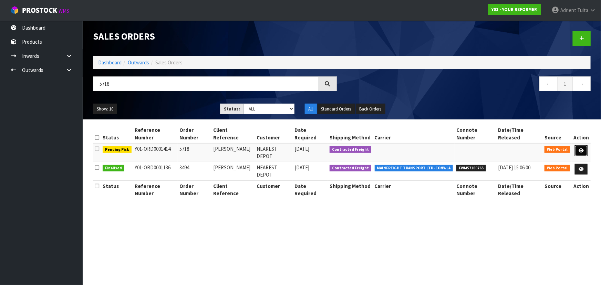
click at [581, 146] on link at bounding box center [581, 150] width 13 height 11
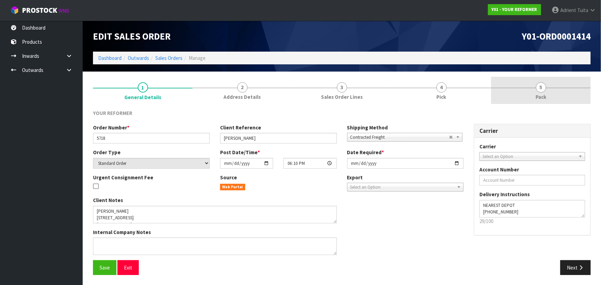
click at [424, 89] on link "4 Pick" at bounding box center [442, 90] width 100 height 27
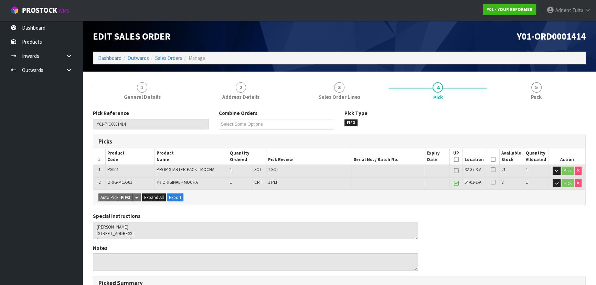
click at [494, 163] on th "Picked" at bounding box center [493, 156] width 12 height 16
click at [493, 159] on icon at bounding box center [493, 159] width 5 height 0
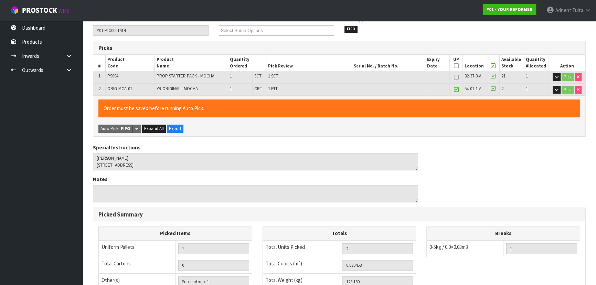
scroll to position [205, 0]
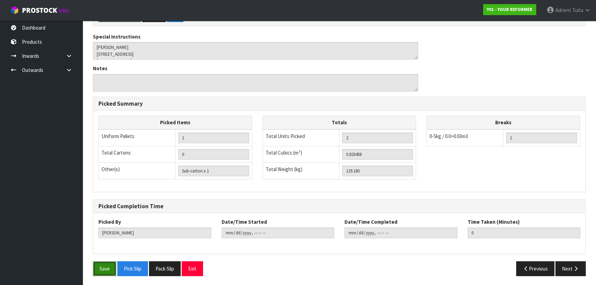
click at [111, 262] on button "Save" at bounding box center [104, 268] width 23 height 15
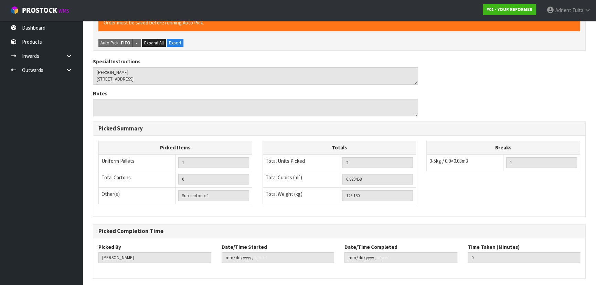
scroll to position [0, 0]
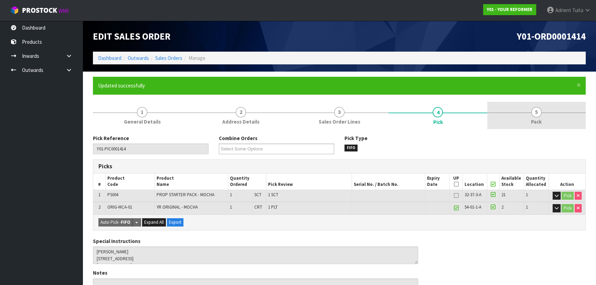
click at [544, 124] on link "5 Pack" at bounding box center [537, 115] width 98 height 27
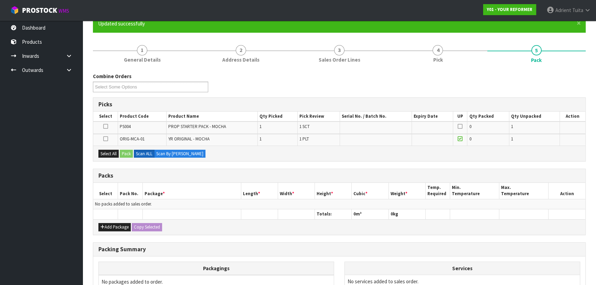
scroll to position [125, 0]
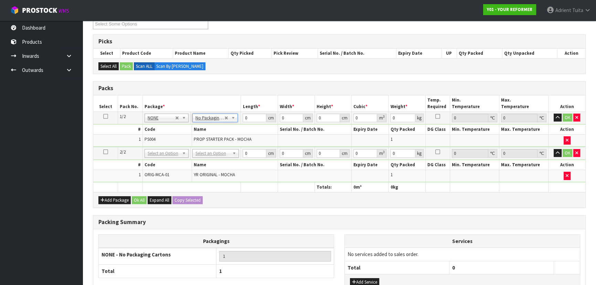
drag, startPoint x: 217, startPoint y: 152, endPoint x: 217, endPoint y: 161, distance: 9.3
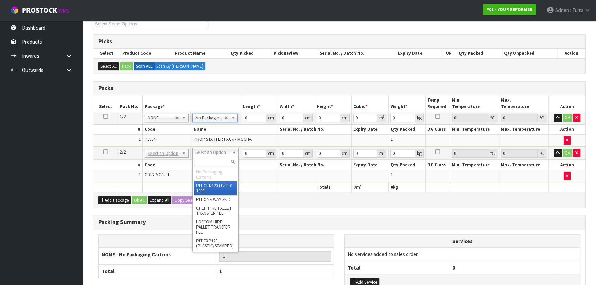
click at [217, 161] on input "text" at bounding box center [215, 162] width 43 height 9
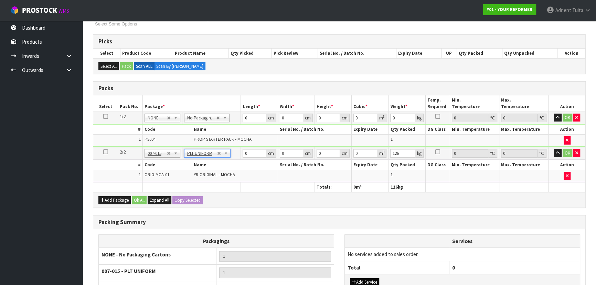
scroll to position [193, 0]
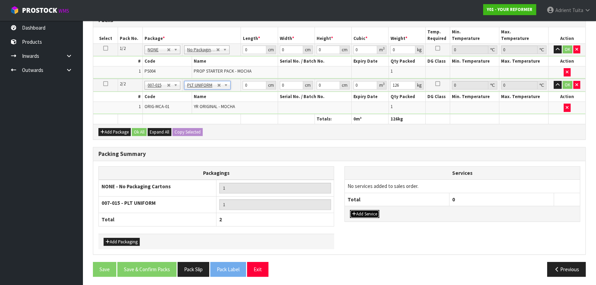
drag, startPoint x: 370, startPoint y: 213, endPoint x: 370, endPoint y: 195, distance: 17.9
click at [370, 212] on button "Add Service" at bounding box center [364, 214] width 29 height 8
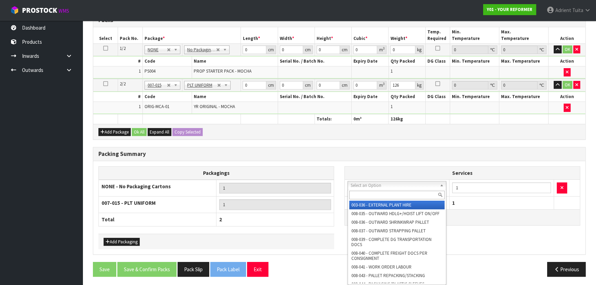
click at [372, 195] on input "text" at bounding box center [397, 195] width 95 height 9
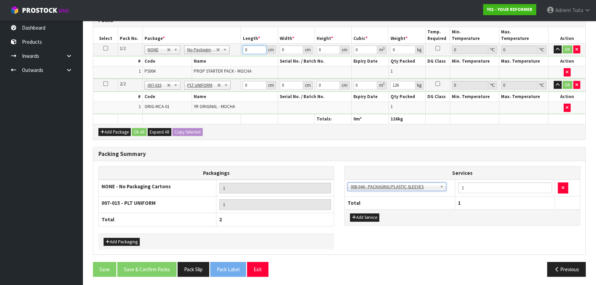
click at [253, 49] on input "0" at bounding box center [254, 49] width 23 height 9
click at [254, 82] on input "0" at bounding box center [254, 85] width 23 height 9
click at [565, 51] on button "OK" at bounding box center [568, 49] width 10 height 8
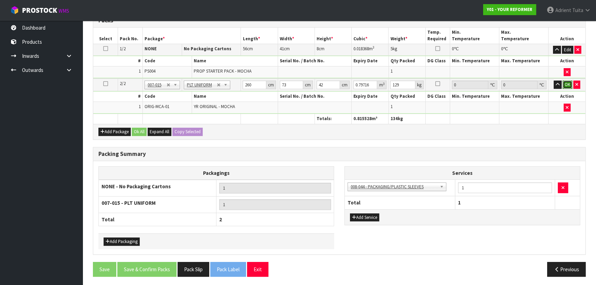
click at [568, 81] on button "OK" at bounding box center [568, 85] width 10 height 8
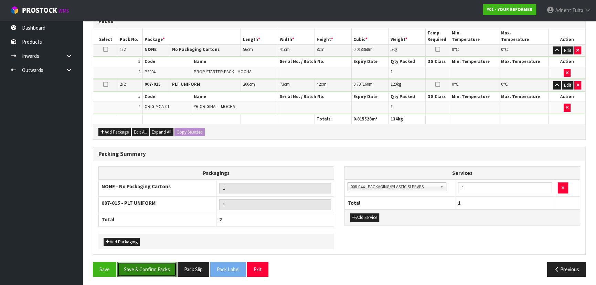
click at [154, 264] on button "Save & Confirm Packs" at bounding box center [146, 269] width 59 height 15
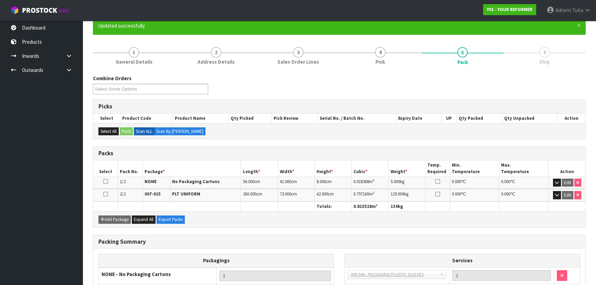
scroll to position [133, 0]
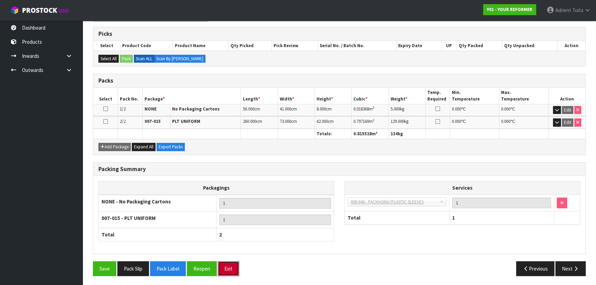
click at [227, 265] on button "Exit" at bounding box center [228, 268] width 21 height 15
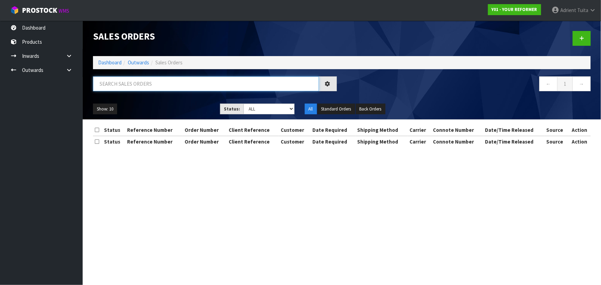
click at [156, 83] on input "text" at bounding box center [206, 83] width 226 height 15
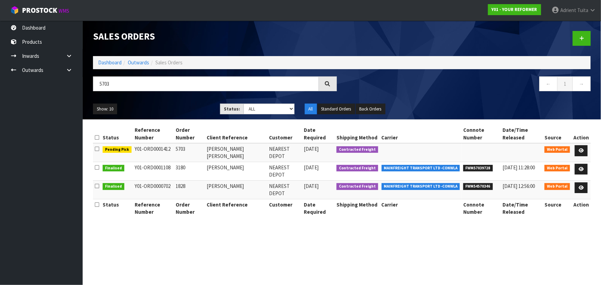
click at [582, 145] on td at bounding box center [581, 152] width 19 height 19
click at [582, 148] on icon at bounding box center [581, 150] width 5 height 4
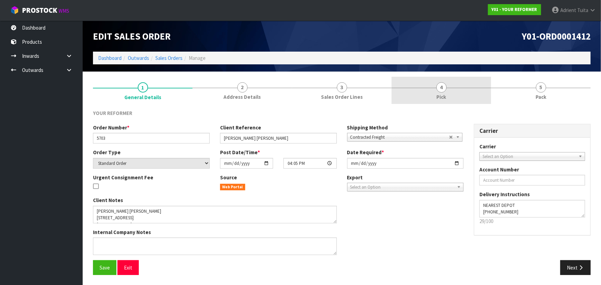
click at [444, 87] on span "4" at bounding box center [441, 87] width 10 height 10
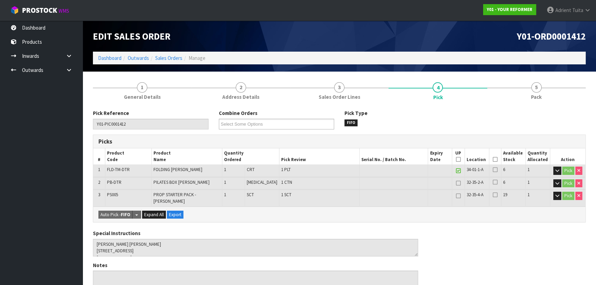
click at [493, 159] on icon at bounding box center [495, 159] width 5 height 0
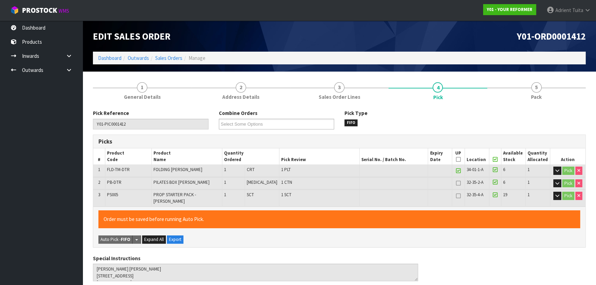
scroll to position [217, 0]
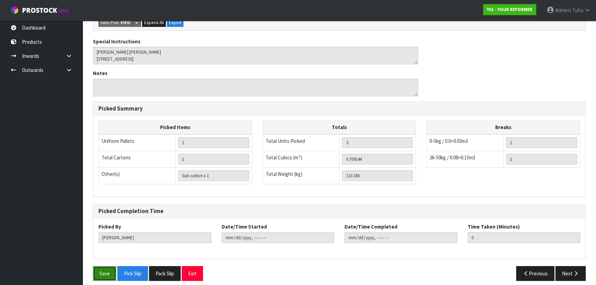
click at [104, 266] on button "Save" at bounding box center [104, 273] width 23 height 15
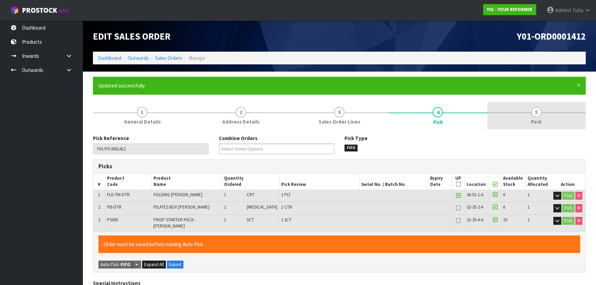
click at [536, 115] on span "5" at bounding box center [537, 112] width 10 height 10
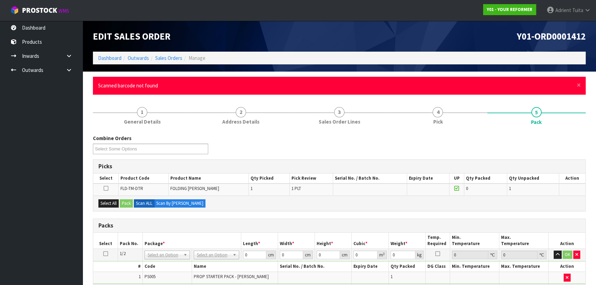
click at [576, 84] on div "× Close Scanned barcode not found" at bounding box center [339, 86] width 493 height 18
click at [577, 84] on span "×" at bounding box center [579, 85] width 4 height 10
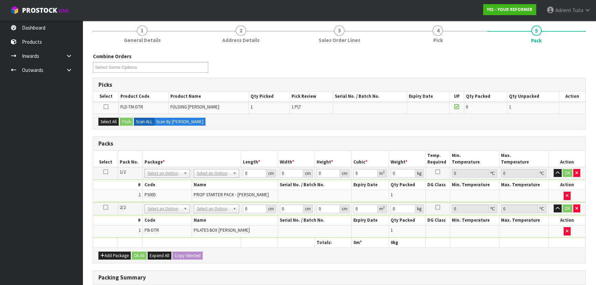
scroll to position [156, 0]
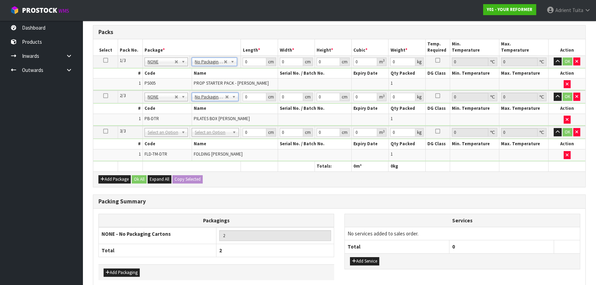
drag, startPoint x: 219, startPoint y: 132, endPoint x: 217, endPoint y: 138, distance: 6.2
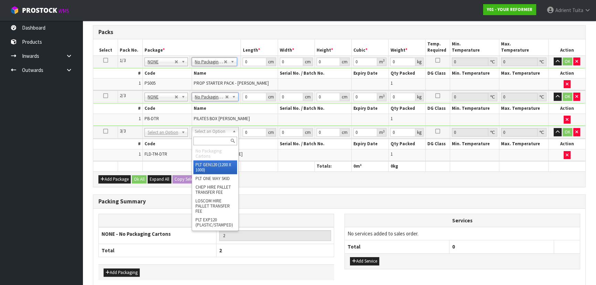
click at [217, 141] on input "text" at bounding box center [216, 141] width 44 height 9
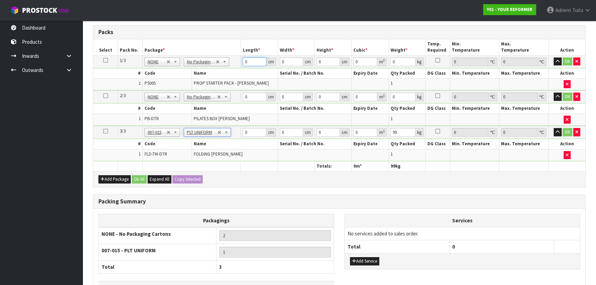
click at [253, 60] on input "0" at bounding box center [254, 62] width 23 height 9
click at [251, 94] on input "0" at bounding box center [254, 97] width 23 height 9
click at [249, 129] on input "0" at bounding box center [254, 132] width 23 height 9
click at [566, 65] on td "OK" at bounding box center [567, 61] width 37 height 12
click at [570, 62] on button "OK" at bounding box center [568, 62] width 10 height 8
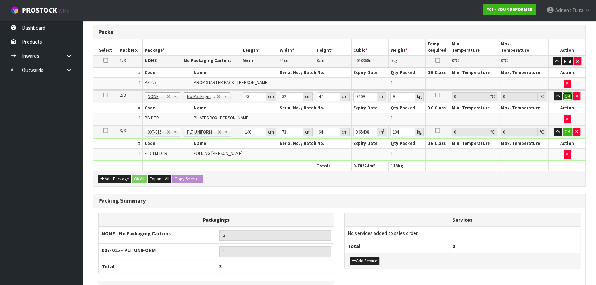
click at [568, 94] on button "OK" at bounding box center [568, 96] width 10 height 8
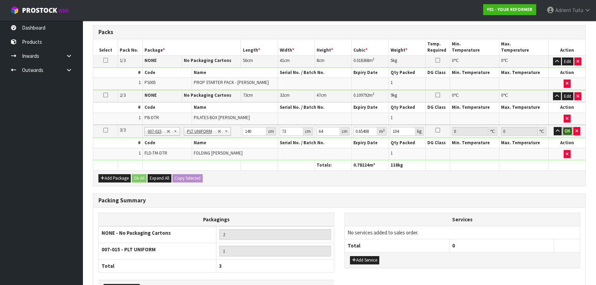
click at [569, 130] on button "OK" at bounding box center [568, 131] width 10 height 8
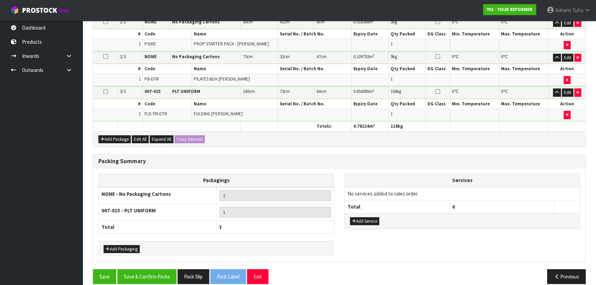
scroll to position [202, 0]
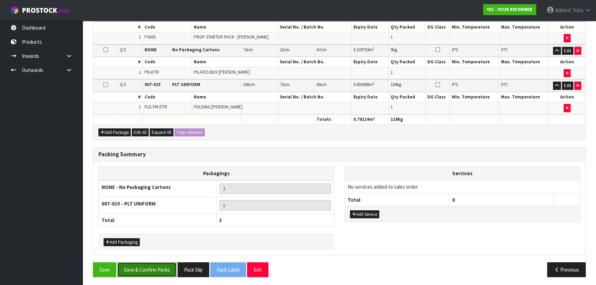
click at [138, 265] on button "Save & Confirm Packs" at bounding box center [146, 269] width 59 height 15
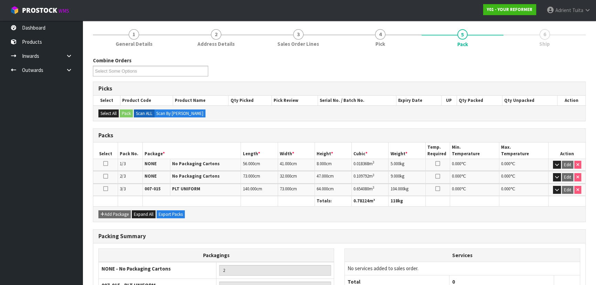
scroll to position [145, 0]
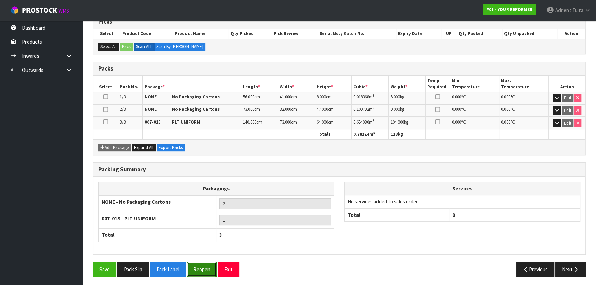
click at [200, 265] on button "Reopen" at bounding box center [202, 269] width 30 height 15
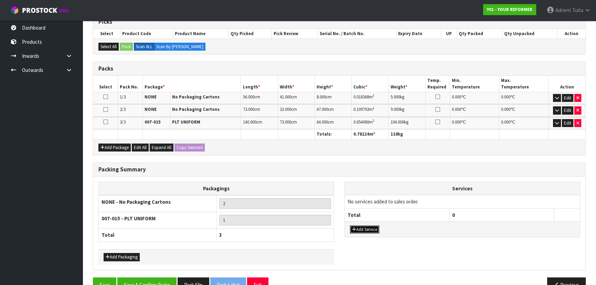
click at [378, 226] on button "Add Service" at bounding box center [364, 230] width 29 height 8
click at [389, 206] on td "003-036 - EXTERNAL PLANT HIRE 008-035 - OUTWARD HDLG+/HOIST LIFT ON/OFF 008-036…" at bounding box center [397, 203] width 105 height 17
drag, startPoint x: 391, startPoint y: 203, endPoint x: 389, endPoint y: 209, distance: 6.2
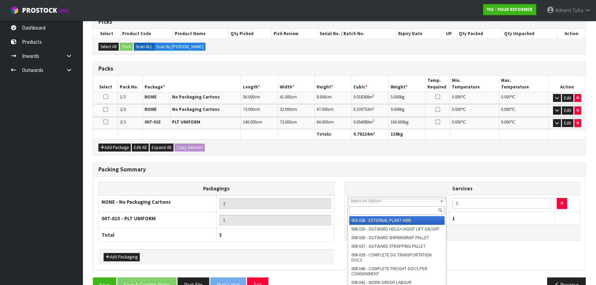
click at [389, 209] on input "text" at bounding box center [397, 210] width 95 height 9
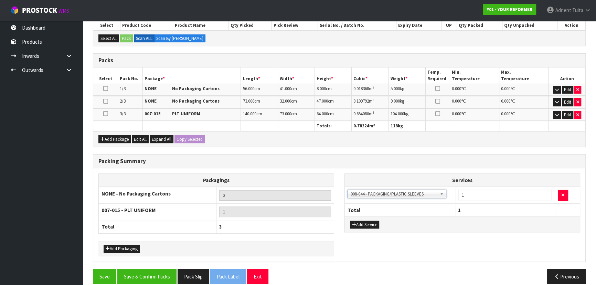
scroll to position [160, 0]
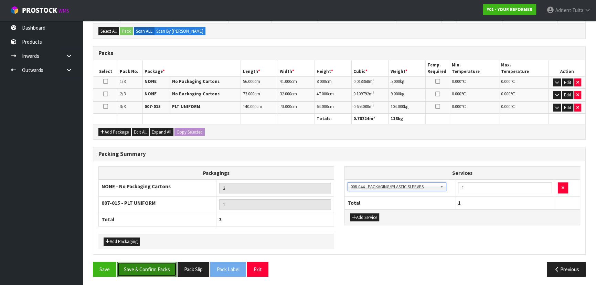
click at [158, 263] on button "Save & Confirm Packs" at bounding box center [146, 269] width 59 height 15
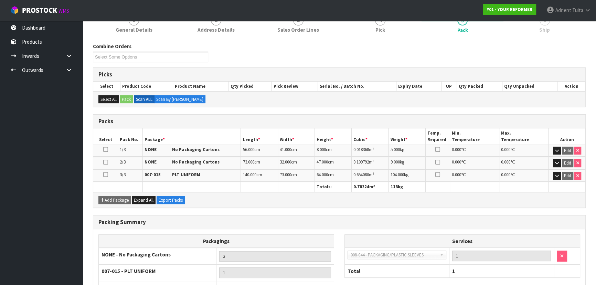
scroll to position [145, 0]
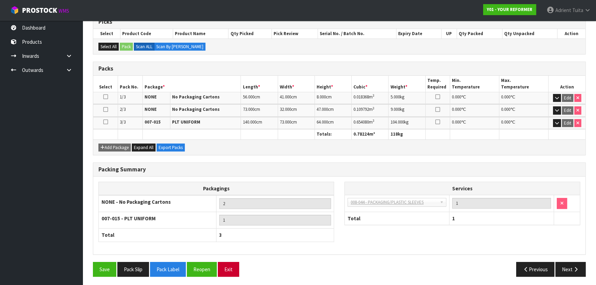
click at [230, 260] on div "Combine Orders Y01-ORD0001408 Y01-ORD0001410 Y01-ORD0001412 Y01-ORD0001413 Y01-…" at bounding box center [339, 136] width 493 height 292
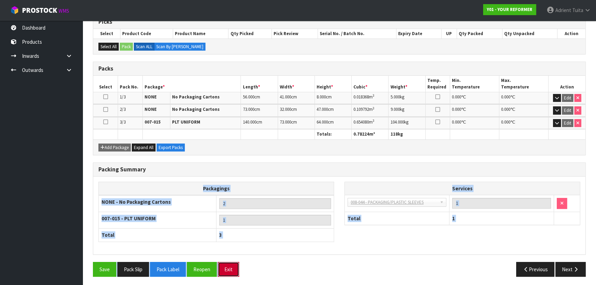
click at [229, 262] on button "Exit" at bounding box center [228, 269] width 21 height 15
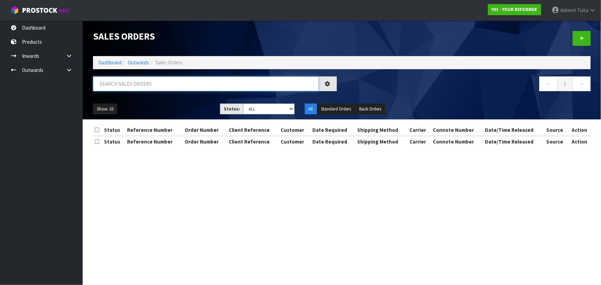
click at [174, 84] on input "text" at bounding box center [206, 83] width 226 height 15
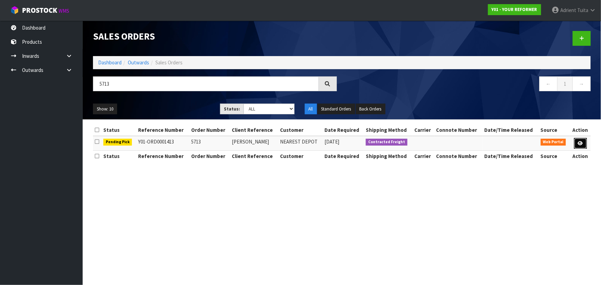
click at [581, 144] on icon at bounding box center [580, 143] width 5 height 4
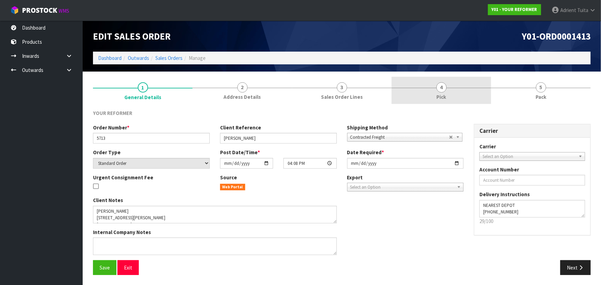
click at [420, 92] on link "4 Pick" at bounding box center [442, 90] width 100 height 27
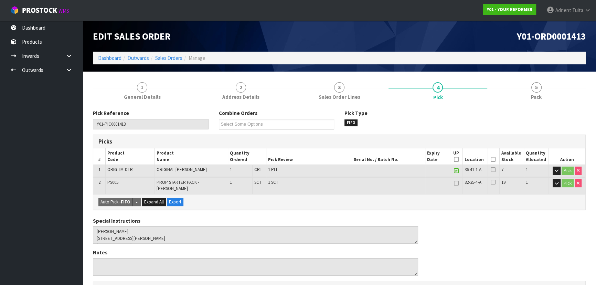
click at [489, 158] on th "Picked" at bounding box center [493, 156] width 12 height 16
click at [491, 159] on icon at bounding box center [493, 159] width 5 height 0
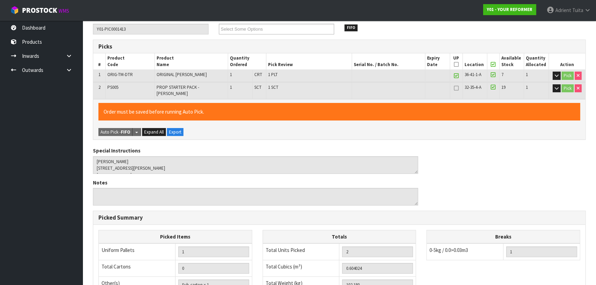
scroll to position [188, 0]
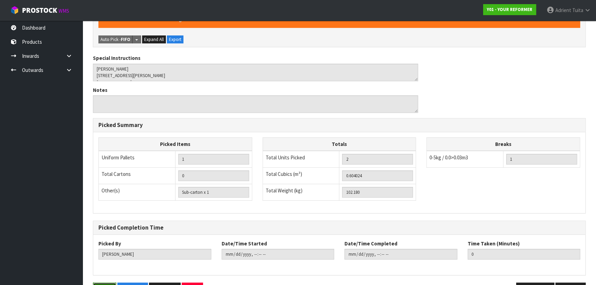
click at [103, 283] on button "Save" at bounding box center [104, 290] width 23 height 15
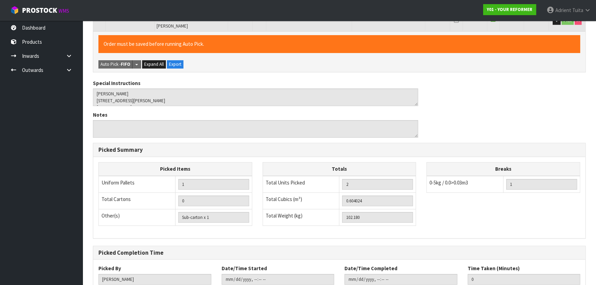
scroll to position [0, 0]
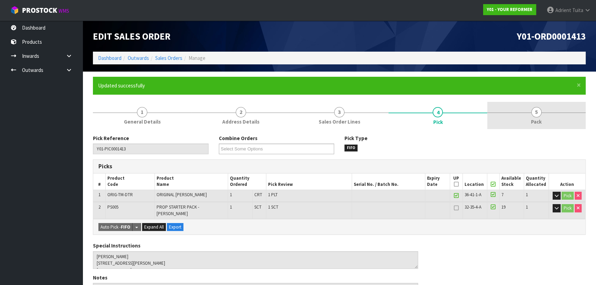
click at [531, 118] on span "Pack" at bounding box center [536, 121] width 11 height 7
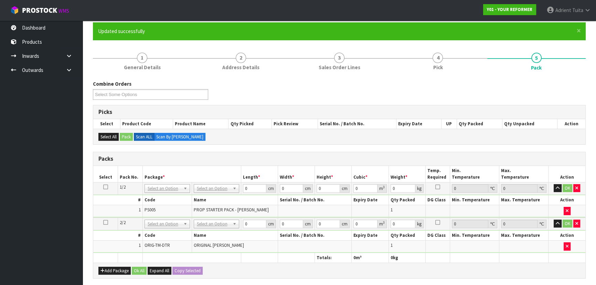
scroll to position [125, 0]
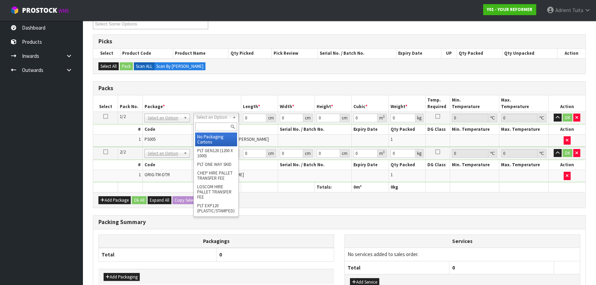
drag, startPoint x: 216, startPoint y: 131, endPoint x: 215, endPoint y: 141, distance: 9.4
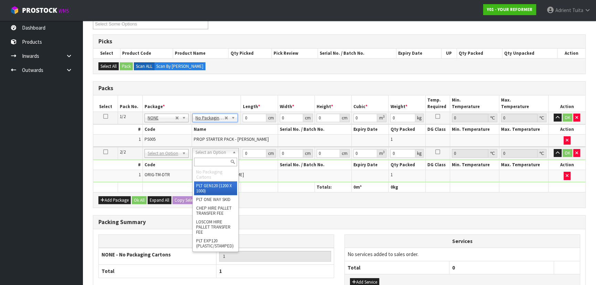
drag, startPoint x: 213, startPoint y: 149, endPoint x: 211, endPoint y: 157, distance: 7.8
click at [211, 157] on div at bounding box center [216, 161] width 46 height 11
click at [210, 158] on input "text" at bounding box center [215, 162] width 43 height 9
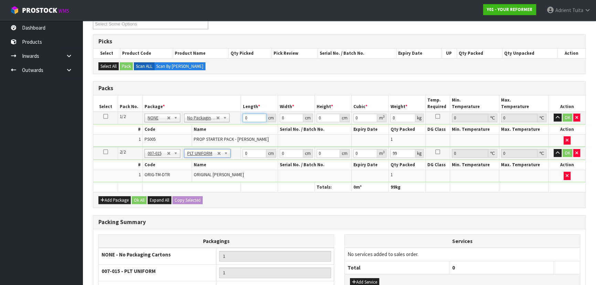
click at [248, 116] on input "0" at bounding box center [254, 118] width 23 height 9
click at [251, 157] on td "0 cm" at bounding box center [259, 153] width 37 height 13
click at [252, 156] on input "0" at bounding box center [254, 153] width 23 height 9
click at [567, 120] on button "OK" at bounding box center [568, 118] width 10 height 8
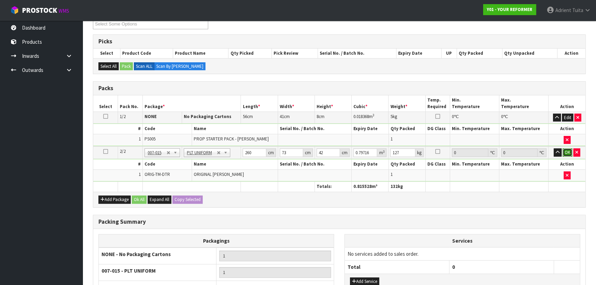
click at [566, 150] on button "OK" at bounding box center [568, 152] width 10 height 8
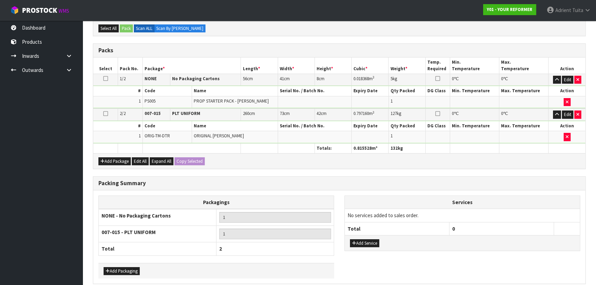
scroll to position [192, 0]
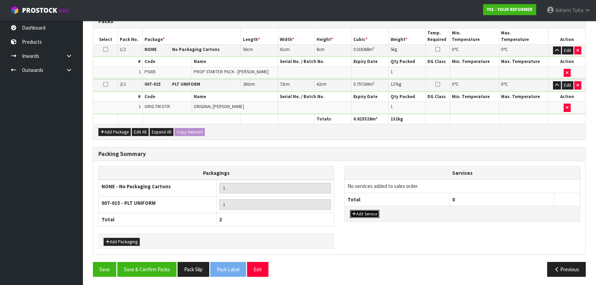
click at [363, 212] on button "Add Service" at bounding box center [364, 214] width 29 height 8
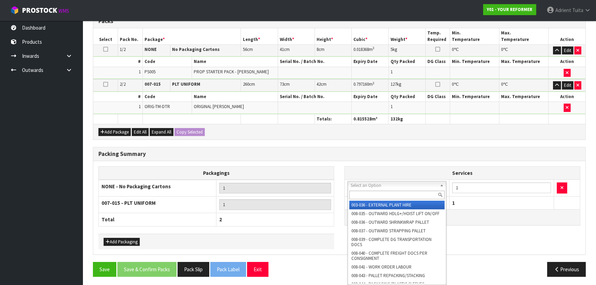
drag, startPoint x: 368, startPoint y: 189, endPoint x: 367, endPoint y: 198, distance: 9.0
click at [367, 198] on input "text" at bounding box center [397, 195] width 95 height 9
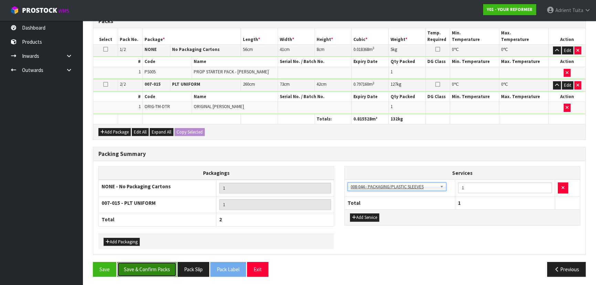
click at [158, 266] on button "Save & Confirm Packs" at bounding box center [146, 269] width 59 height 15
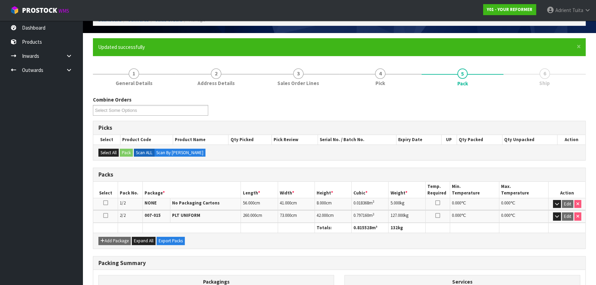
scroll to position [0, 0]
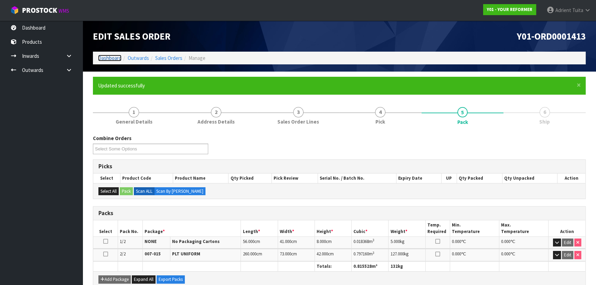
click at [119, 59] on link "Dashboard" at bounding box center [109, 58] width 23 height 7
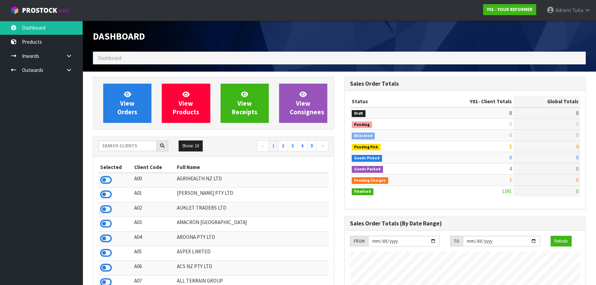
scroll to position [521, 251]
click at [133, 151] on div at bounding box center [133, 146] width 70 height 11
click at [134, 144] on input "text" at bounding box center [127, 146] width 58 height 11
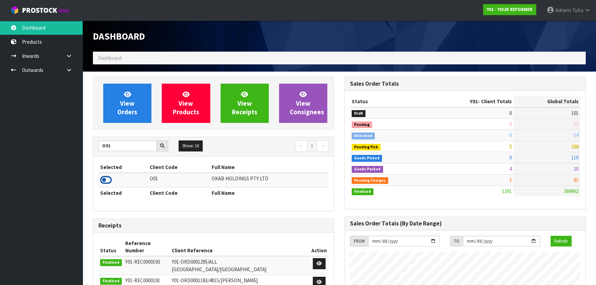
click at [105, 180] on icon at bounding box center [106, 180] width 12 height 10
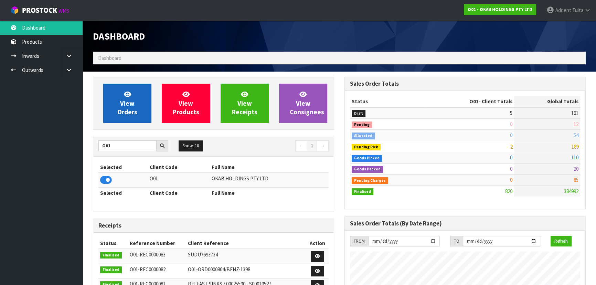
scroll to position [498, 251]
click at [126, 98] on span "View Orders" at bounding box center [127, 103] width 20 height 26
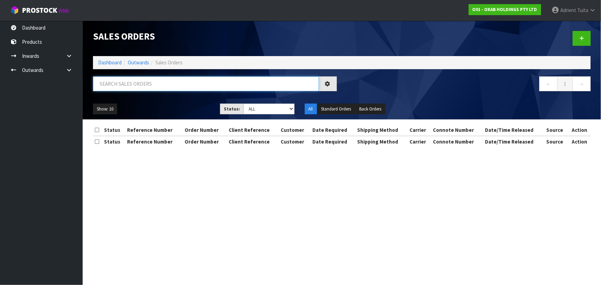
click at [133, 88] on input "text" at bounding box center [206, 83] width 226 height 15
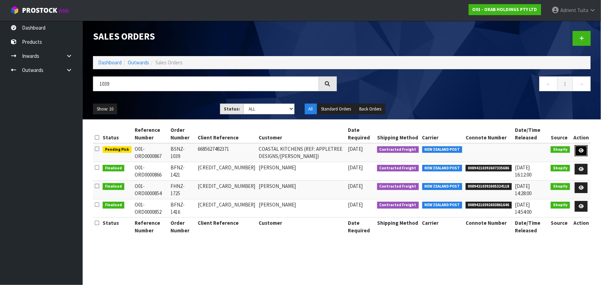
click at [576, 147] on link at bounding box center [581, 150] width 13 height 11
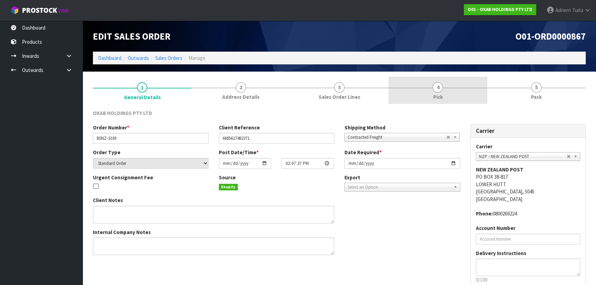
click at [456, 90] on link "4 Pick" at bounding box center [438, 90] width 98 height 27
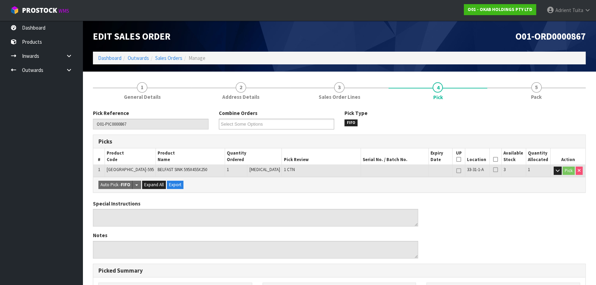
click at [495, 160] on icon at bounding box center [496, 159] width 5 height 0
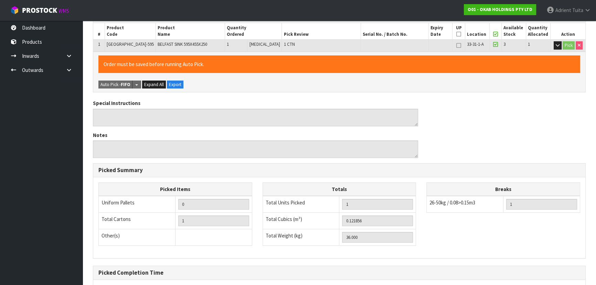
scroll to position [188, 0]
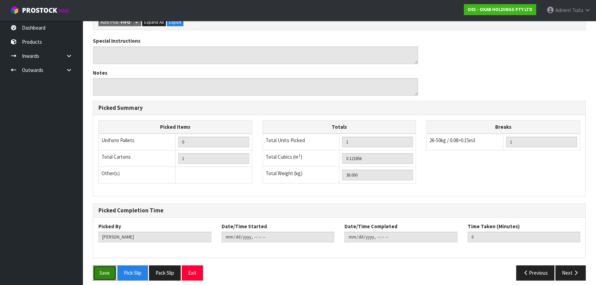
click at [110, 266] on button "Save" at bounding box center [104, 273] width 23 height 15
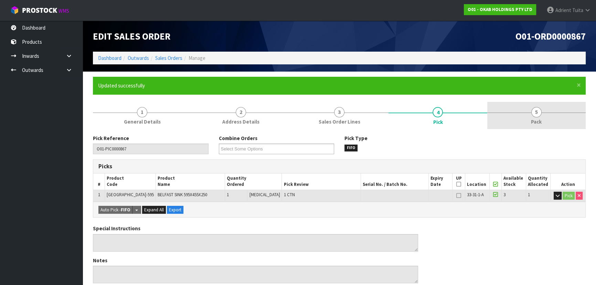
click at [534, 117] on link "5 Pack" at bounding box center [537, 115] width 98 height 27
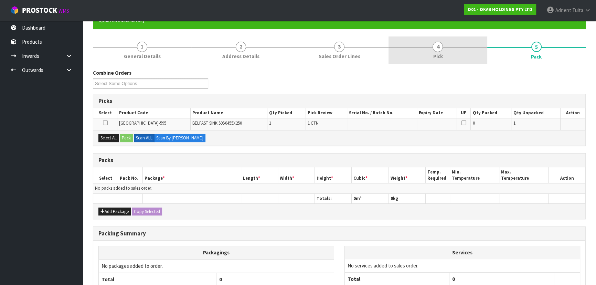
scroll to position [126, 0]
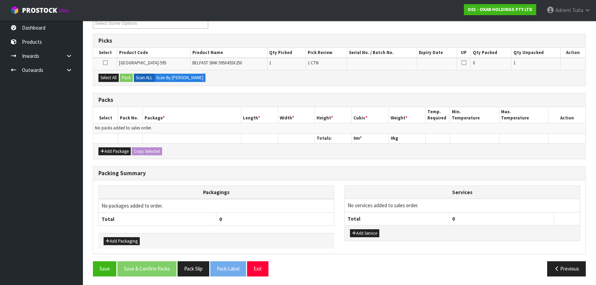
click at [115, 72] on div "Select All Pack Scan ALL Scan By [PERSON_NAME]" at bounding box center [339, 77] width 492 height 15
click at [116, 74] on button "Select All" at bounding box center [108, 78] width 20 height 8
click at [124, 75] on button "Pack" at bounding box center [126, 78] width 13 height 8
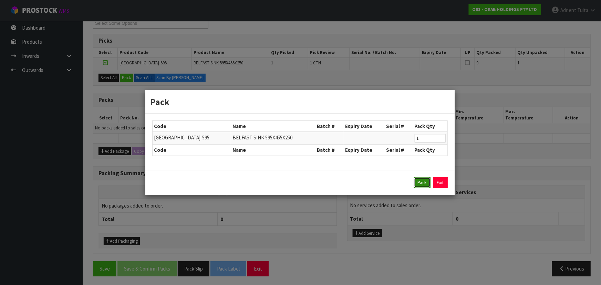
click at [419, 184] on button "Pack" at bounding box center [422, 182] width 17 height 11
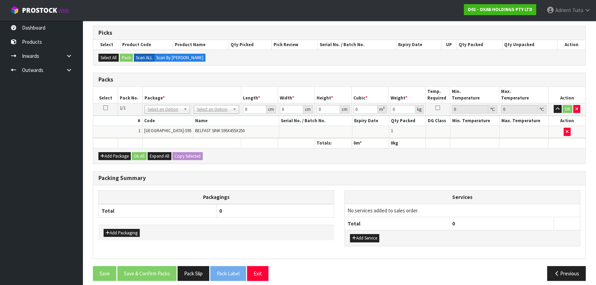
scroll to position [138, 0]
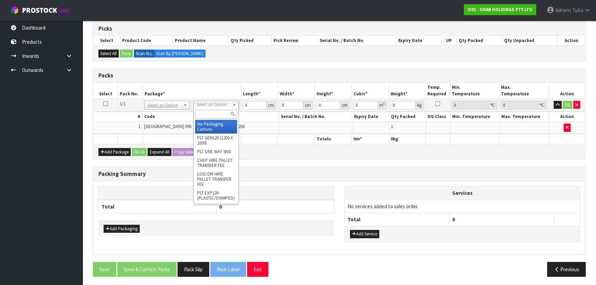
drag, startPoint x: 197, startPoint y: 106, endPoint x: 203, endPoint y: 110, distance: 7.0
click at [203, 110] on input "text" at bounding box center [216, 114] width 42 height 9
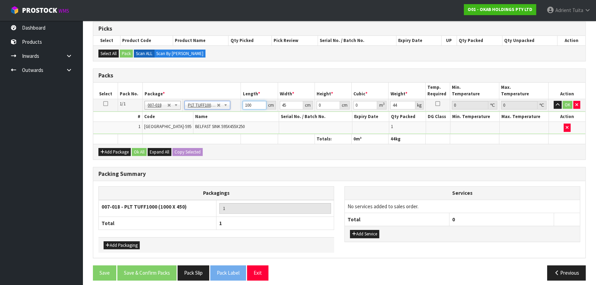
click at [257, 105] on input "100" at bounding box center [254, 105] width 23 height 9
click at [565, 102] on button "OK" at bounding box center [568, 105] width 10 height 8
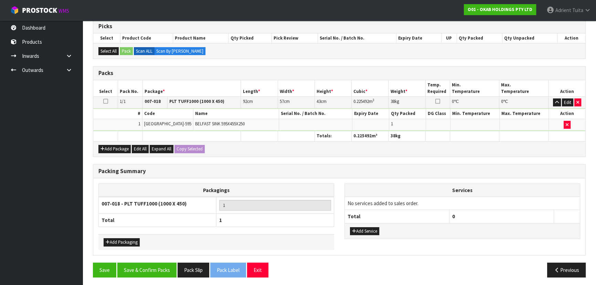
scroll to position [141, 0]
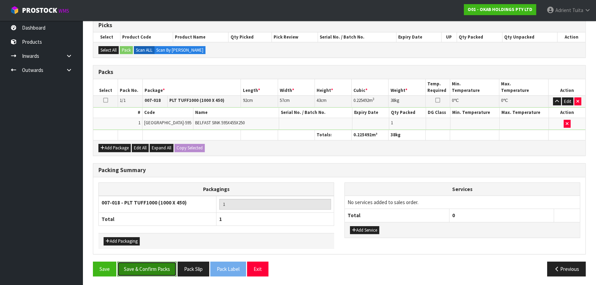
click at [153, 266] on button "Save & Confirm Packs" at bounding box center [146, 269] width 59 height 15
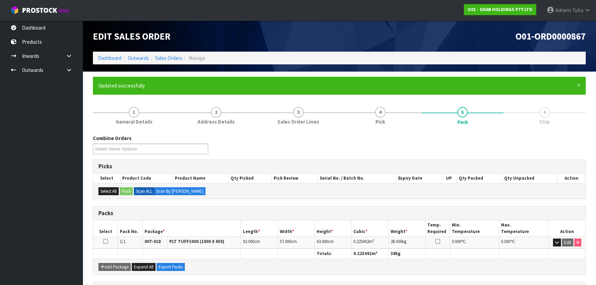
scroll to position [103, 0]
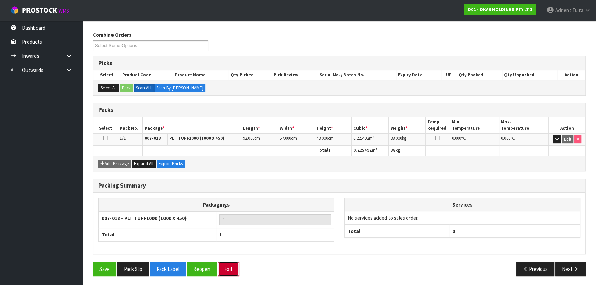
click at [235, 262] on button "Exit" at bounding box center [228, 269] width 21 height 15
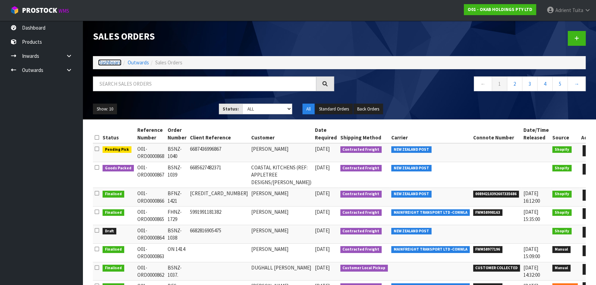
click at [117, 65] on link "Dashboard" at bounding box center [109, 62] width 23 height 7
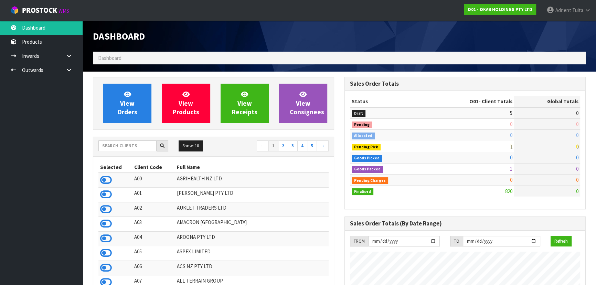
scroll to position [498, 251]
click at [124, 142] on input "text" at bounding box center [127, 146] width 58 height 11
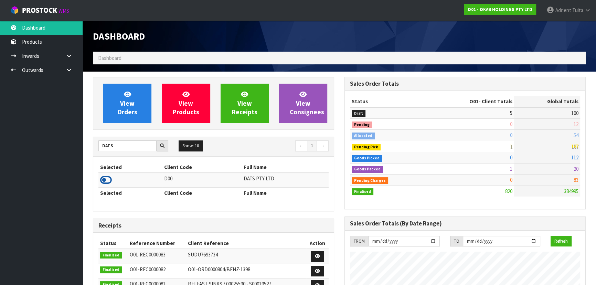
click at [112, 176] on td at bounding box center [130, 180] width 64 height 15
click at [110, 178] on icon at bounding box center [106, 180] width 12 height 10
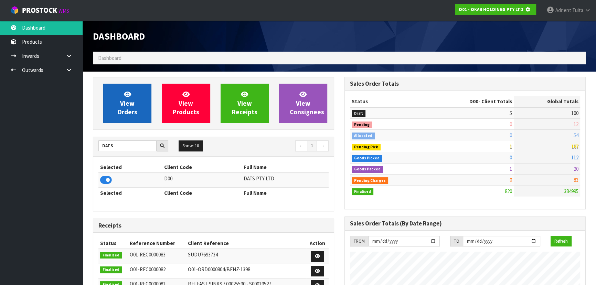
scroll to position [429, 251]
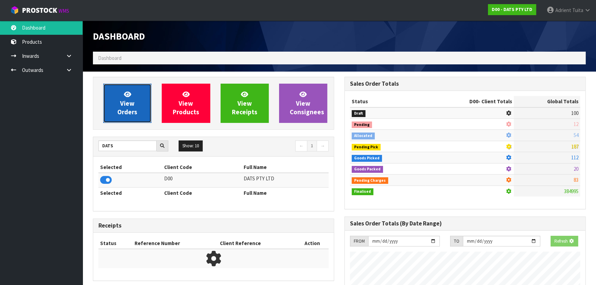
click at [120, 107] on link "View Orders" at bounding box center [127, 103] width 48 height 39
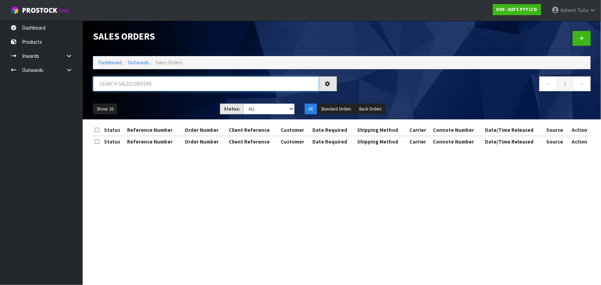
click at [138, 86] on input "text" at bounding box center [206, 83] width 226 height 15
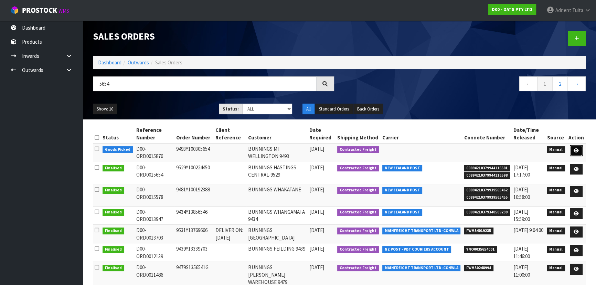
click at [575, 147] on link at bounding box center [576, 150] width 13 height 11
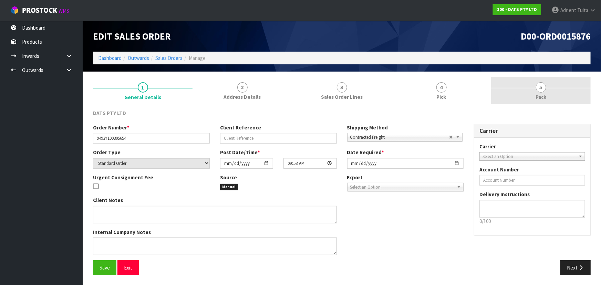
click at [551, 94] on link "5 Pack" at bounding box center [541, 90] width 100 height 27
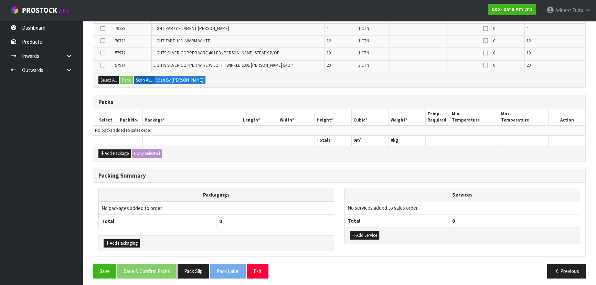
scroll to position [319, 0]
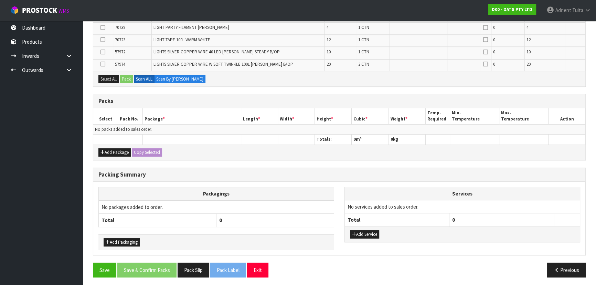
click at [122, 145] on div "Add Package Copy Selected" at bounding box center [339, 152] width 492 height 15
click at [114, 149] on button "Add Package" at bounding box center [114, 152] width 32 height 8
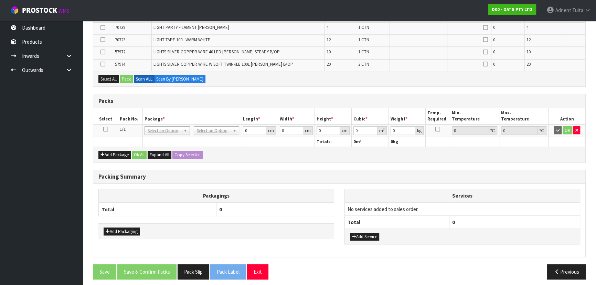
click at [106, 129] on icon at bounding box center [105, 129] width 5 height 0
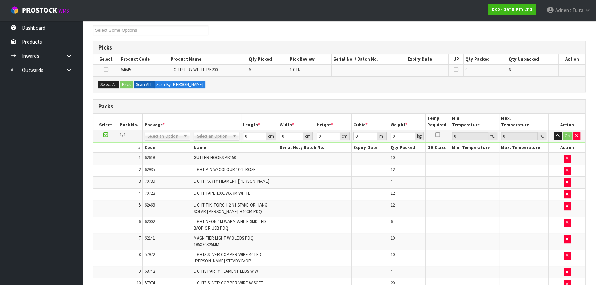
scroll to position [84, 0]
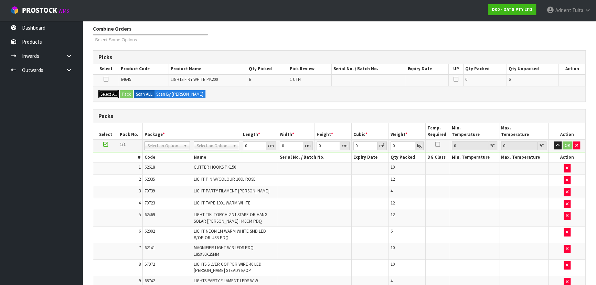
click at [118, 91] on button "Select All" at bounding box center [108, 94] width 20 height 8
click at [127, 91] on button "Pack" at bounding box center [126, 94] width 13 height 8
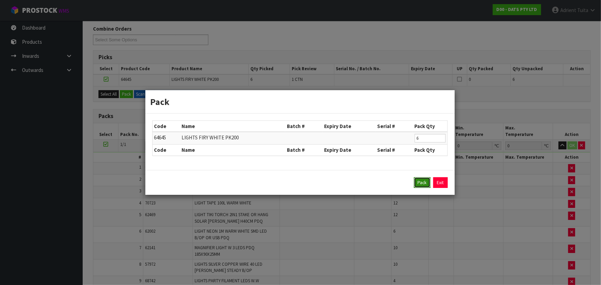
click at [414, 179] on button "Pack" at bounding box center [422, 182] width 17 height 11
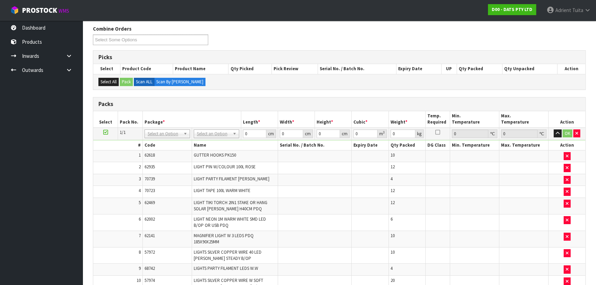
click at [197, 140] on div "# Code Name Serial No. / Batch No. Expiry Date Qty Packed DG Class Min. Tempera…" at bounding box center [339, 276] width 492 height 273
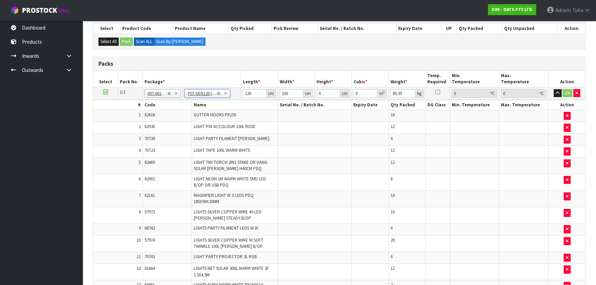
scroll to position [178, 0]
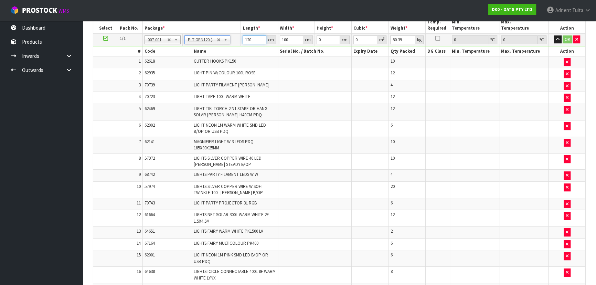
click at [246, 38] on input "120" at bounding box center [254, 39] width 23 height 9
click at [565, 39] on button "OK" at bounding box center [568, 39] width 10 height 8
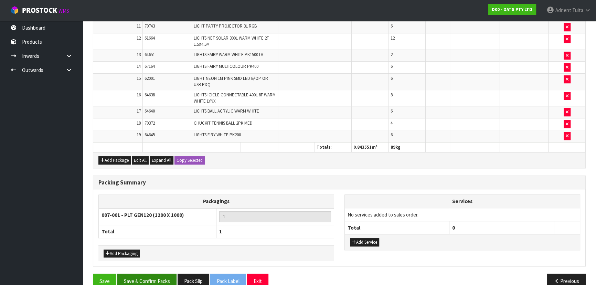
scroll to position [365, 0]
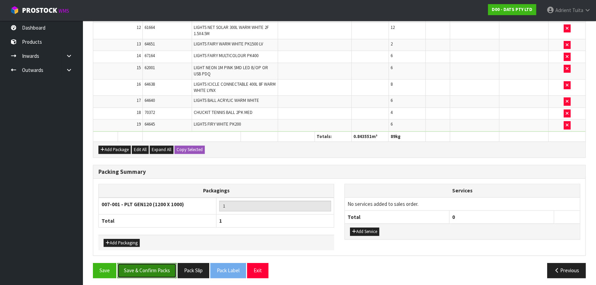
click at [149, 272] on button "Save & Confirm Packs" at bounding box center [146, 270] width 59 height 15
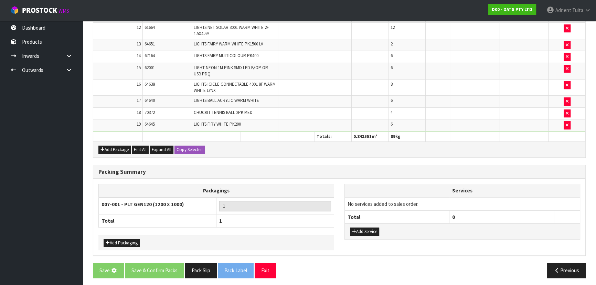
scroll to position [0, 0]
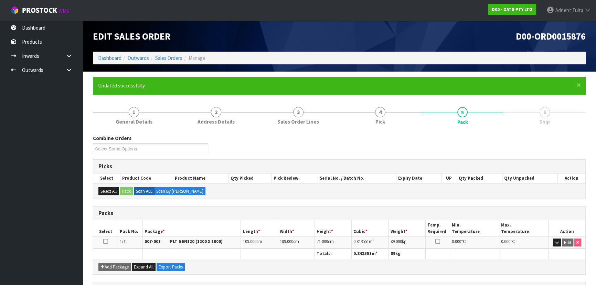
click at [504, 129] on li "6 Ship" at bounding box center [545, 116] width 82 height 28
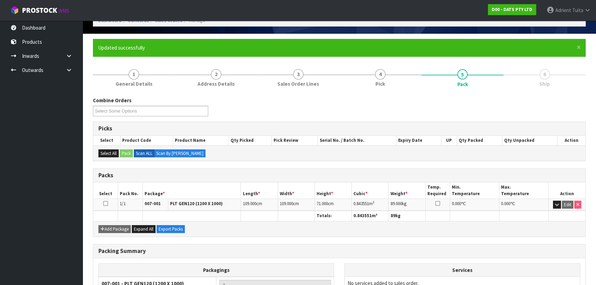
scroll to position [103, 0]
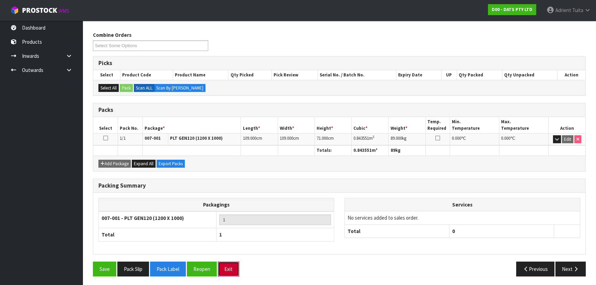
click at [236, 265] on button "Exit" at bounding box center [228, 269] width 21 height 15
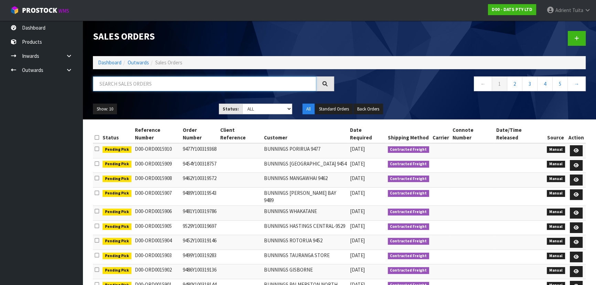
click at [213, 87] on input "text" at bounding box center [205, 83] width 224 height 15
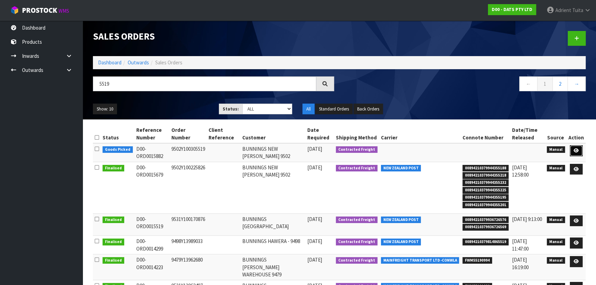
click at [577, 148] on icon at bounding box center [576, 150] width 5 height 4
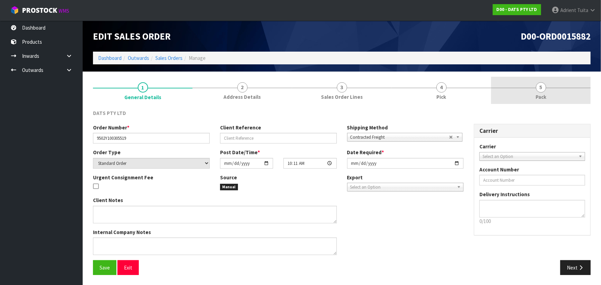
click at [559, 88] on link "5 Pack" at bounding box center [541, 90] width 100 height 27
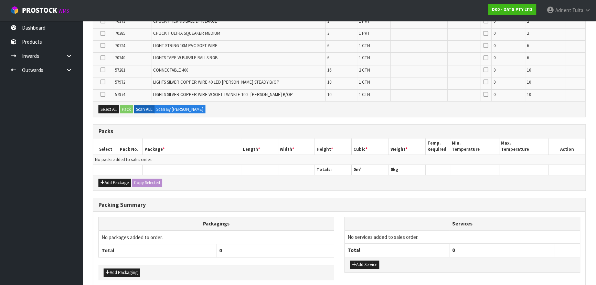
scroll to position [343, 0]
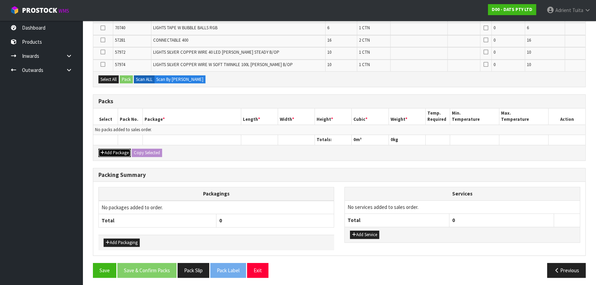
click at [111, 151] on button "Add Package" at bounding box center [114, 153] width 32 height 8
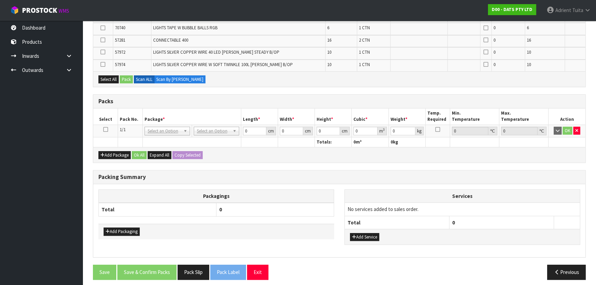
click at [105, 129] on icon at bounding box center [105, 129] width 5 height 0
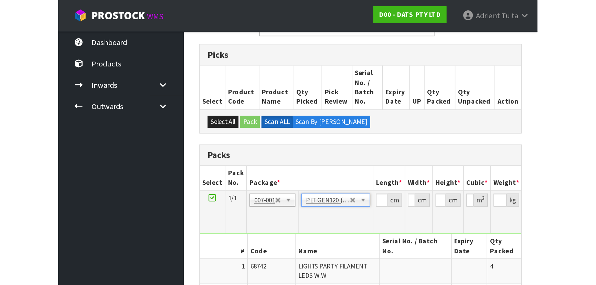
scroll to position [156, 0]
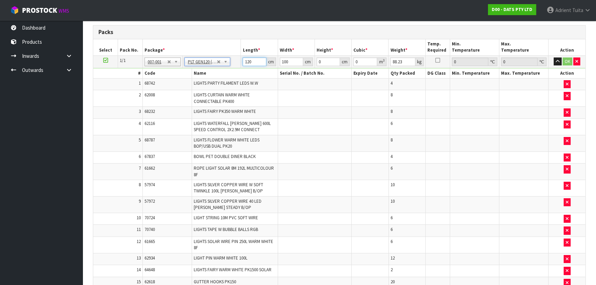
click at [249, 62] on input "120" at bounding box center [254, 62] width 23 height 9
click at [564, 62] on button "OK" at bounding box center [568, 62] width 10 height 8
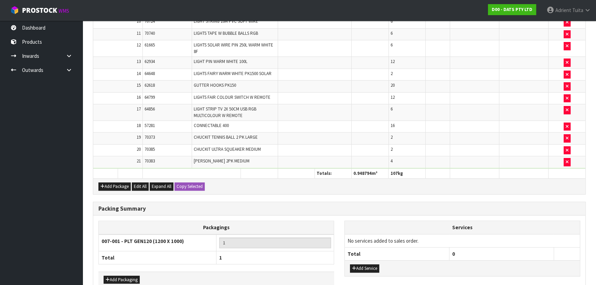
scroll to position [389, 0]
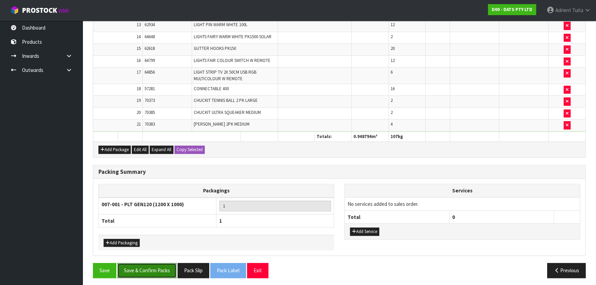
click at [158, 269] on button "Save & Confirm Packs" at bounding box center [146, 270] width 59 height 15
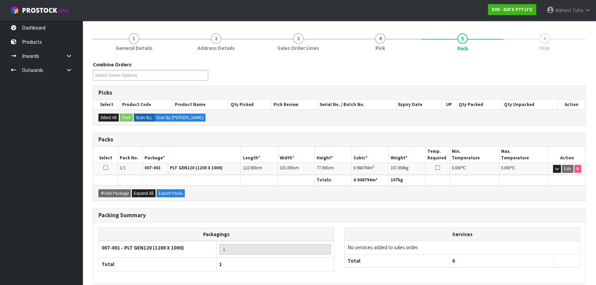
scroll to position [103, 0]
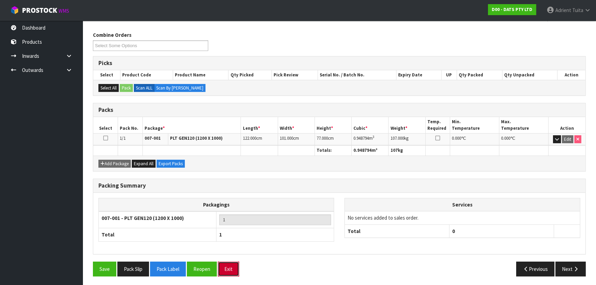
click at [236, 272] on button "Exit" at bounding box center [228, 269] width 21 height 15
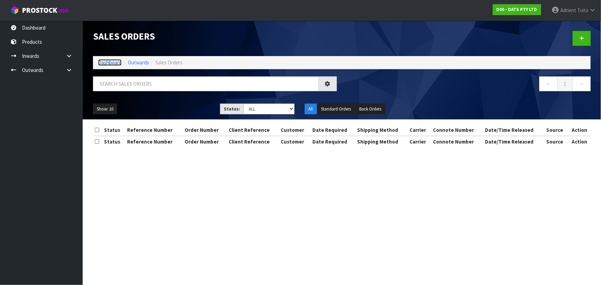
click at [107, 64] on link "Dashboard" at bounding box center [109, 62] width 23 height 7
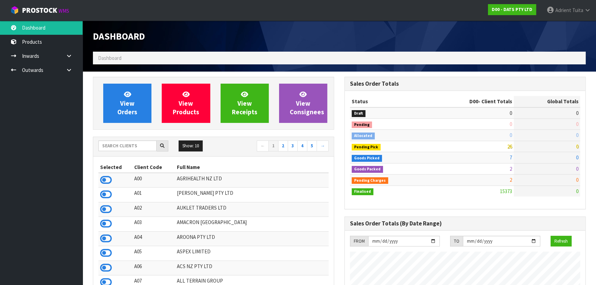
scroll to position [521, 251]
click at [120, 143] on input "text" at bounding box center [127, 146] width 58 height 11
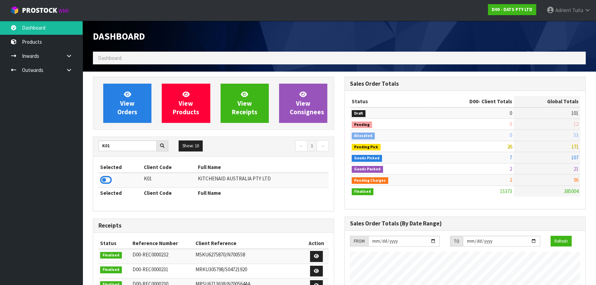
click at [104, 174] on td at bounding box center [120, 180] width 44 height 15
click at [105, 178] on icon at bounding box center [106, 180] width 12 height 10
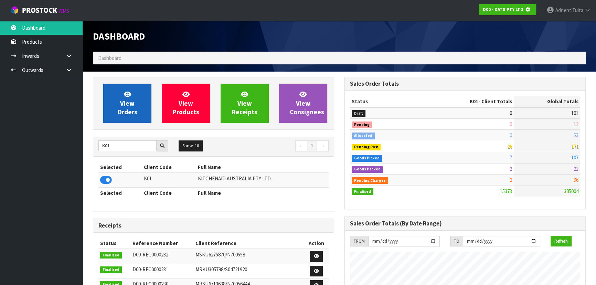
scroll to position [343954, 344131]
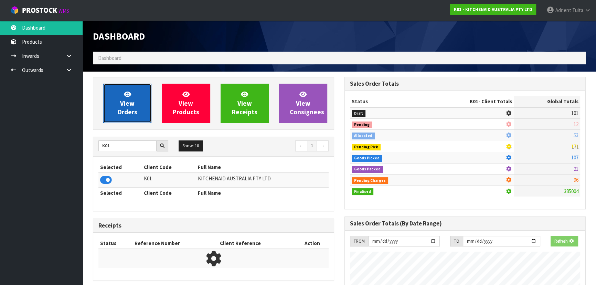
click at [114, 97] on link "View Orders" at bounding box center [127, 103] width 48 height 39
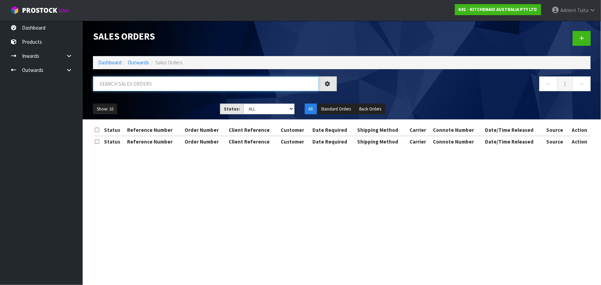
click at [135, 87] on input "text" at bounding box center [206, 83] width 226 height 15
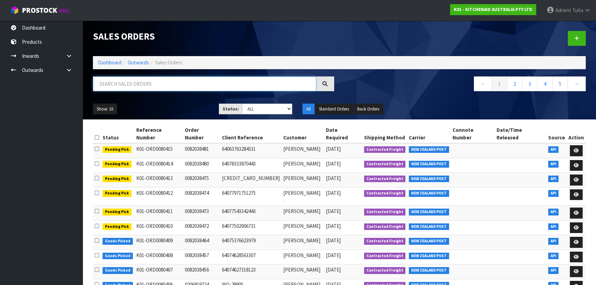
click at [133, 87] on input "text" at bounding box center [205, 83] width 224 height 15
click at [129, 87] on input "3" at bounding box center [205, 83] width 224 height 15
click at [129, 88] on input "32" at bounding box center [205, 83] width 224 height 15
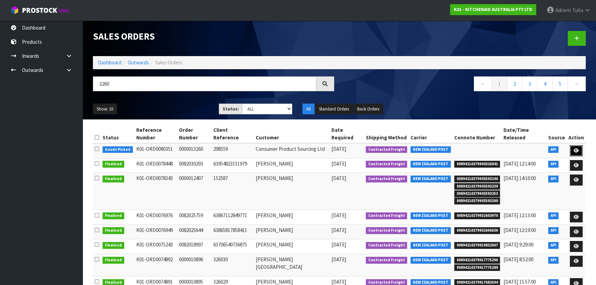
click at [574, 148] on icon at bounding box center [576, 150] width 5 height 4
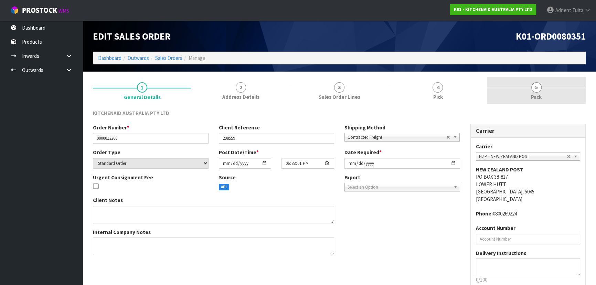
click at [551, 84] on link "5 Pack" at bounding box center [537, 90] width 98 height 27
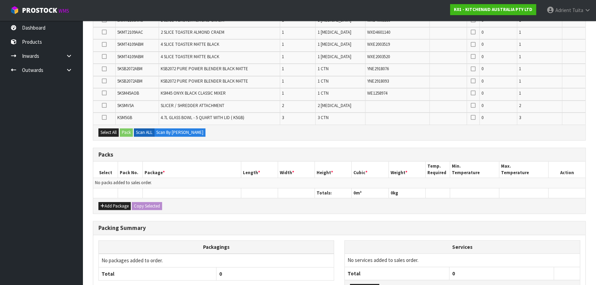
scroll to position [440, 0]
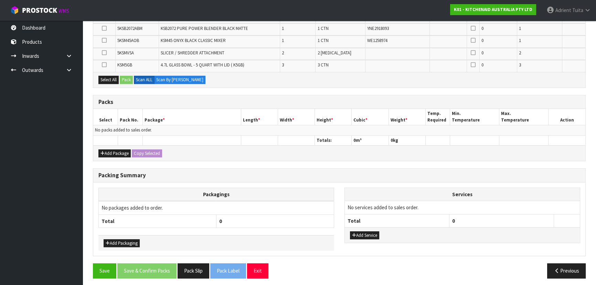
click at [108, 156] on div "Add Package Copy Selected" at bounding box center [339, 152] width 492 height 15
click at [109, 149] on button "Add Package" at bounding box center [114, 153] width 32 height 8
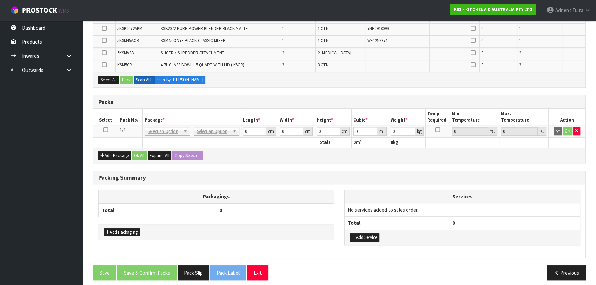
click at [107, 130] on icon at bounding box center [105, 130] width 5 height 0
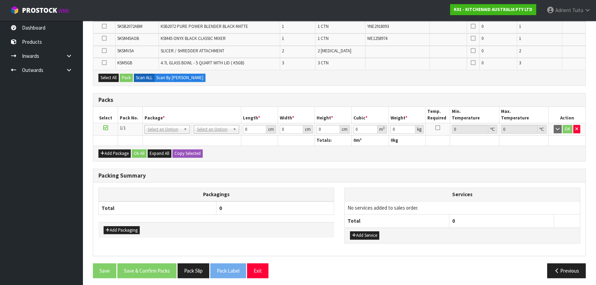
drag, startPoint x: 252, startPoint y: 185, endPoint x: 241, endPoint y: 184, distance: 11.7
click at [252, 188] on th "Packagings" at bounding box center [217, 194] width 236 height 13
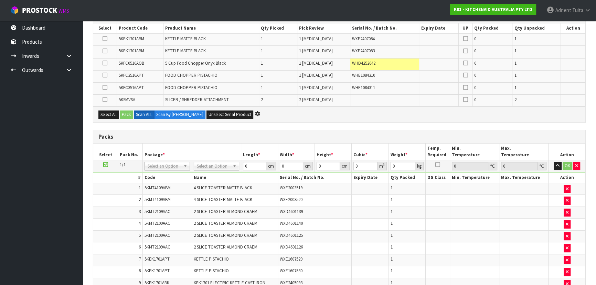
scroll to position [0, 0]
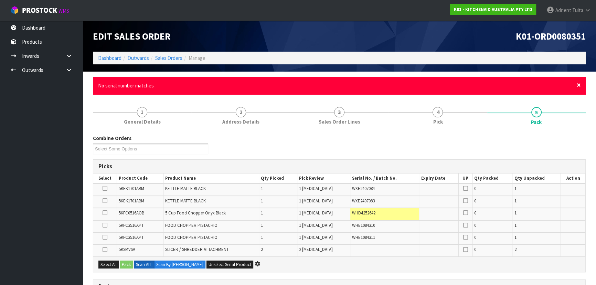
click at [578, 87] on span "×" at bounding box center [579, 85] width 4 height 10
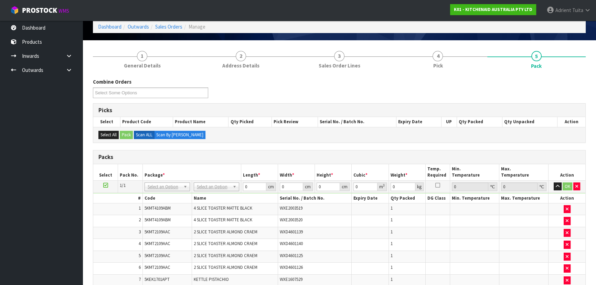
scroll to position [94, 0]
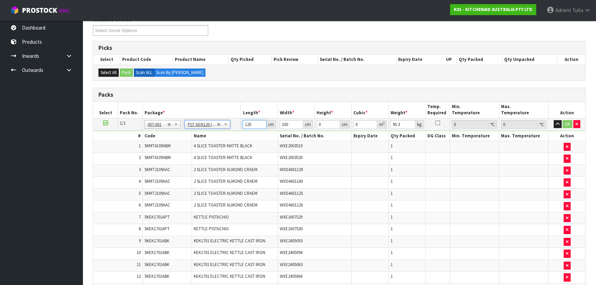
click at [252, 124] on input "120" at bounding box center [254, 124] width 23 height 9
click at [252, 125] on input "120" at bounding box center [254, 124] width 23 height 9
click at [247, 124] on input "120" at bounding box center [254, 124] width 23 height 9
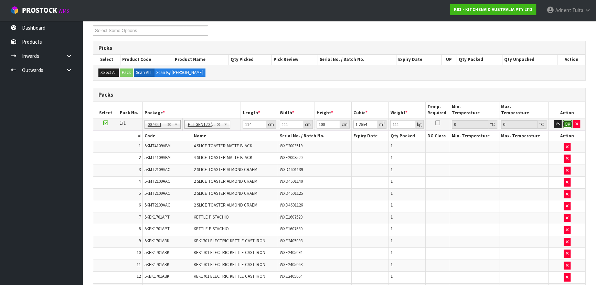
click at [567, 123] on button "OK" at bounding box center [568, 124] width 10 height 8
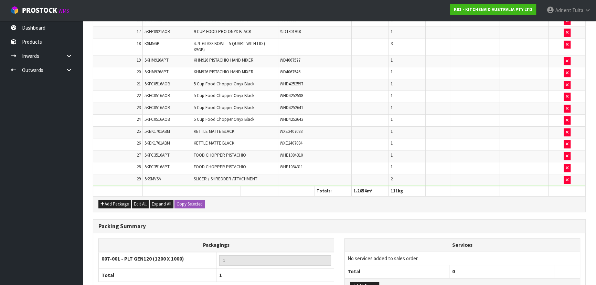
scroll to position [460, 0]
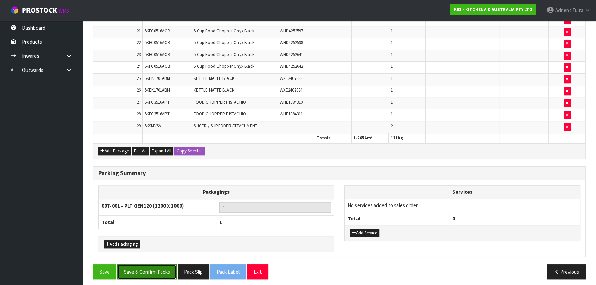
click at [143, 264] on button "Save & Confirm Packs" at bounding box center [146, 271] width 59 height 15
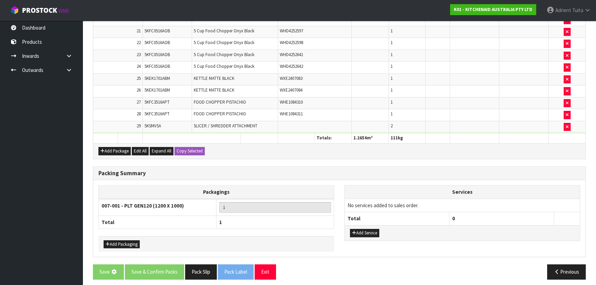
scroll to position [0, 0]
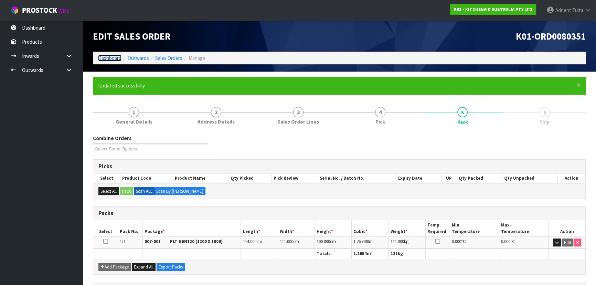
click at [108, 56] on link "Dashboard" at bounding box center [109, 58] width 23 height 7
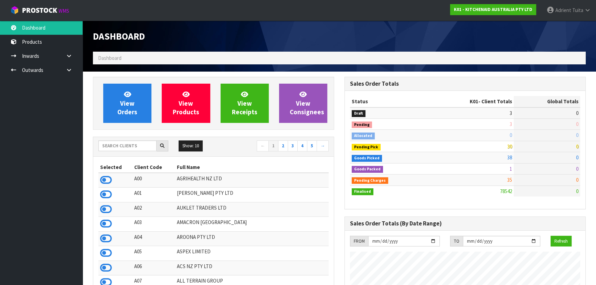
scroll to position [521, 251]
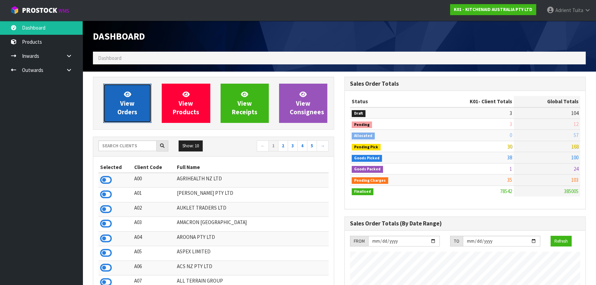
click at [145, 109] on link "View Orders" at bounding box center [127, 103] width 48 height 39
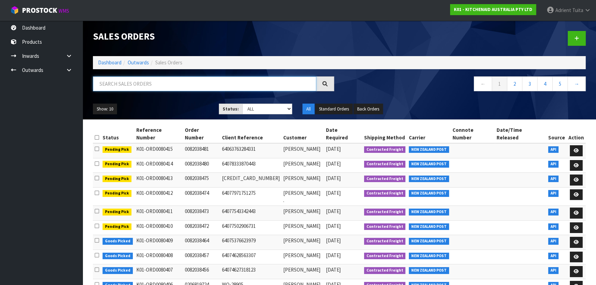
click at [131, 85] on input "text" at bounding box center [205, 83] width 224 height 15
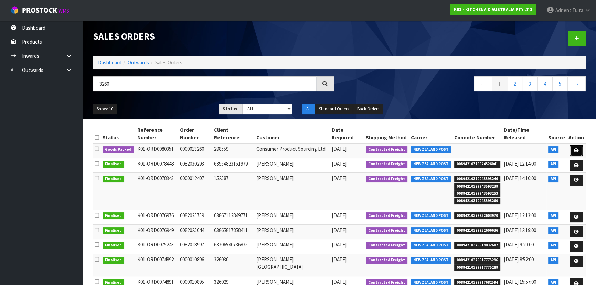
click at [581, 145] on link at bounding box center [576, 150] width 13 height 11
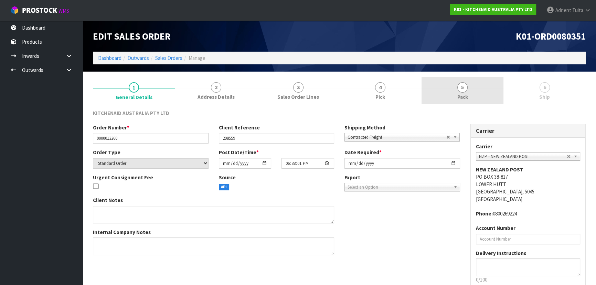
click at [455, 84] on link "5 Pack" at bounding box center [463, 90] width 82 height 27
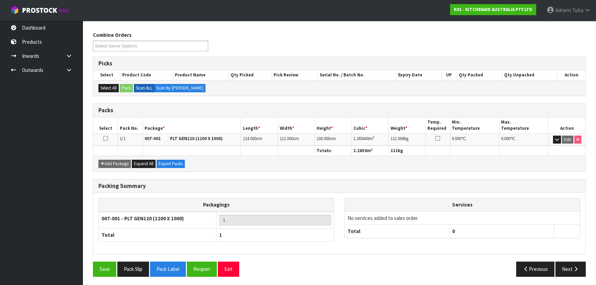
scroll to position [79, 0]
click at [172, 263] on button "Pack Label" at bounding box center [168, 268] width 36 height 15
click at [140, 272] on button "Pack Slip" at bounding box center [133, 268] width 32 height 15
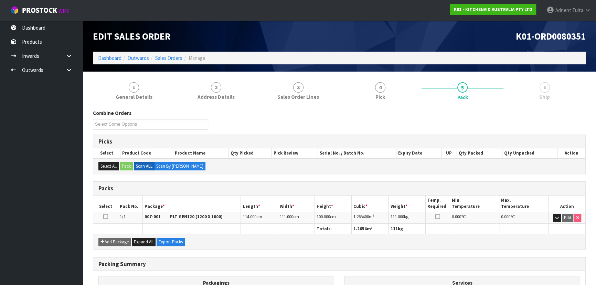
click at [116, 59] on link "Dashboard" at bounding box center [109, 58] width 23 height 7
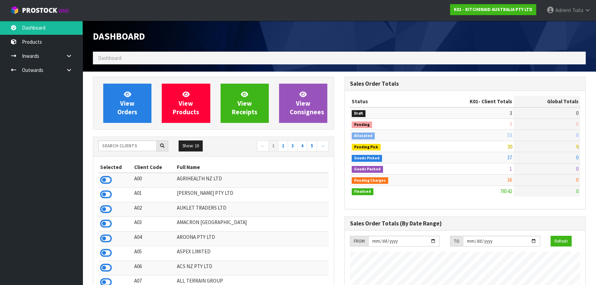
scroll to position [521, 251]
click at [407, 136] on td "Allocated" at bounding box center [388, 135] width 76 height 11
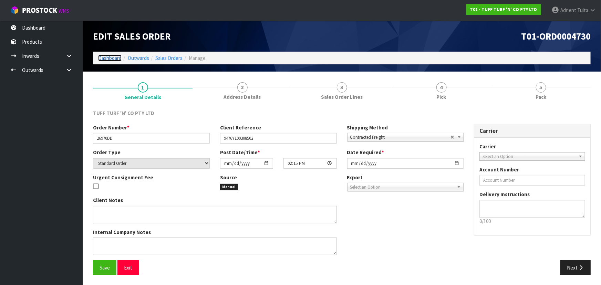
click at [114, 58] on link "Dashboard" at bounding box center [109, 58] width 23 height 7
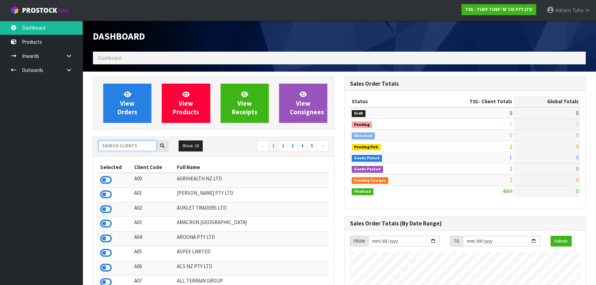
scroll to position [521, 251]
click at [112, 143] on input "text" at bounding box center [127, 146] width 58 height 11
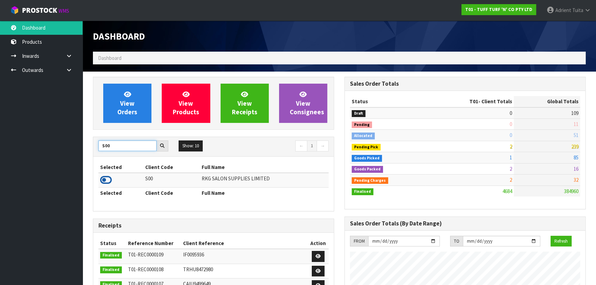
type input "S00"
click at [107, 179] on icon at bounding box center [106, 180] width 12 height 10
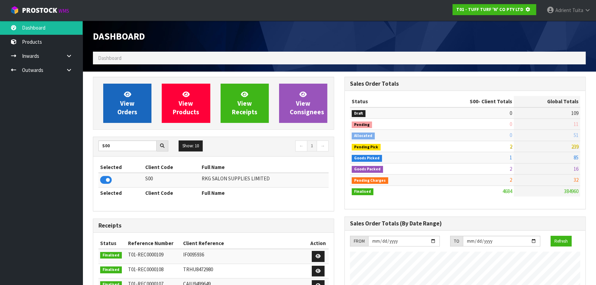
scroll to position [429, 251]
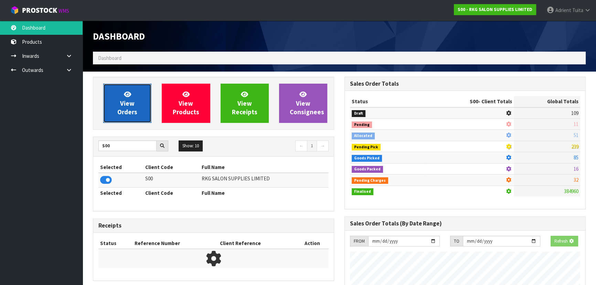
click at [127, 110] on span "View Orders" at bounding box center [127, 103] width 20 height 26
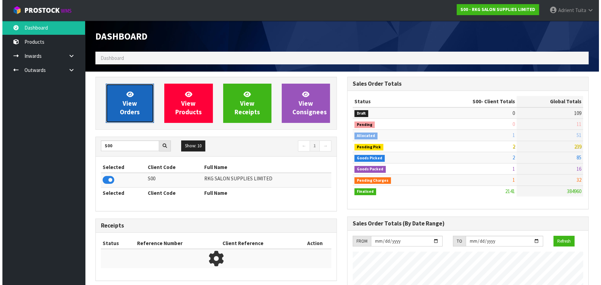
scroll to position [521, 251]
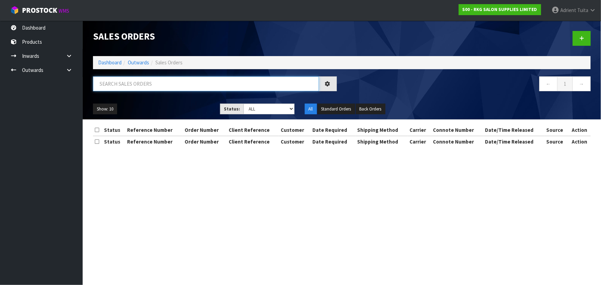
click at [136, 82] on input "text" at bounding box center [206, 83] width 226 height 15
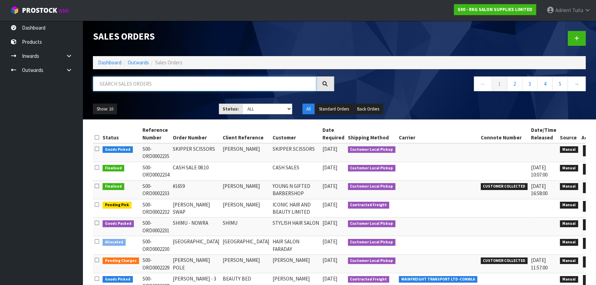
click at [210, 84] on input "text" at bounding box center [205, 83] width 224 height 15
type input "2228"
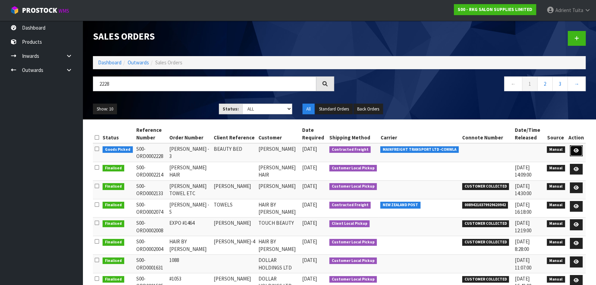
click at [578, 148] on icon at bounding box center [576, 150] width 5 height 4
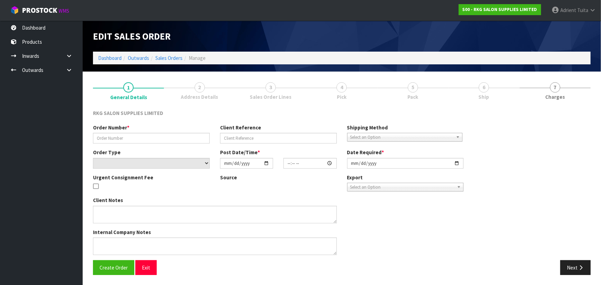
type input "[PERSON_NAME] - 3"
type input "BEAUTY BED"
select select "number:0"
type input "[DATE]"
type input "13:30:00.000"
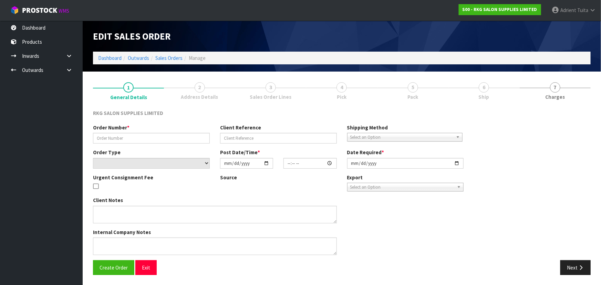
type input "2025-10-07"
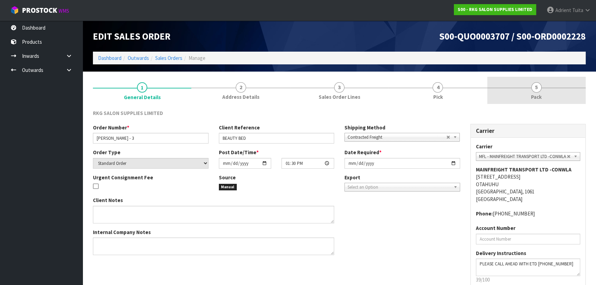
click at [561, 94] on link "5 Pack" at bounding box center [537, 90] width 98 height 27
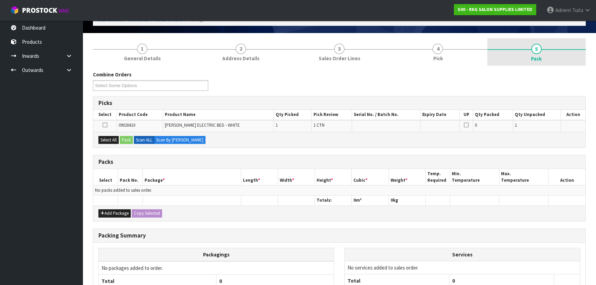
scroll to position [101, 0]
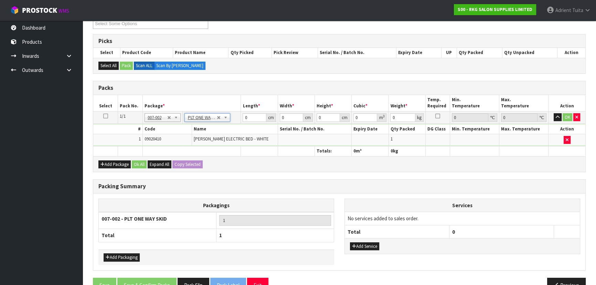
type input "52"
click at [242, 121] on td "0 cm" at bounding box center [259, 117] width 37 height 12
click at [246, 117] on input "0" at bounding box center [254, 117] width 23 height 9
type input "111"
type input "63"
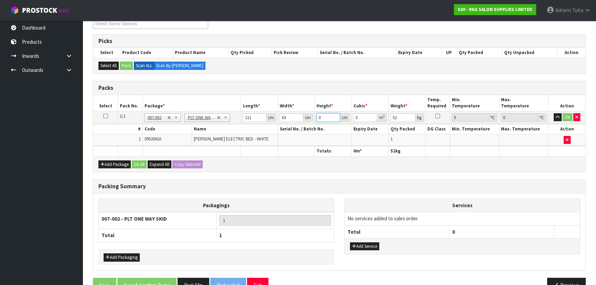
type input "8"
type input "0.055944"
type input "83"
type input "0.580419"
type input "83"
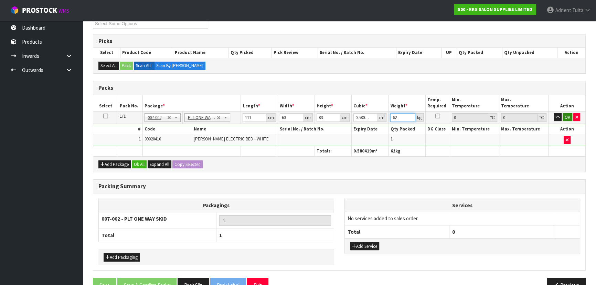
type input "62"
click at [565, 118] on button "OK" at bounding box center [568, 117] width 10 height 8
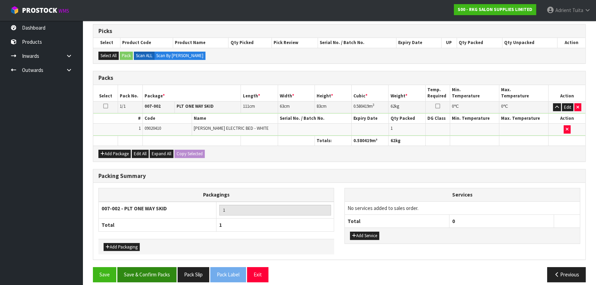
scroll to position [116, 0]
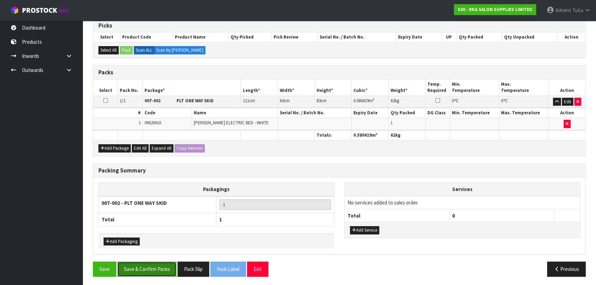
click at [155, 262] on button "Save & Confirm Packs" at bounding box center [146, 269] width 59 height 15
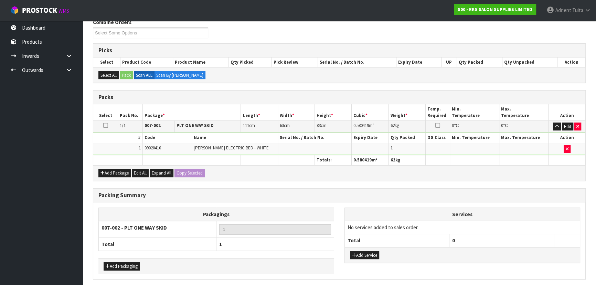
scroll to position [0, 0]
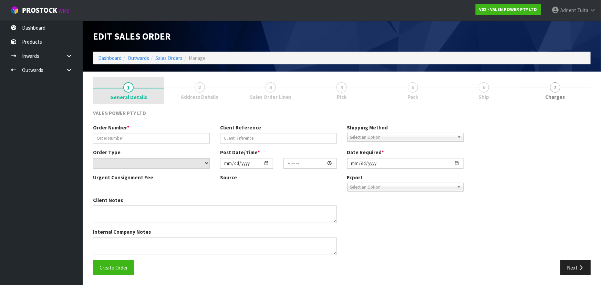
type input "S47975"
type input "CLAIM3575"
select select "number:0"
type input "[DATE]"
type input "15:15:08.000"
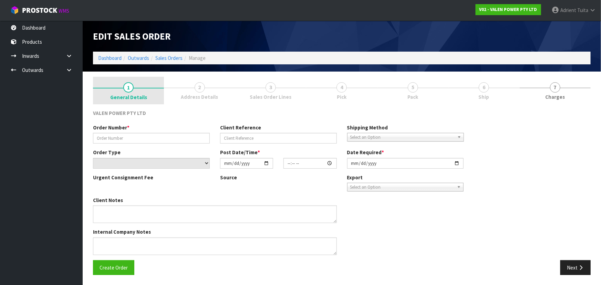
type input "[DATE]"
type textarea "CLAIM3575"
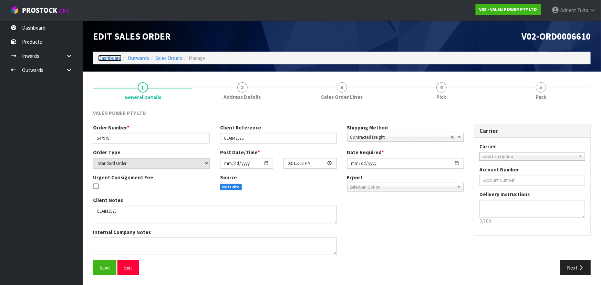
click at [116, 59] on link "Dashboard" at bounding box center [109, 58] width 23 height 7
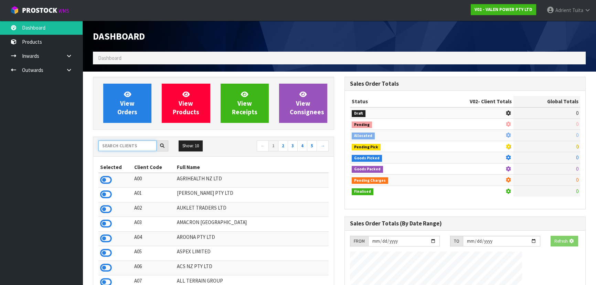
drag, startPoint x: 114, startPoint y: 141, endPoint x: 111, endPoint y: 137, distance: 5.4
click at [113, 141] on input "text" at bounding box center [127, 146] width 58 height 11
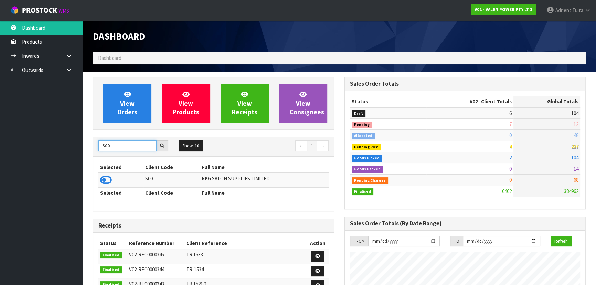
type input "S00"
click at [104, 176] on icon at bounding box center [106, 180] width 12 height 10
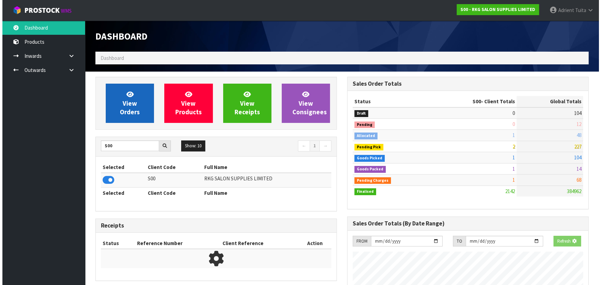
scroll to position [521, 251]
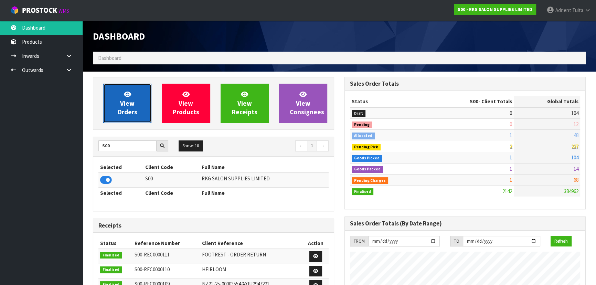
click at [123, 96] on link "View Orders" at bounding box center [127, 103] width 48 height 39
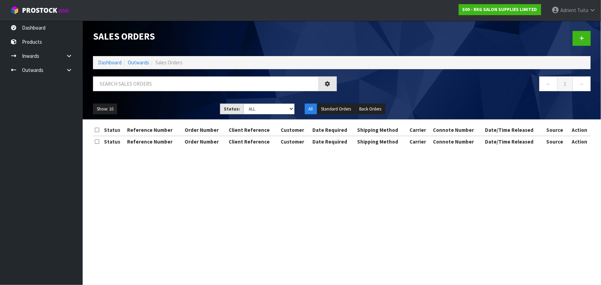
click at [132, 75] on div "Sales Orders Dashboard Outwards Sales Orders ← 1 → Show: 10 5 10 25 50 Status: …" at bounding box center [342, 70] width 508 height 99
click at [132, 78] on input "text" at bounding box center [206, 83] width 226 height 15
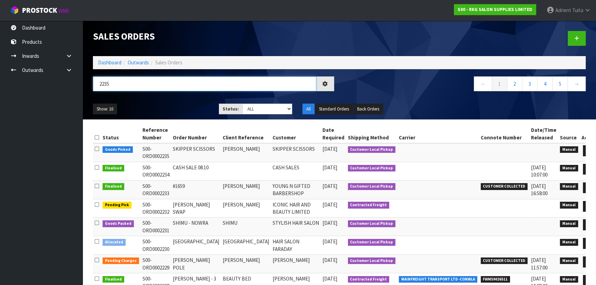
type input "2235"
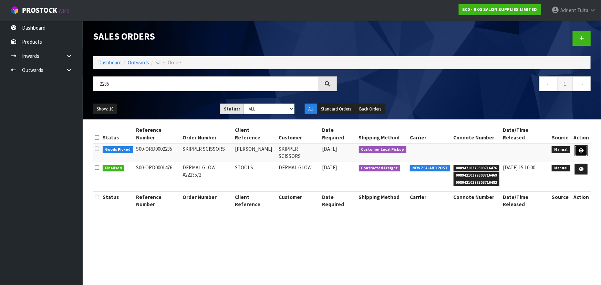
click at [583, 148] on icon at bounding box center [581, 150] width 5 height 4
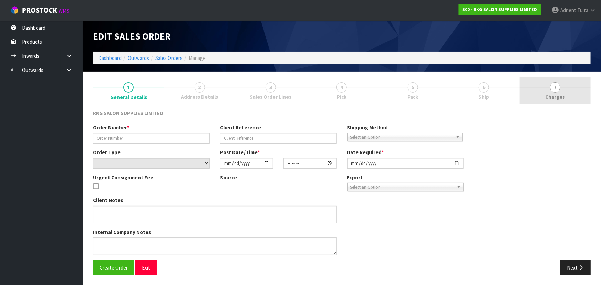
type input "SKIPPER SCISSORS"
type input "[PERSON_NAME]"
select select "number:0"
type input "[DATE]"
type input "10:30:00.000"
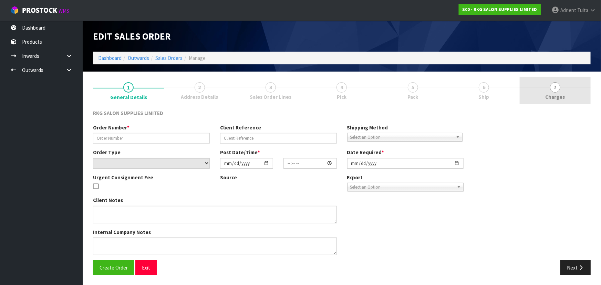
type input "[DATE]"
type textarea "COLLECTING [DATE] - TO PAY AT SHOWROOM FIRST"
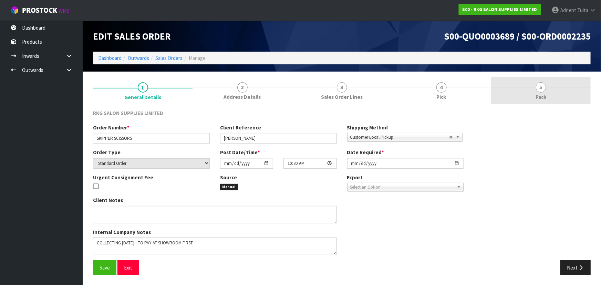
click at [557, 81] on link "5 Pack" at bounding box center [541, 90] width 100 height 27
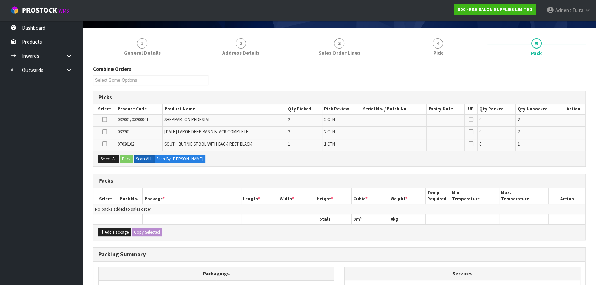
scroll to position [125, 0]
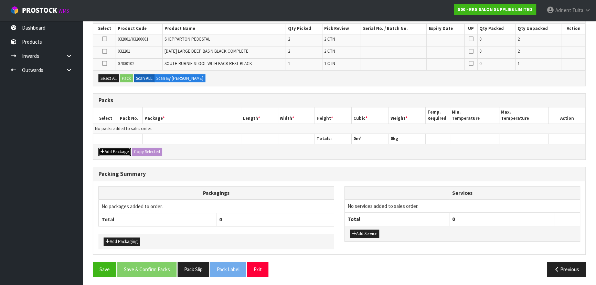
click at [110, 151] on button "Add Package" at bounding box center [114, 152] width 32 height 8
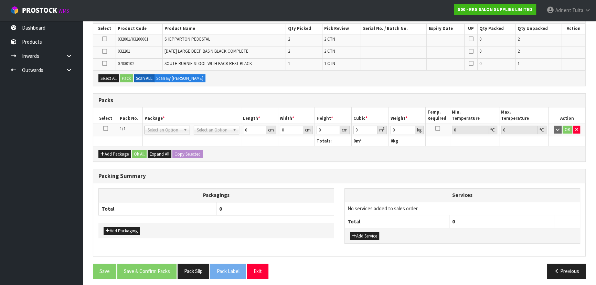
click at [104, 128] on icon at bounding box center [105, 128] width 5 height 0
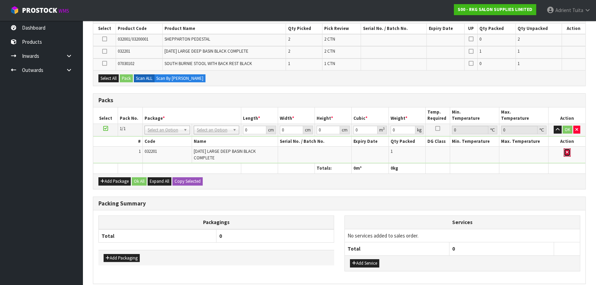
click at [566, 151] on icon "button" at bounding box center [567, 152] width 3 height 4
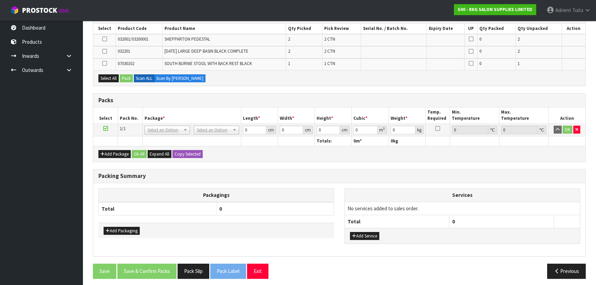
click at [426, 173] on h3 "Packing Summary" at bounding box center [339, 176] width 482 height 7
click at [116, 80] on button "Select All" at bounding box center [108, 78] width 20 height 8
click at [121, 80] on button "Pack" at bounding box center [126, 78] width 13 height 8
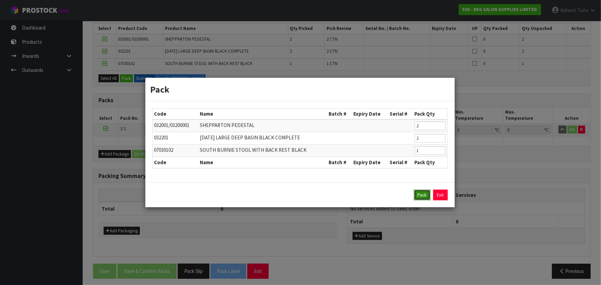
click at [418, 197] on button "Pack" at bounding box center [422, 195] width 17 height 11
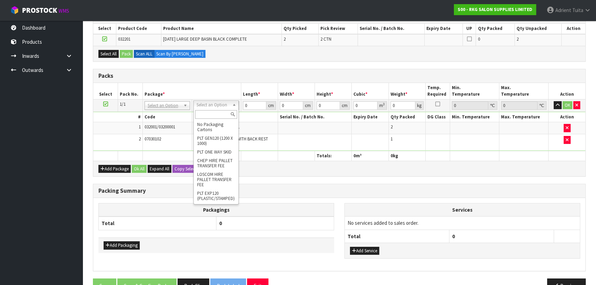
click at [220, 115] on input "text" at bounding box center [216, 114] width 42 height 9
type input "RE"
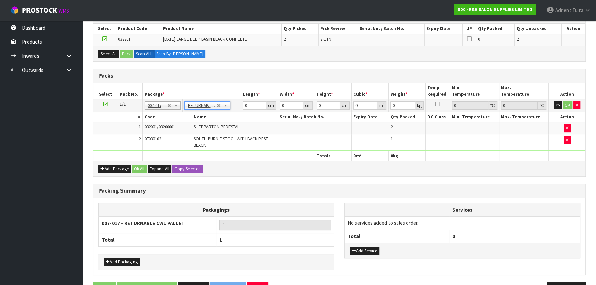
type input "32.4"
click at [249, 107] on input "0" at bounding box center [254, 105] width 23 height 9
type input "120"
type input "100"
type input "7"
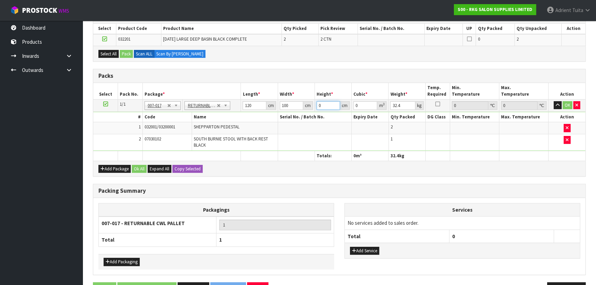
type input "0.084"
type input "75"
type input "0.9"
type input "75"
type input "50"
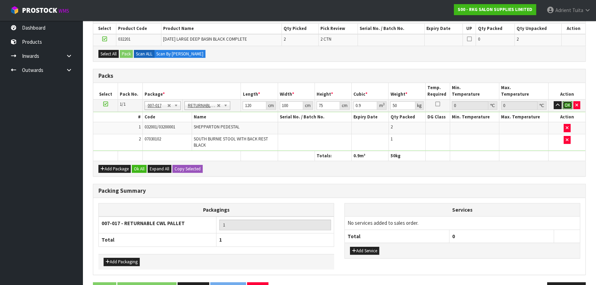
click at [566, 102] on button "OK" at bounding box center [568, 105] width 10 height 8
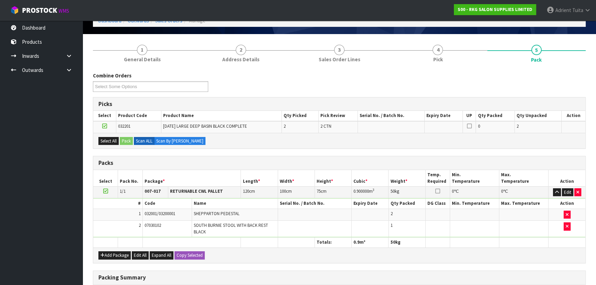
scroll to position [19, 0]
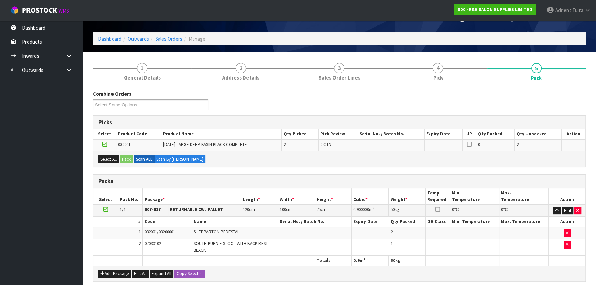
click at [103, 144] on icon at bounding box center [104, 144] width 5 height 0
click at [0, 0] on input "checkbox" at bounding box center [0, 0] width 0 height 0
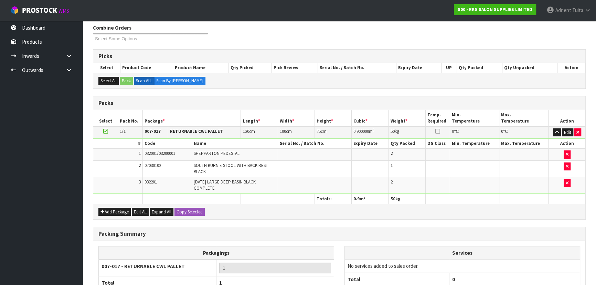
scroll to position [145, 0]
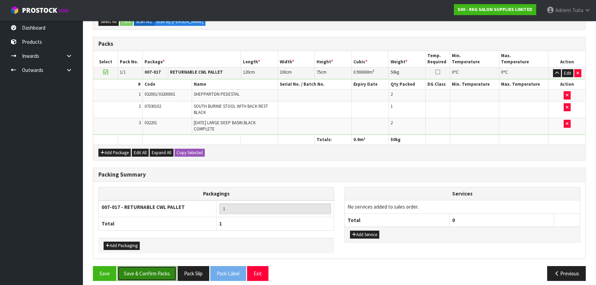
click at [139, 269] on button "Save & Confirm Packs" at bounding box center [146, 273] width 59 height 15
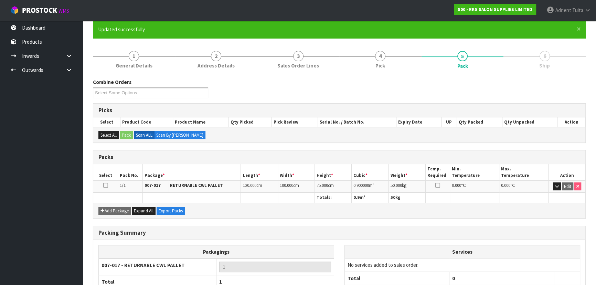
scroll to position [103, 0]
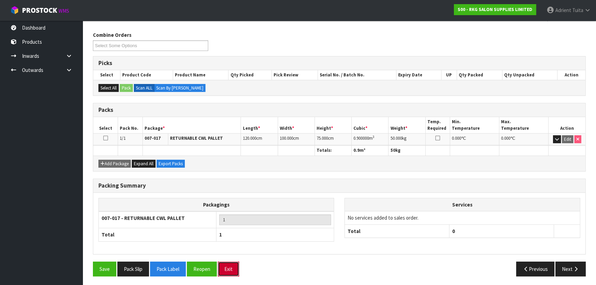
click at [226, 266] on button "Exit" at bounding box center [228, 269] width 21 height 15
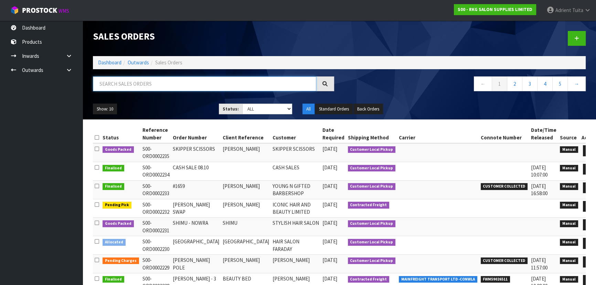
click at [198, 89] on input "text" at bounding box center [205, 83] width 224 height 15
click at [198, 89] on input "2" at bounding box center [205, 83] width 224 height 15
click at [198, 90] on input "22" at bounding box center [205, 83] width 224 height 15
drag, startPoint x: 286, startPoint y: 70, endPoint x: 288, endPoint y: 77, distance: 7.4
click at [287, 71] on div "Sales Orders Dashboard Outwards Sales Orders 22 ← 1 2 3 4 5 → Show: 10 5 10 25 …" at bounding box center [339, 70] width 503 height 99
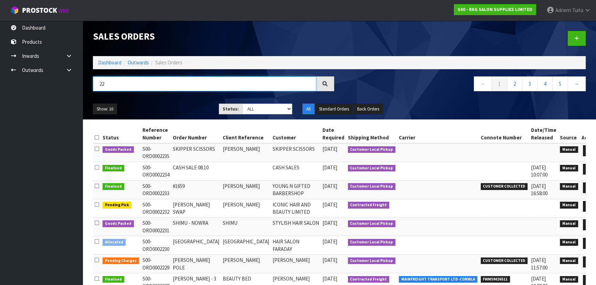
click at [288, 77] on input "22" at bounding box center [205, 83] width 224 height 15
click at [288, 79] on input "22" at bounding box center [205, 83] width 224 height 15
type input "2223"
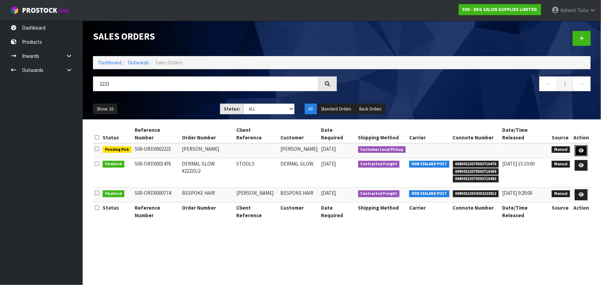
click at [580, 148] on icon at bounding box center [581, 150] width 5 height 4
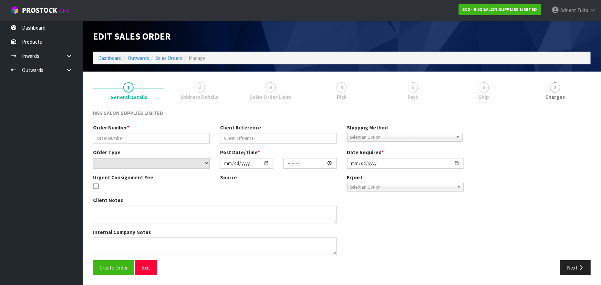
type input "GOLDA NYEMECZ"
select select "number:0"
type input "[DATE]"
type input "10:30:00.000"
type input "2025-10-10"
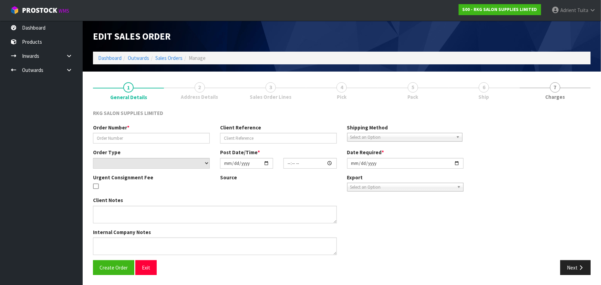
type textarea "PICK UP FRI 10TH OCT, TO PAY AT SHOWROOM FIRST"
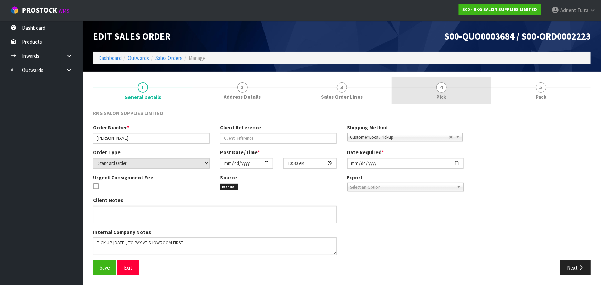
click at [418, 86] on link "4 Pick" at bounding box center [442, 90] width 100 height 27
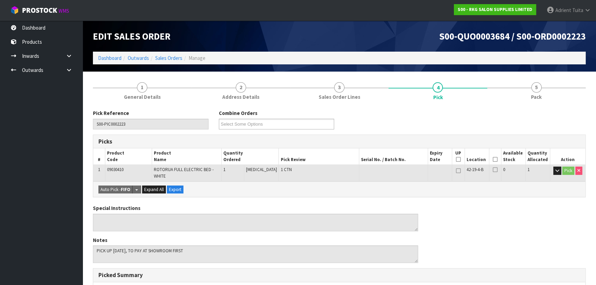
click at [494, 160] on icon at bounding box center [495, 159] width 5 height 0
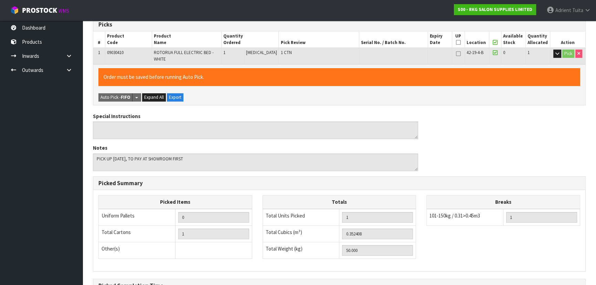
scroll to position [197, 0]
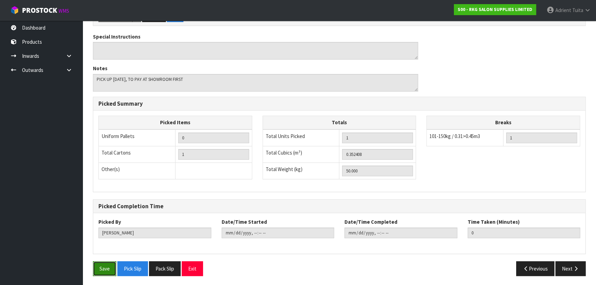
click at [108, 269] on button "Save" at bounding box center [104, 268] width 23 height 15
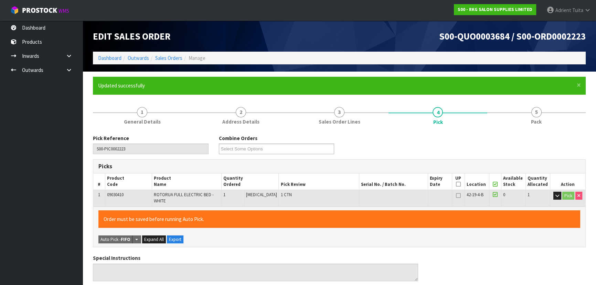
type input "[PERSON_NAME]"
type input "2025-10-09T11:19:36"
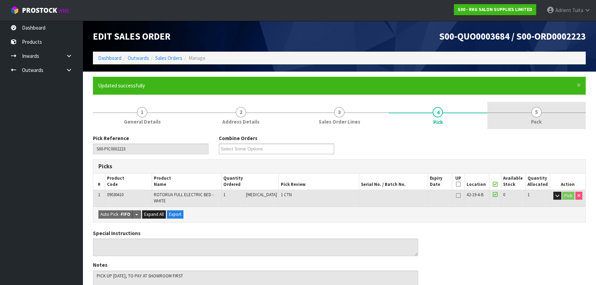
click at [539, 114] on span "5" at bounding box center [537, 112] width 10 height 10
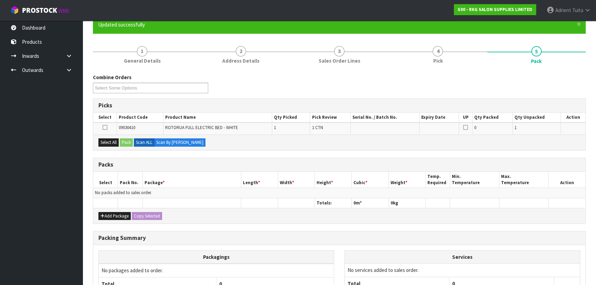
scroll to position [126, 0]
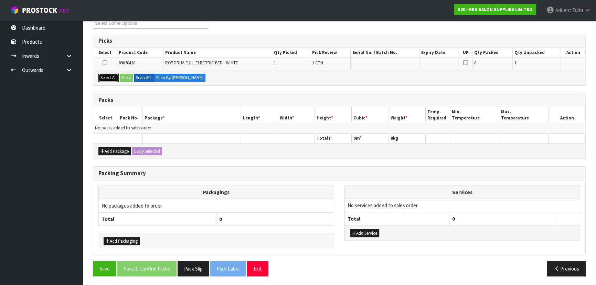
click at [118, 79] on button "Select All" at bounding box center [108, 78] width 20 height 8
click at [124, 79] on button "Pack" at bounding box center [126, 78] width 13 height 8
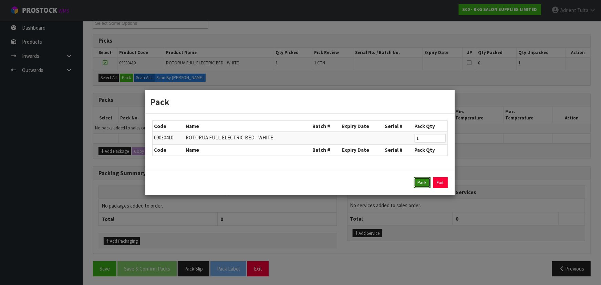
drag, startPoint x: 421, startPoint y: 180, endPoint x: 408, endPoint y: 180, distance: 13.1
click at [422, 180] on button "Pack" at bounding box center [422, 182] width 17 height 11
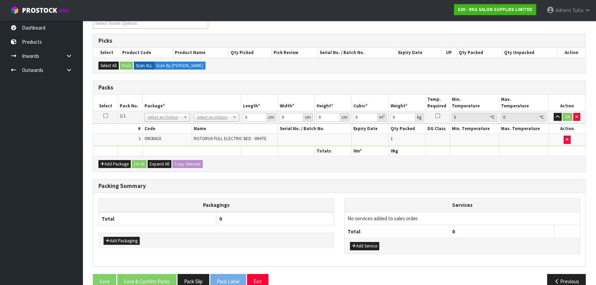
drag, startPoint x: 221, startPoint y: 116, endPoint x: 220, endPoint y: 125, distance: 8.6
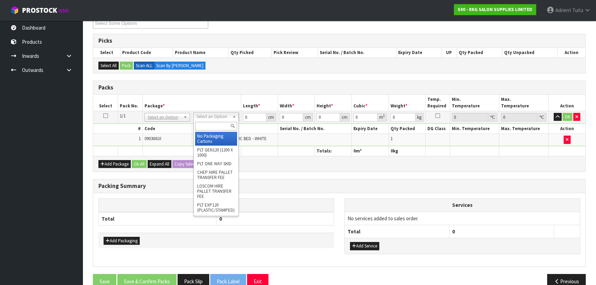
click at [219, 126] on input "text" at bounding box center [216, 126] width 42 height 9
type input "RE"
type input "50"
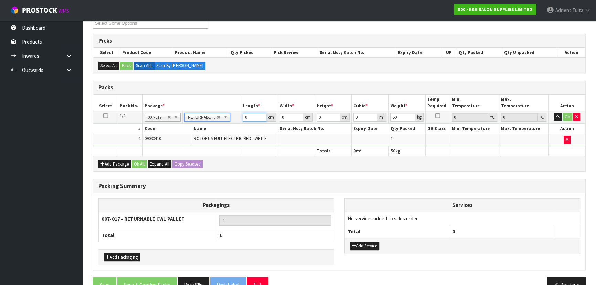
click at [255, 120] on input "0" at bounding box center [254, 117] width 23 height 9
type input "120"
type input "100"
type input "6"
type input "0.072"
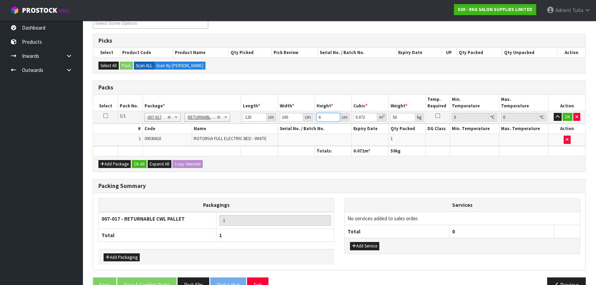
type input "60"
type input "0.72"
type input "60"
type input "58"
click at [568, 114] on button "OK" at bounding box center [568, 117] width 10 height 8
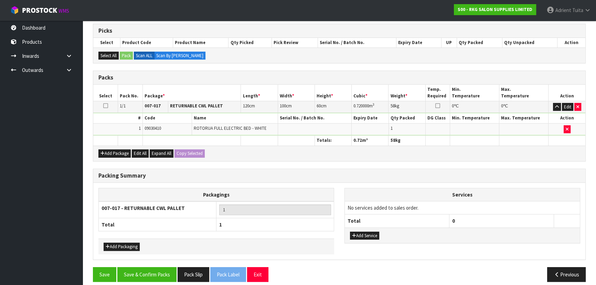
scroll to position [141, 0]
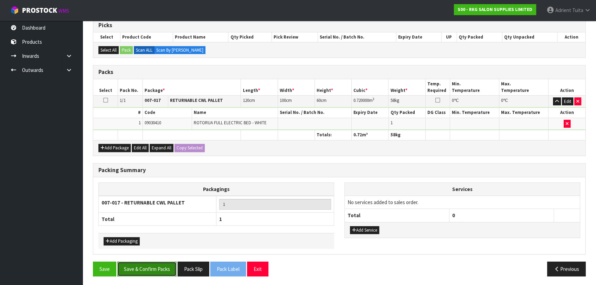
click at [133, 271] on button "Save & Confirm Packs" at bounding box center [146, 269] width 59 height 15
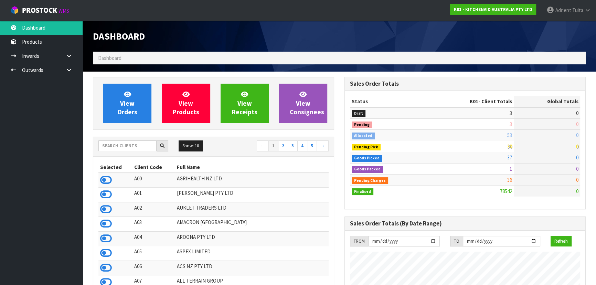
scroll to position [521, 251]
